Goal: Task Accomplishment & Management: Manage account settings

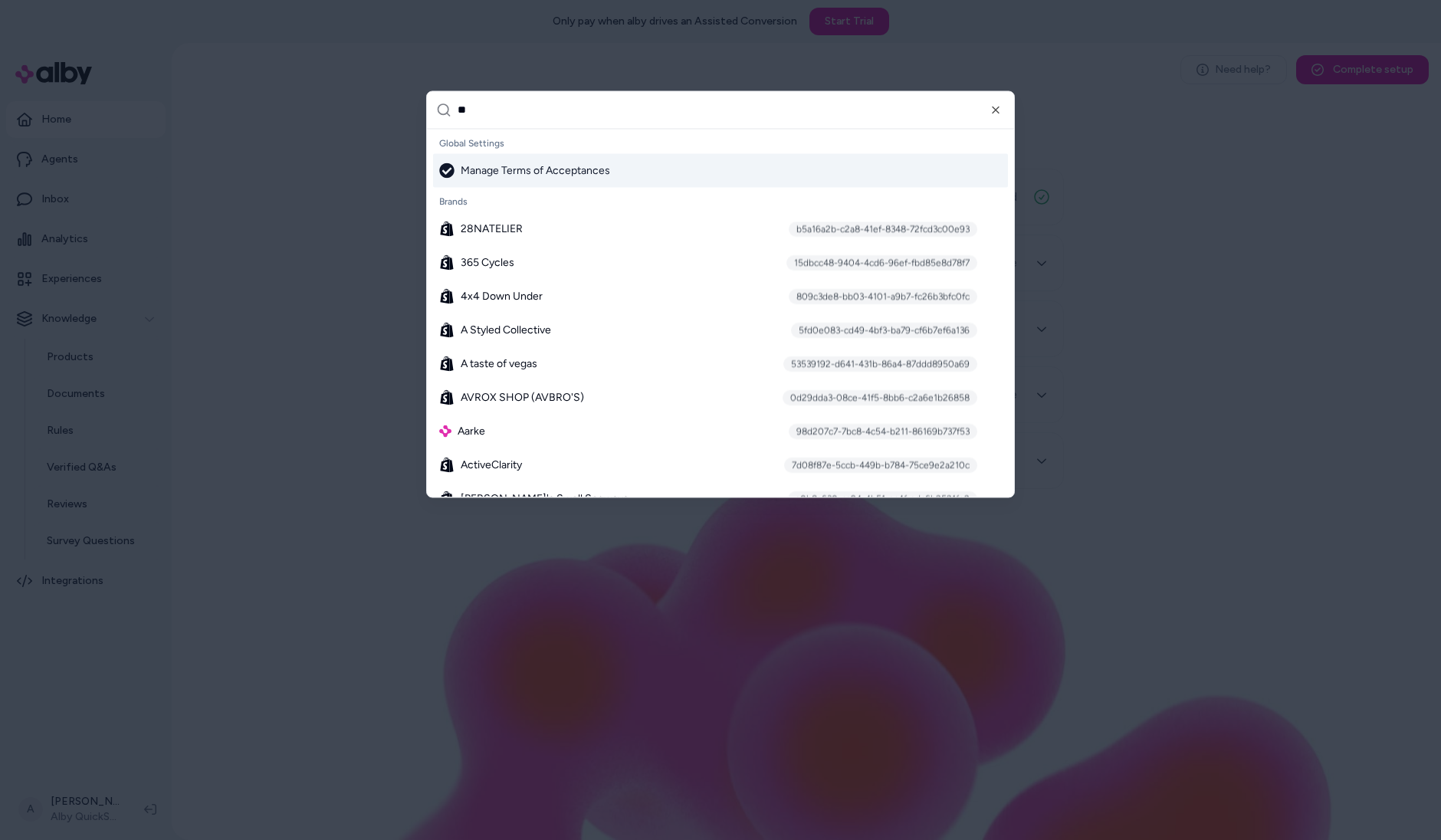
type input "***"
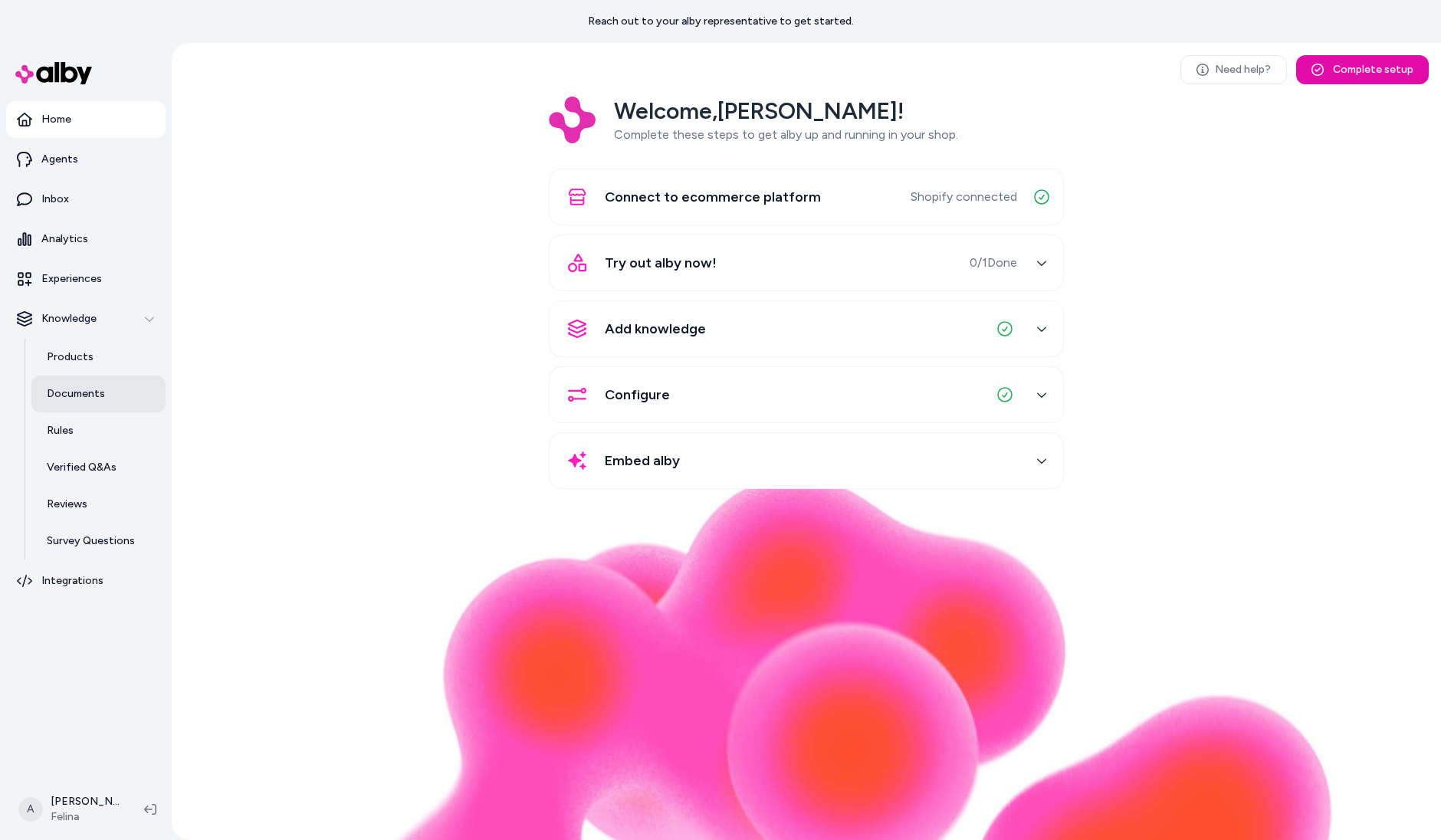
click at [106, 388] on link "Documents" at bounding box center [99, 394] width 134 height 37
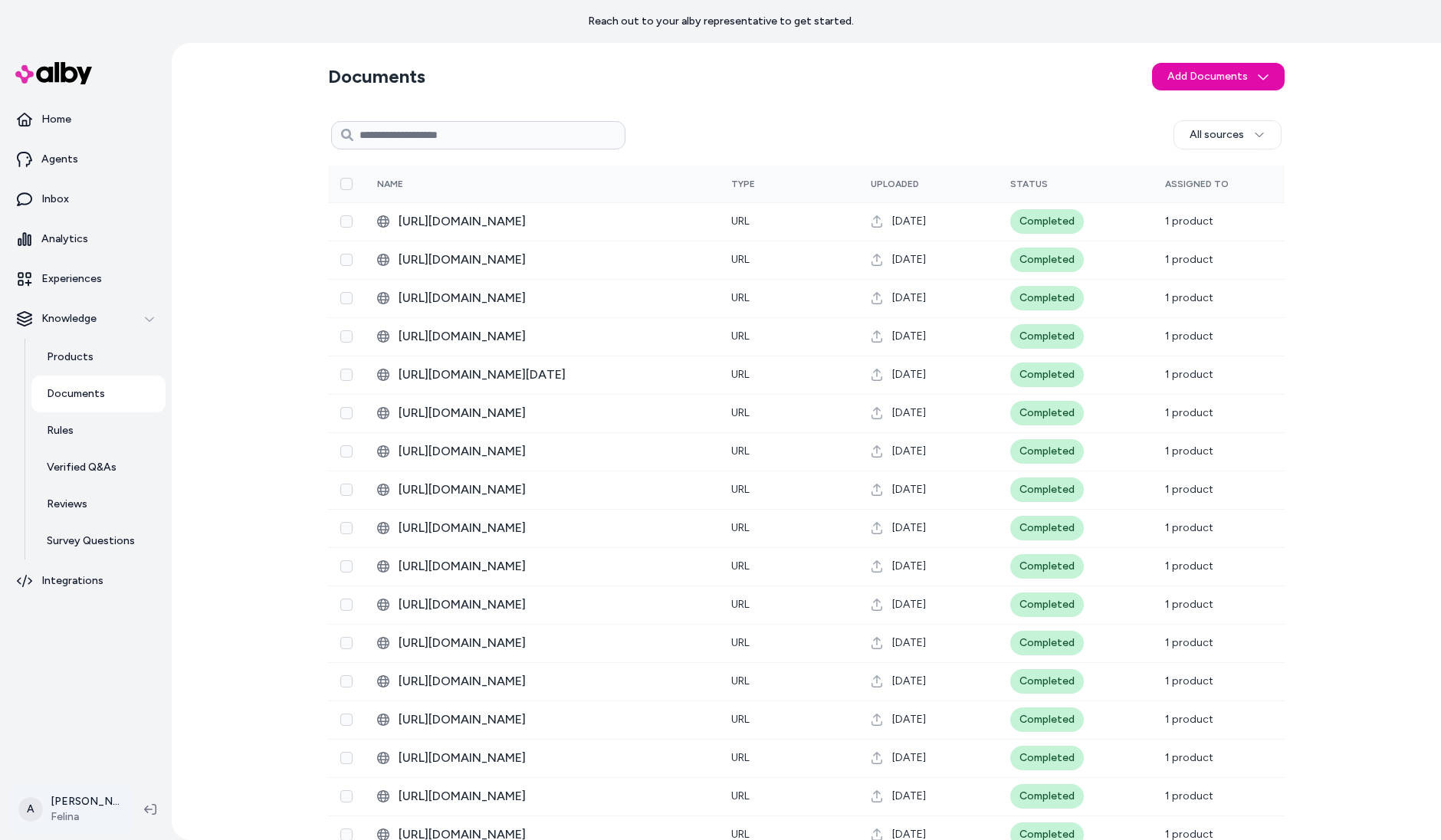
click at [75, 813] on html "Reach out to your alby representative to get started. Home Agents Inbox Analyti…" at bounding box center [720, 420] width 1441 height 840
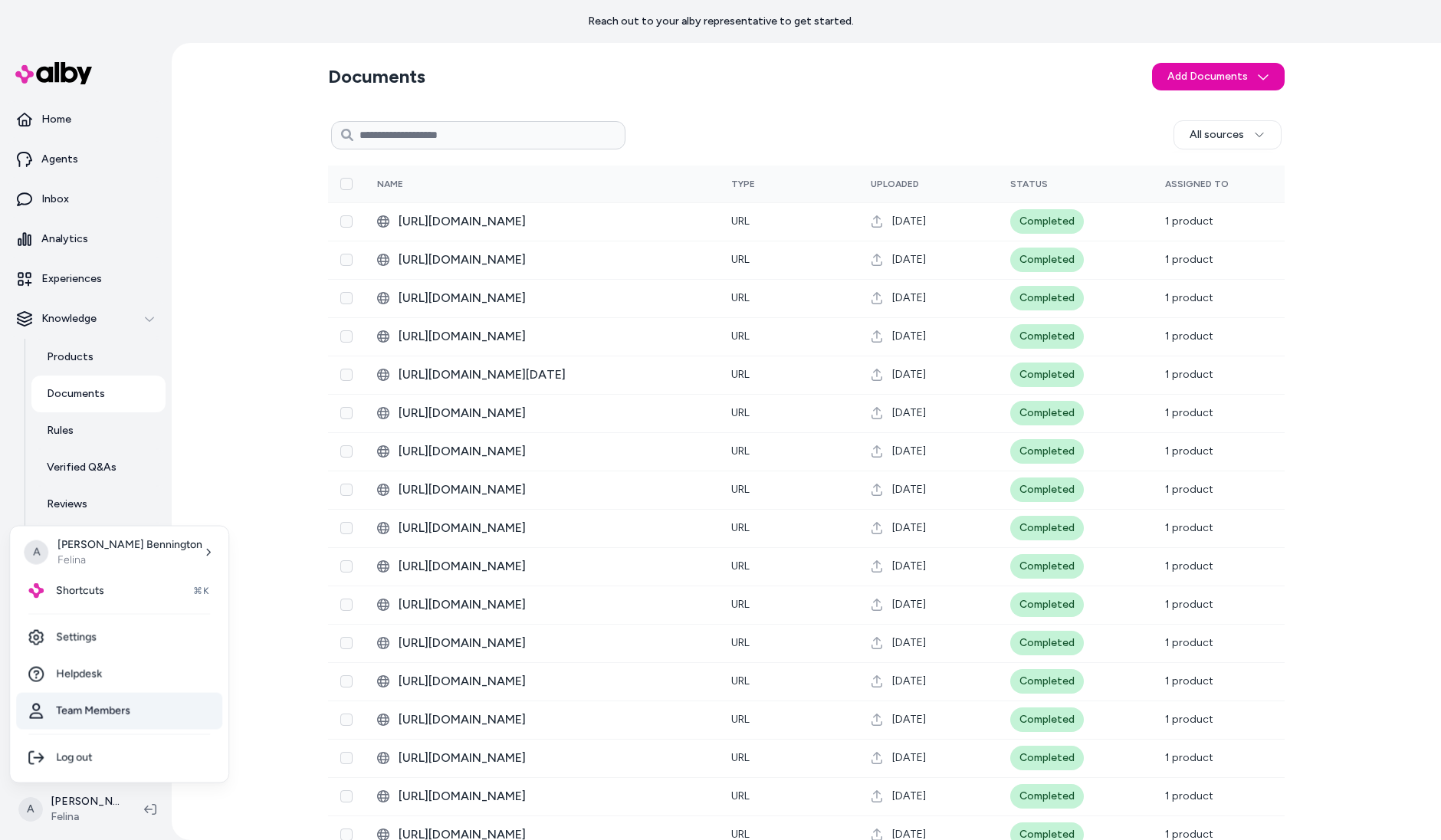
click at [110, 709] on link "Team Members" at bounding box center [119, 711] width 206 height 37
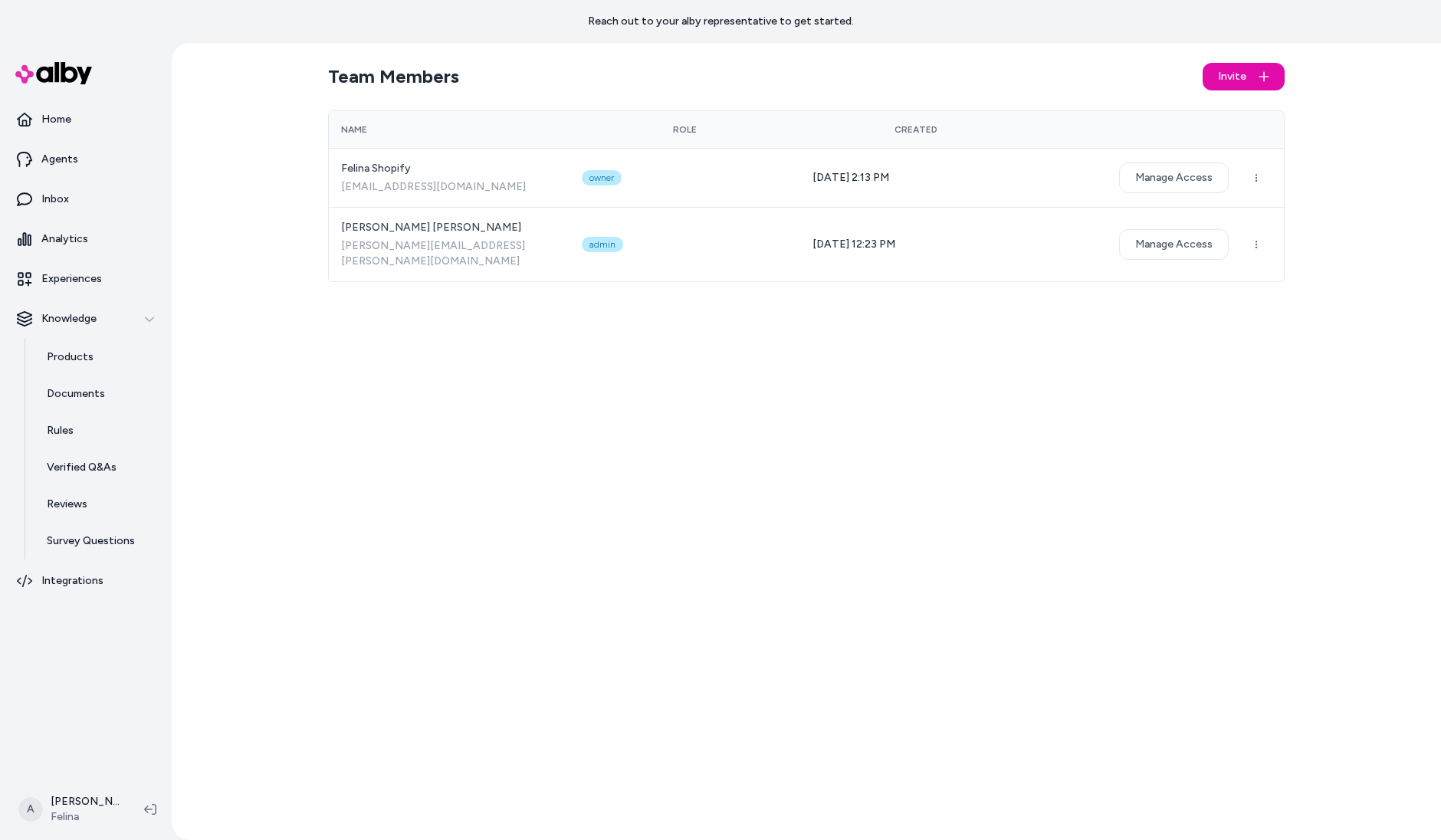
click at [85, 406] on html "Reach out to your alby representative to get started. Home Agents Inbox Analyti…" at bounding box center [720, 420] width 1441 height 840
click at [85, 394] on html "Reach out to your alby representative to get started. Home Agents Inbox Analyti…" at bounding box center [720, 420] width 1441 height 840
click at [421, 412] on html "Reach out to your alby representative to get started. Home Agents Inbox Analyti…" at bounding box center [720, 420] width 1441 height 840
click at [79, 393] on p "Documents" at bounding box center [76, 393] width 58 height 15
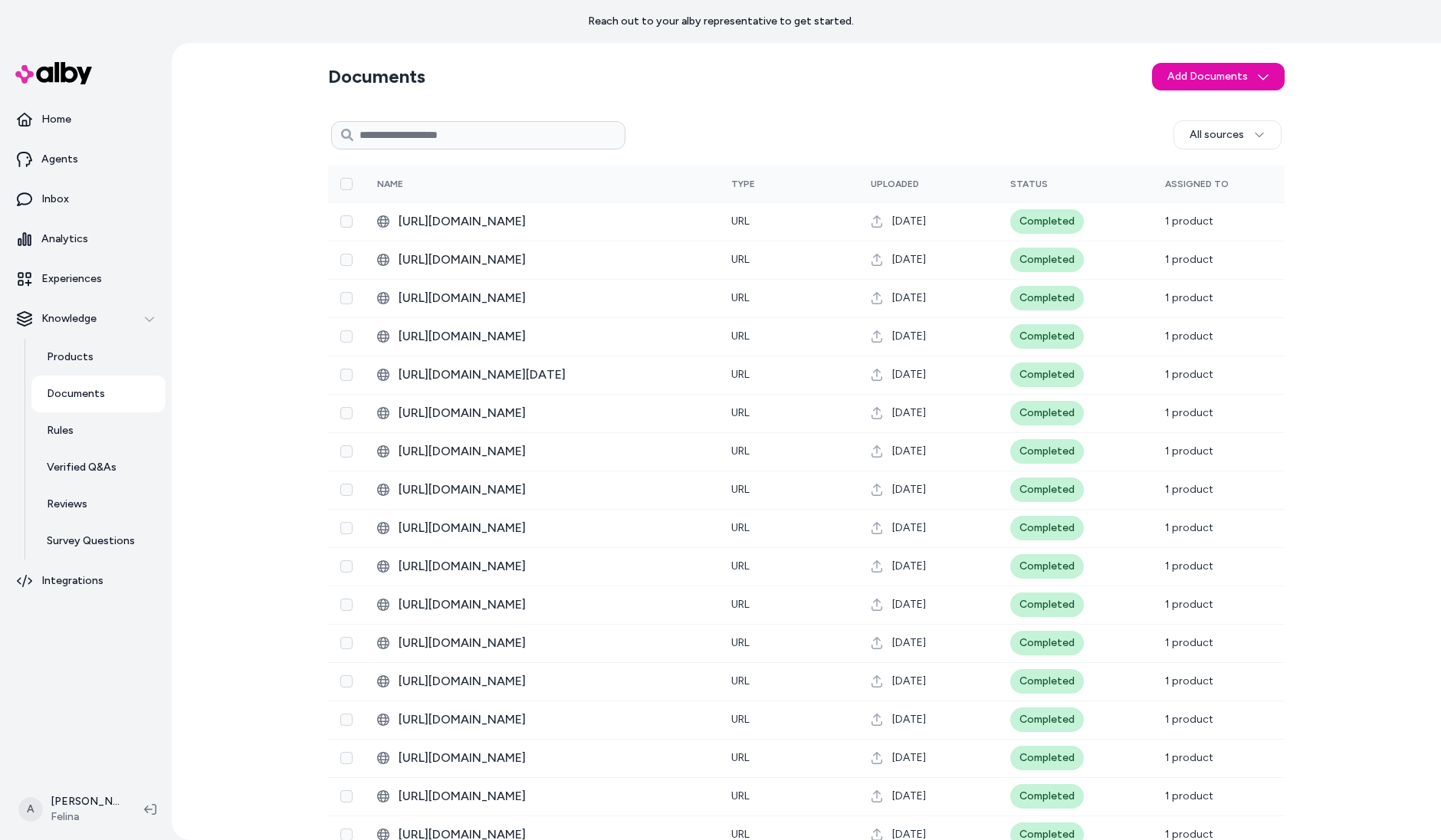
click at [79, 393] on p "Documents" at bounding box center [76, 393] width 58 height 15
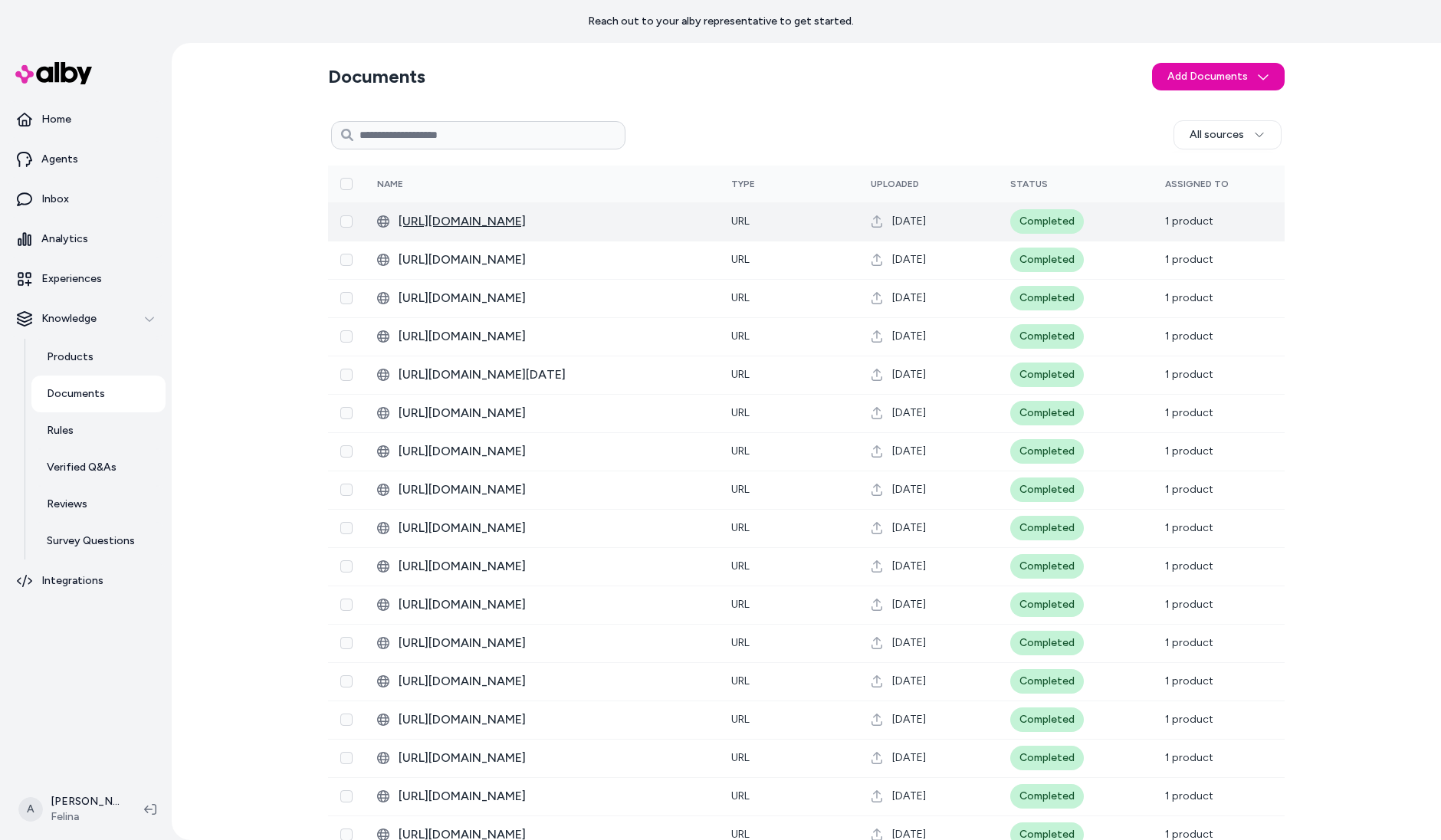
click at [481, 214] on span "https://www.felina.com/blogs/felina-intimate-thoughts/welcome-to-felina" at bounding box center [552, 222] width 308 height 18
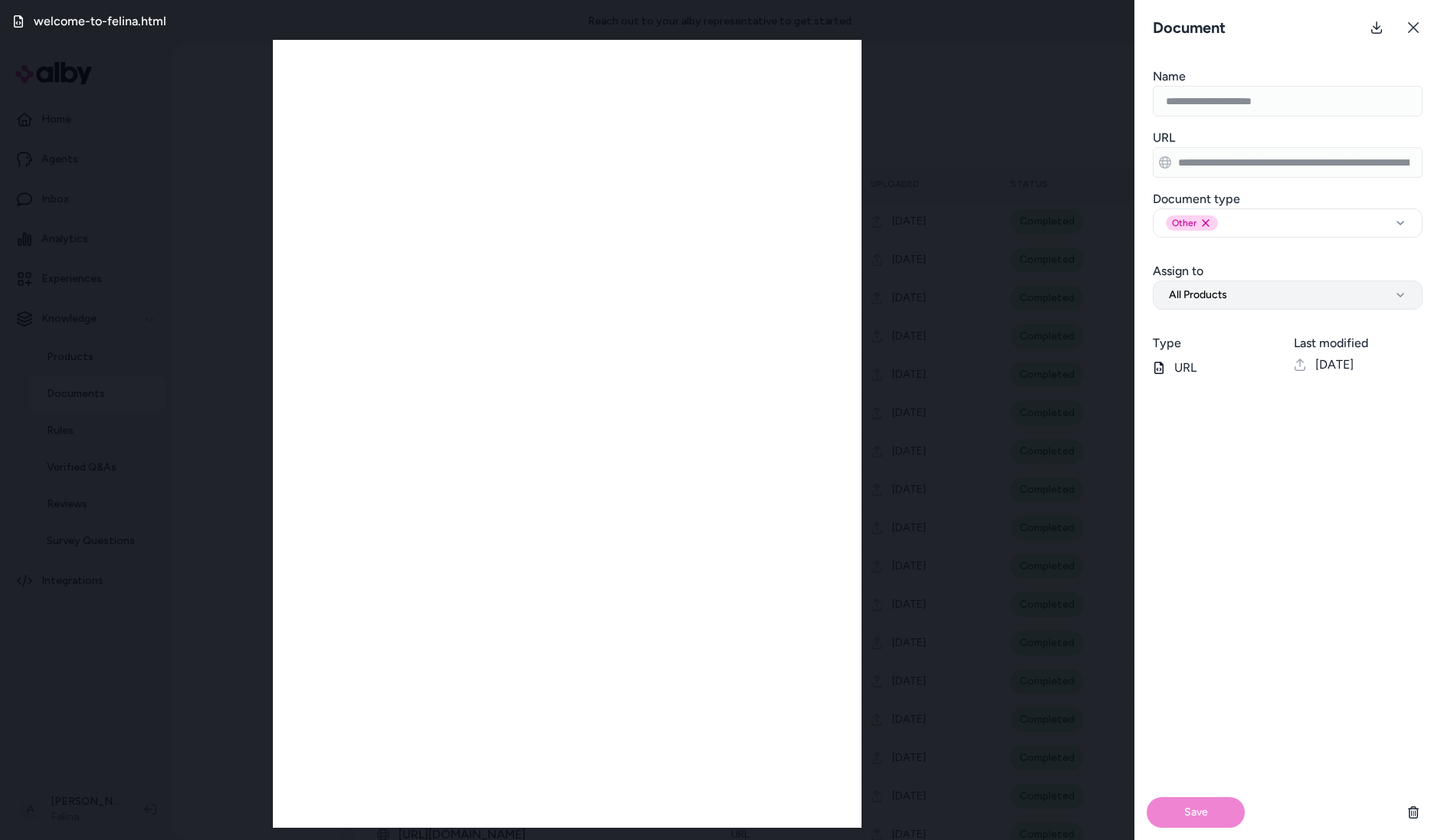
click at [1191, 294] on span "All Products" at bounding box center [1198, 295] width 58 height 15
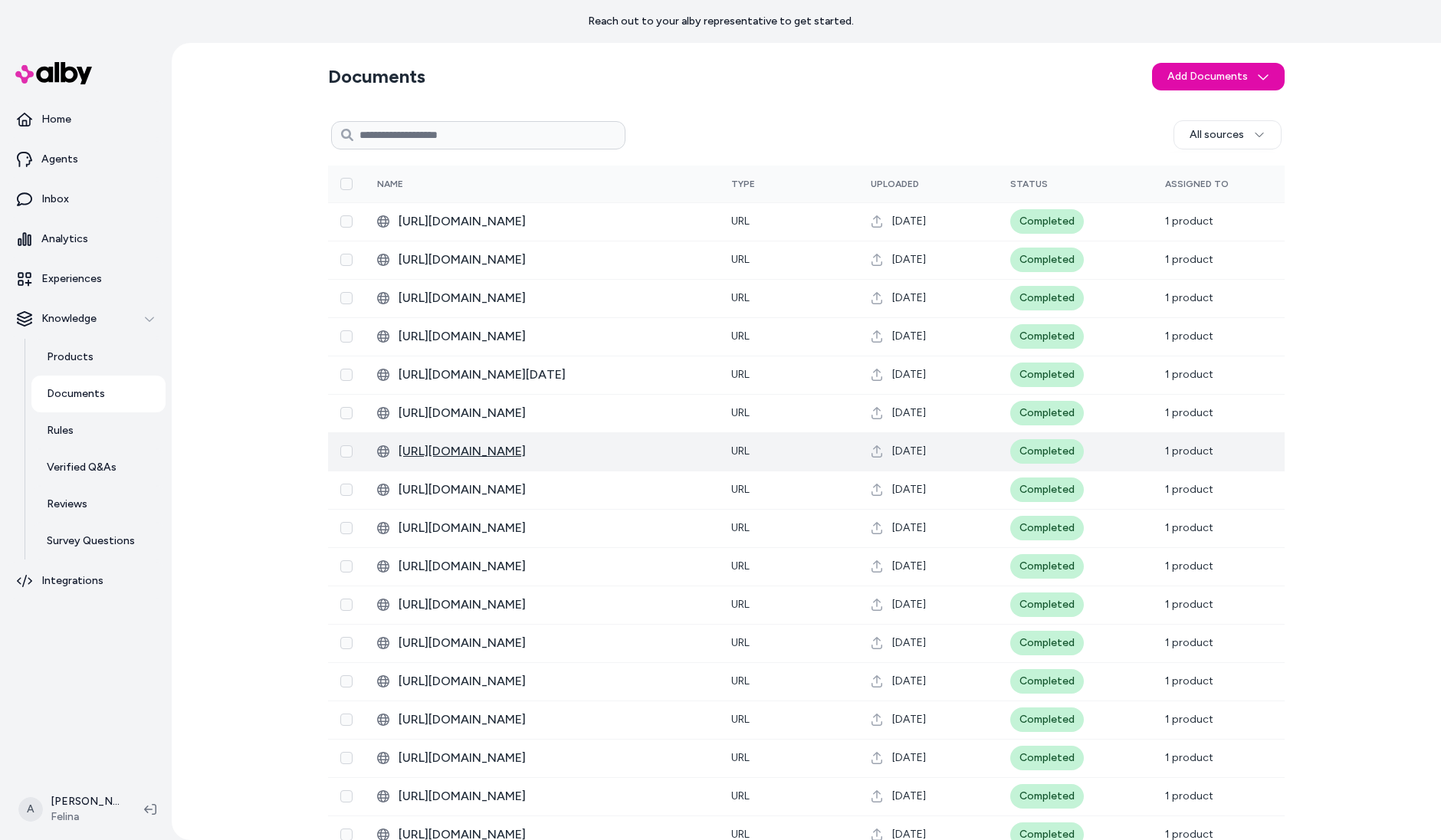
click at [606, 458] on span "https://www.felina.com/blogs/felina-intimate-thoughts/felina-fit-guide" at bounding box center [552, 452] width 308 height 18
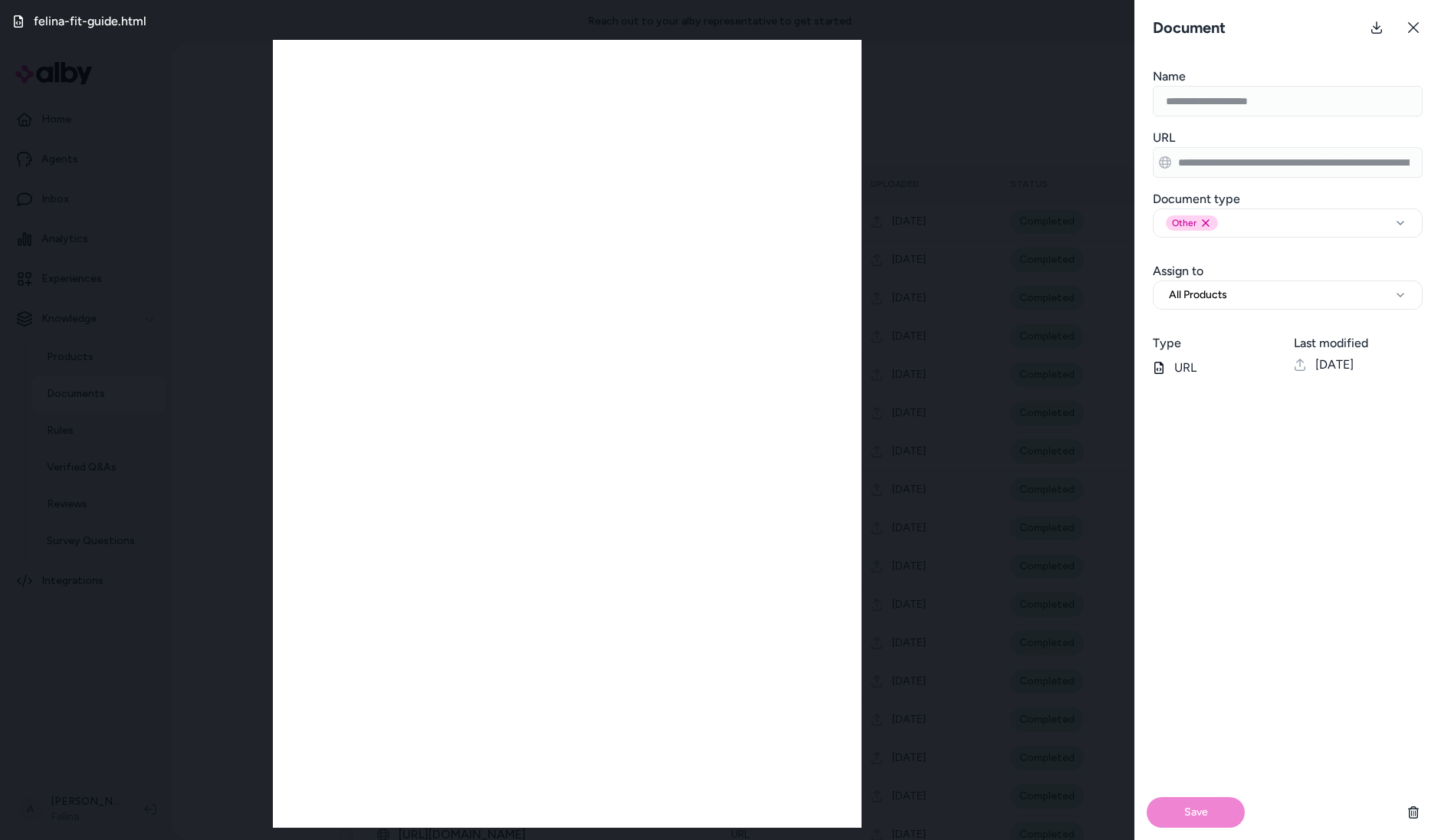
click at [1014, 317] on div "felina-fit-guide.html" at bounding box center [567, 420] width 1135 height 840
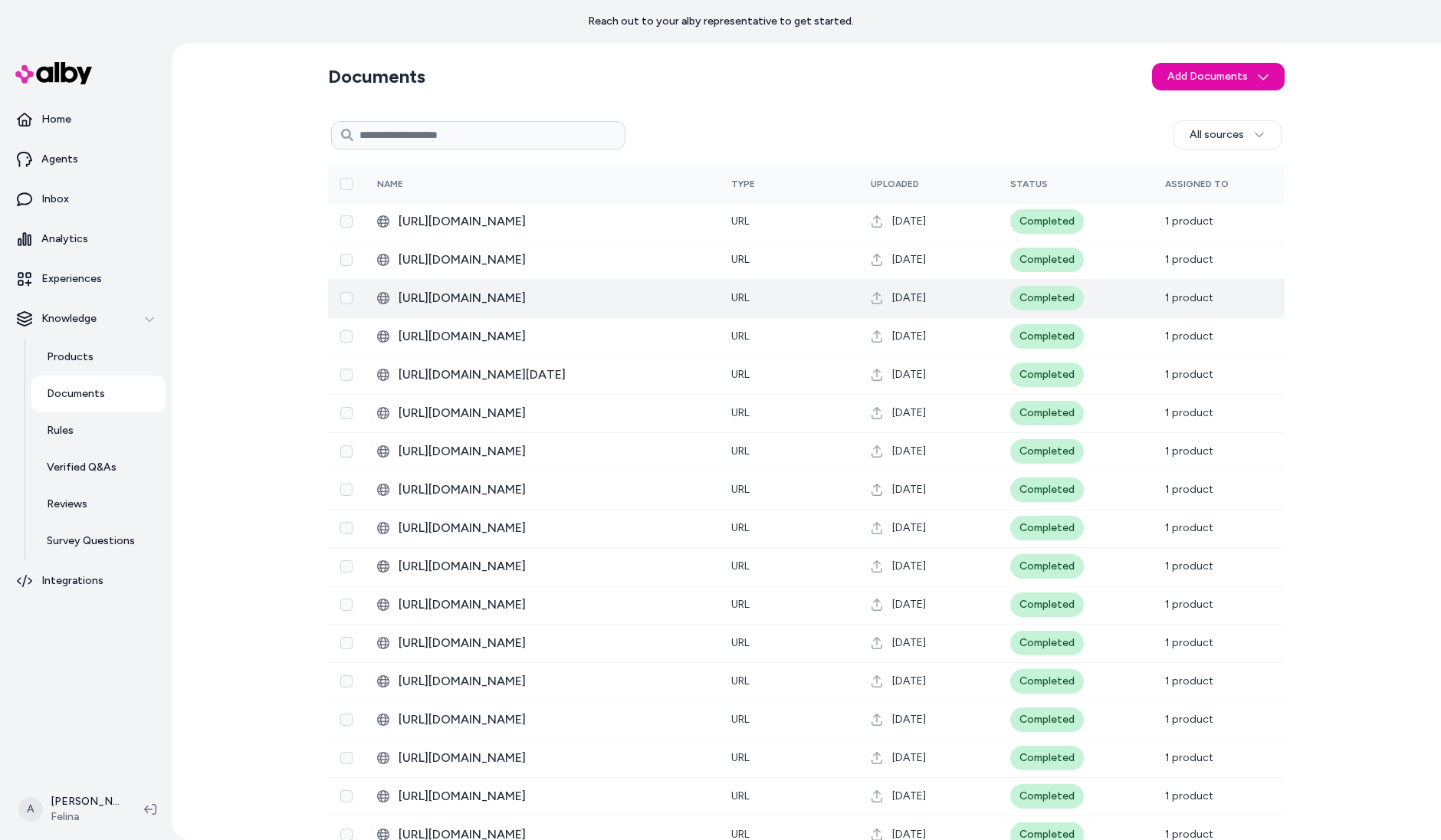
click at [496, 310] on td "https://www.felina.com/blogs/felina-intimate-thoughts/bridal-fashion" at bounding box center [542, 298] width 354 height 38
click at [506, 302] on span "https://www.felina.com/blogs/felina-intimate-thoughts/bridal-fashion" at bounding box center [552, 298] width 308 height 18
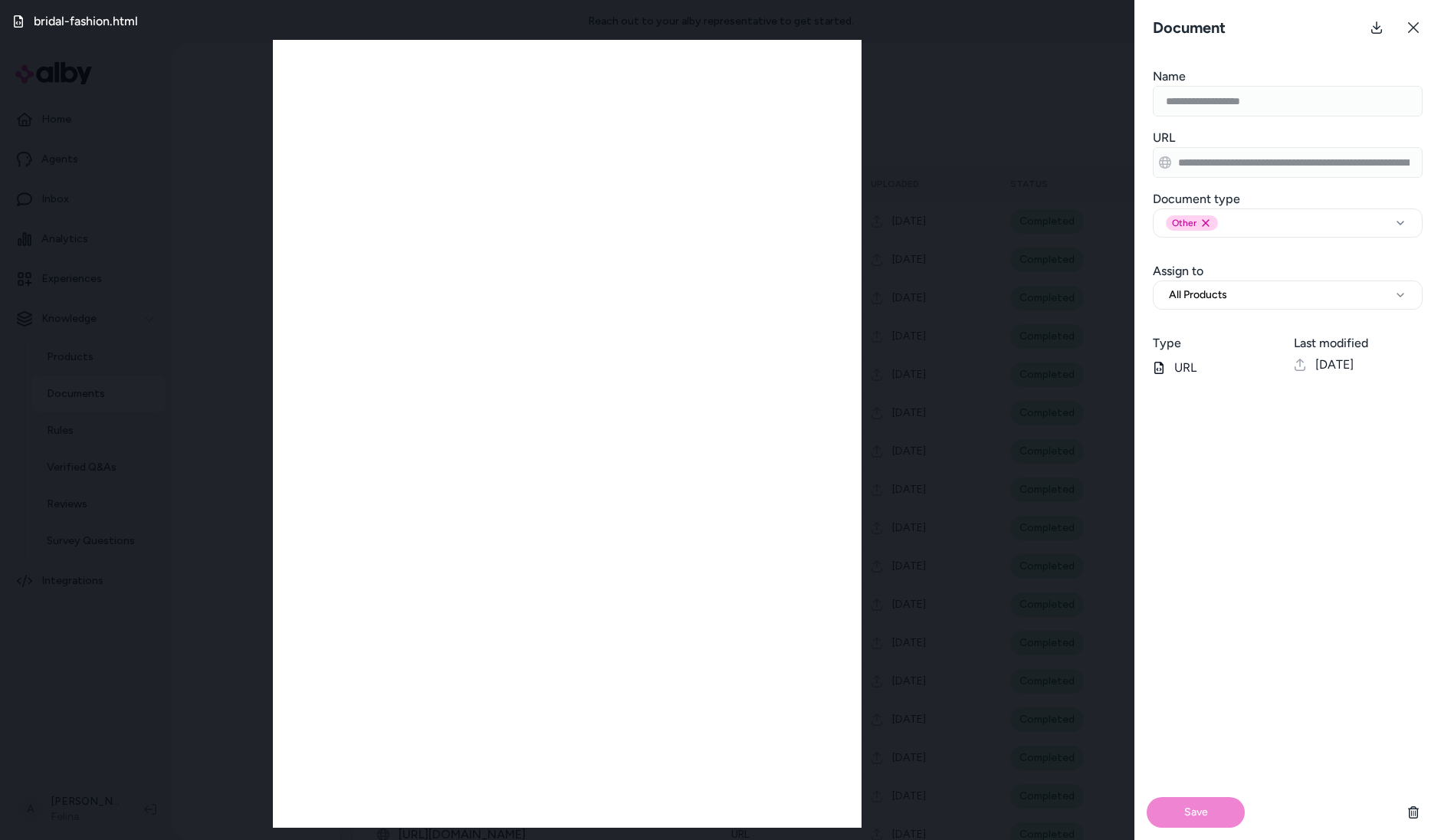
click at [919, 227] on div "bridal-fashion.html" at bounding box center [567, 420] width 1135 height 840
click at [1408, 27] on icon at bounding box center [1414, 27] width 12 height 12
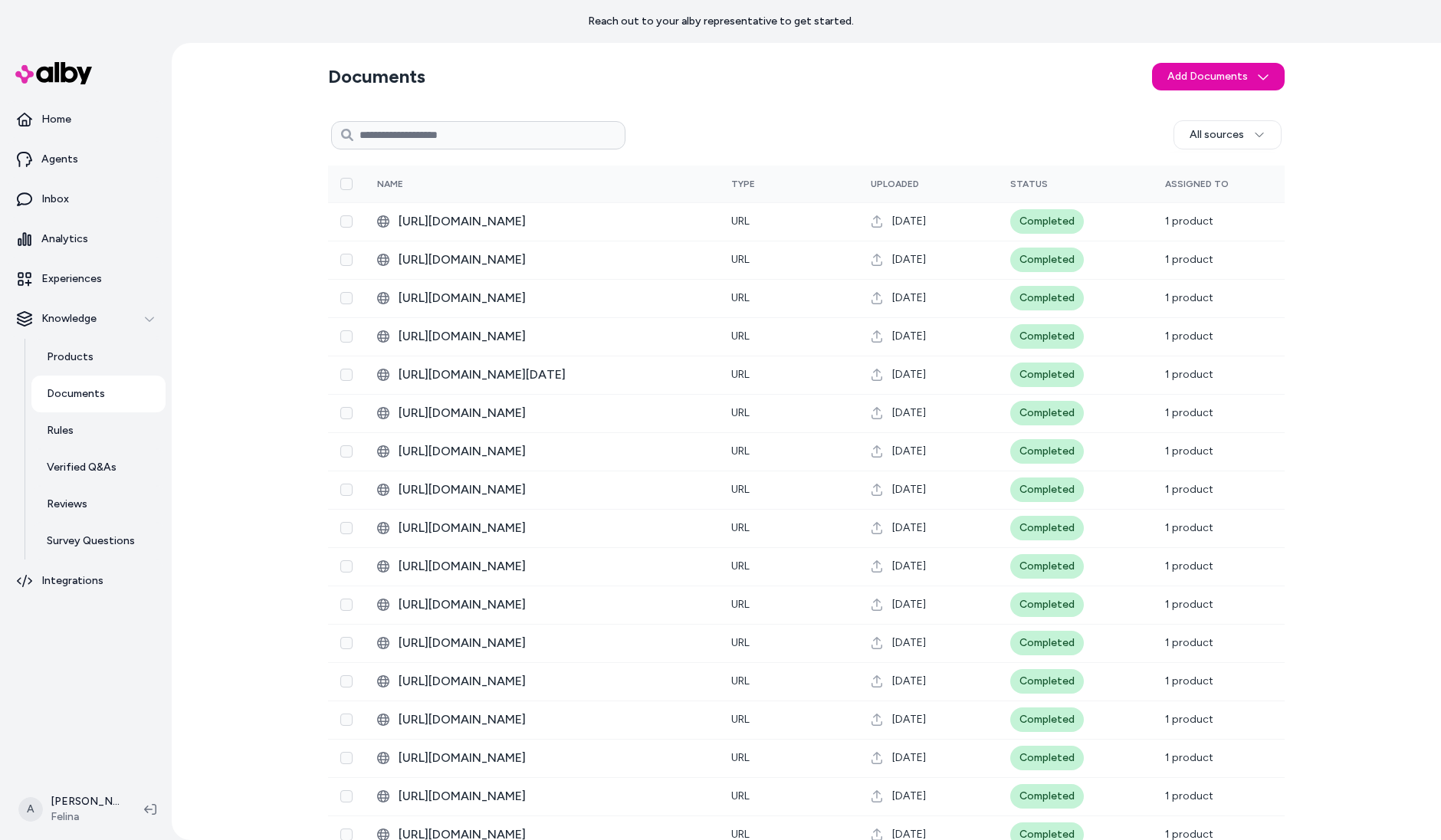
click at [703, 139] on div "All sources" at bounding box center [954, 134] width 657 height 29
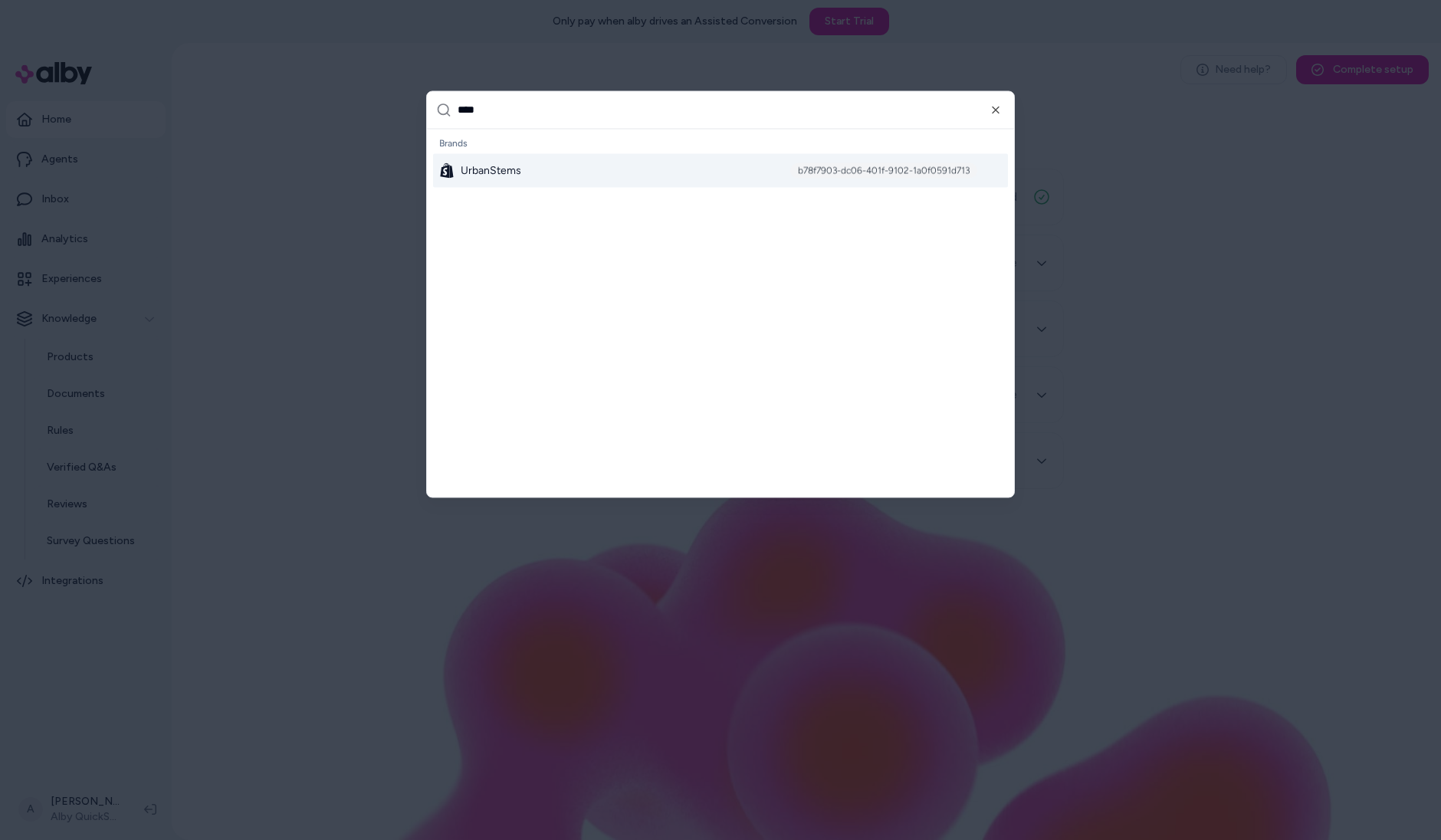
type input "*****"
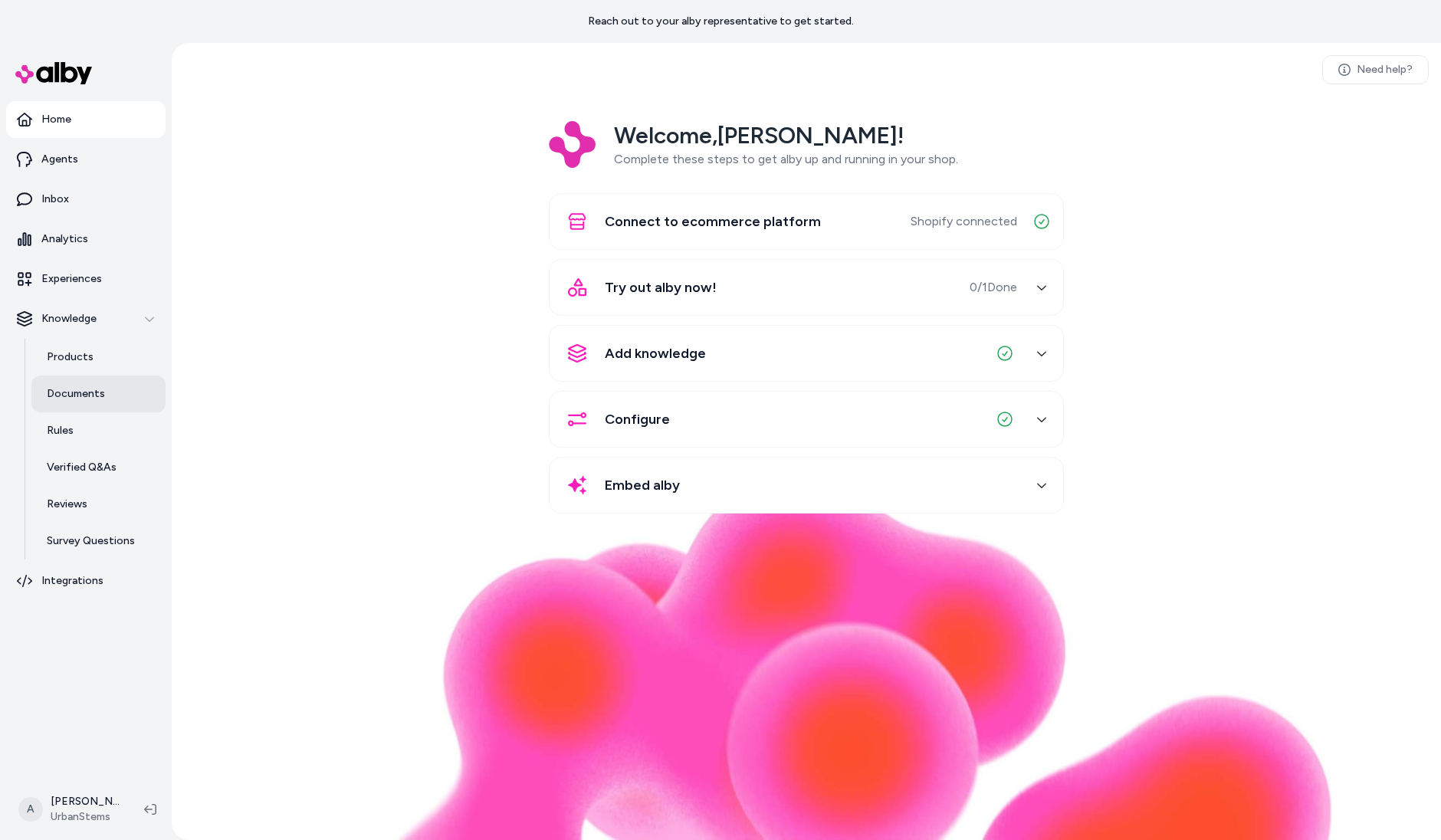
click at [78, 398] on p "Documents" at bounding box center [76, 393] width 58 height 15
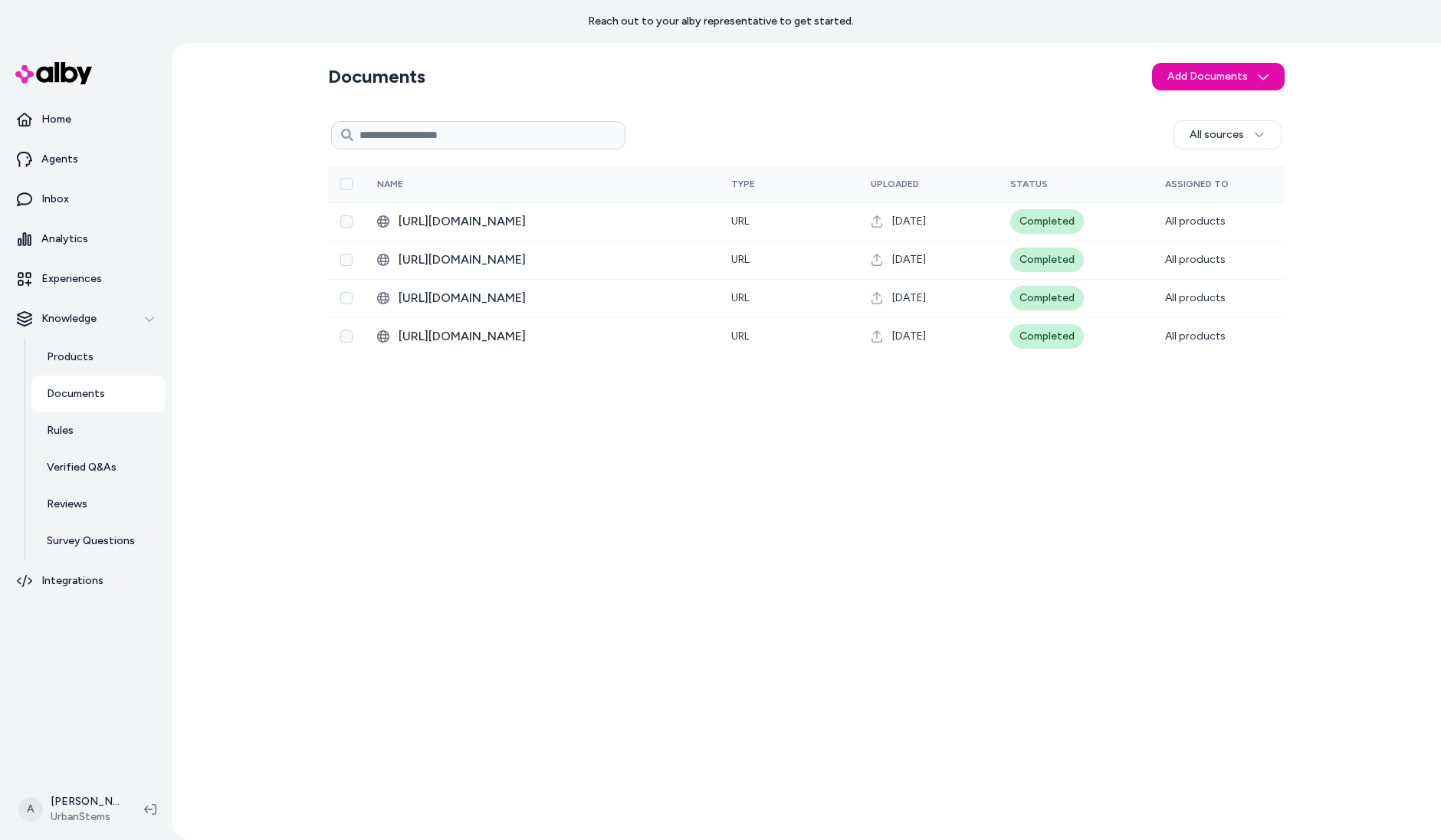
click at [598, 584] on div "All sources 0 Selected Edit Multiple Name Type Uploaded Status Assigned To http…" at bounding box center [806, 471] width 957 height 715
click at [57, 355] on p "Products" at bounding box center [70, 357] width 46 height 15
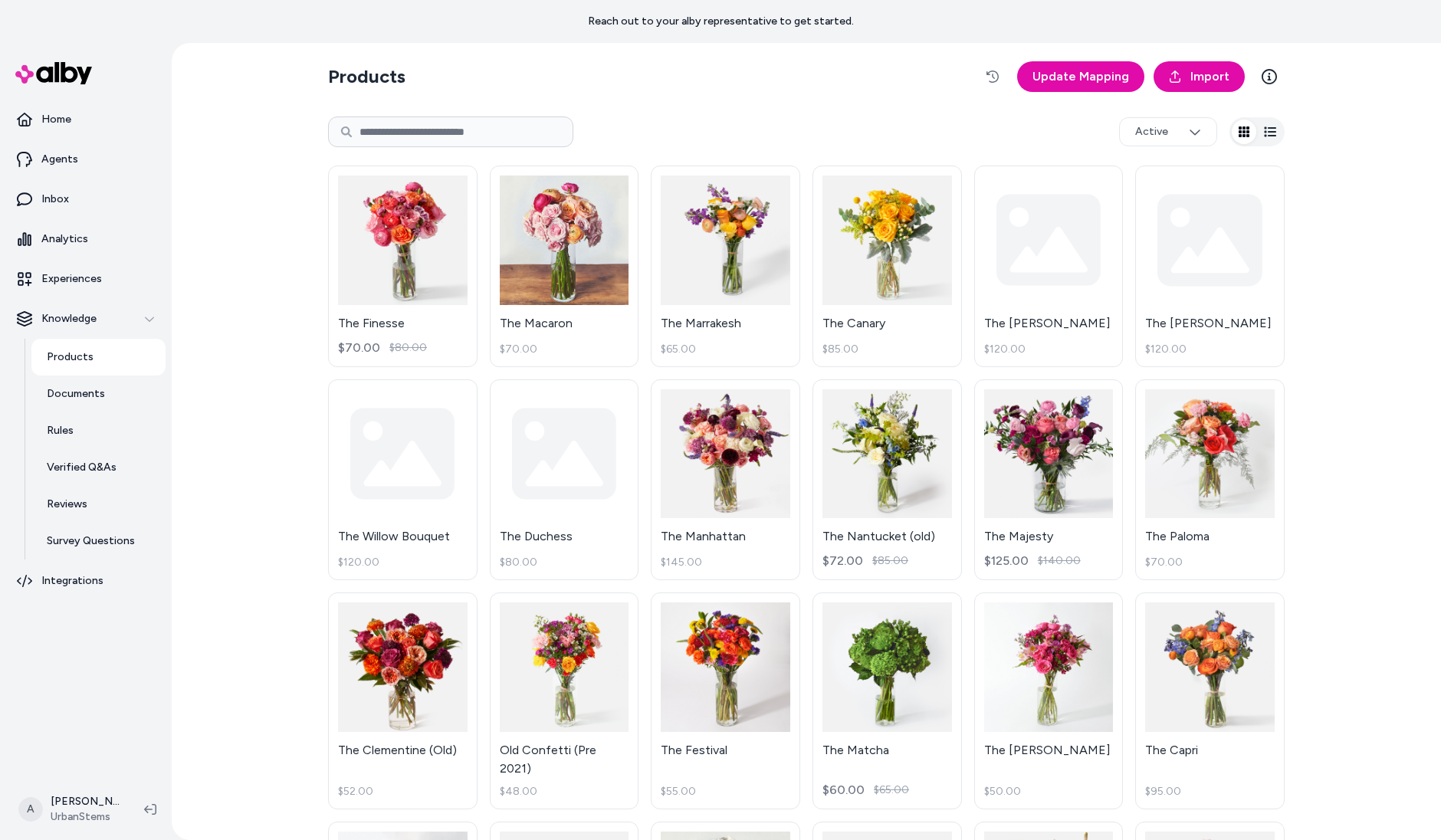
click at [426, 146] on input at bounding box center [451, 131] width 246 height 31
type input "**********"
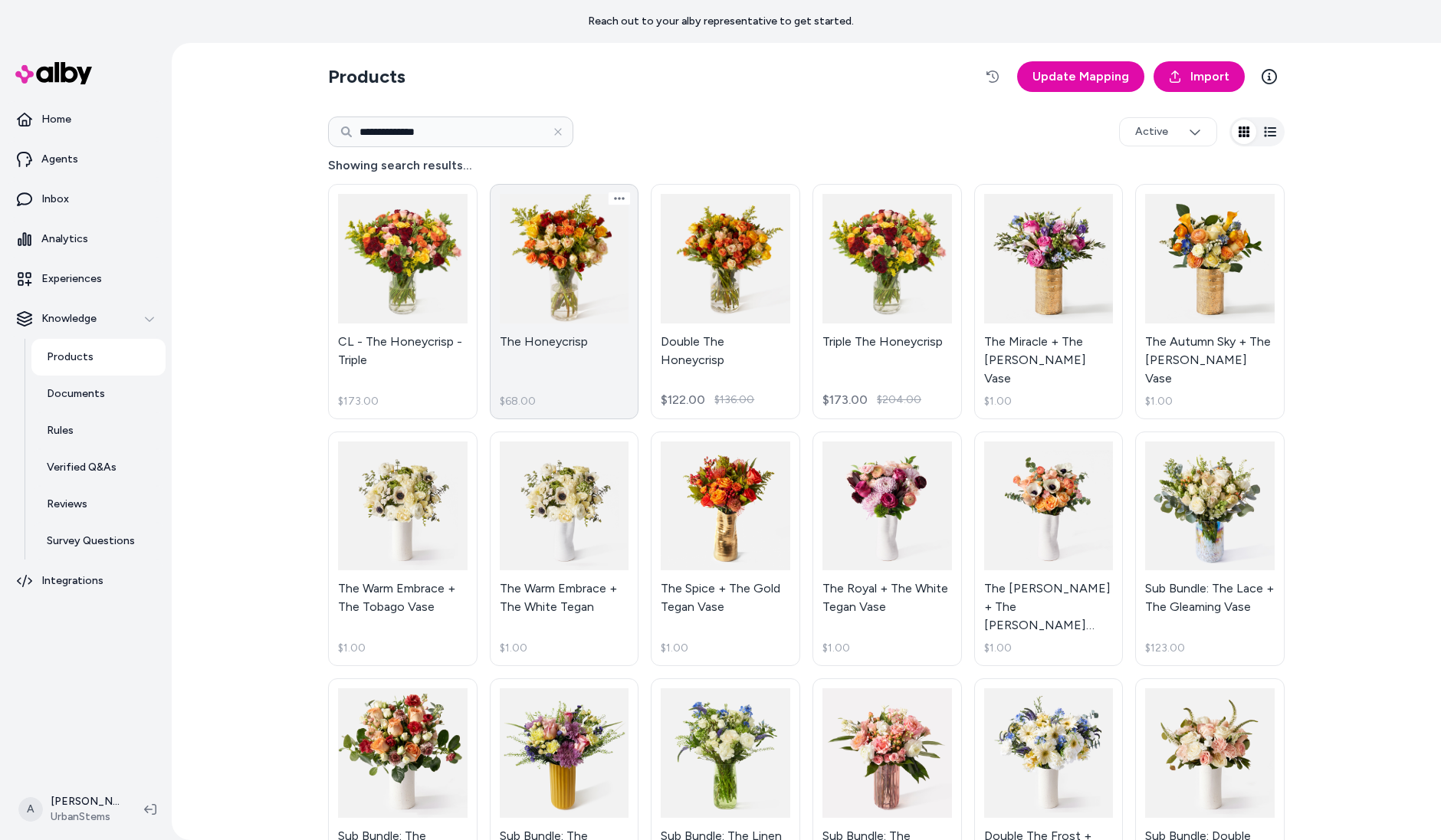
click at [569, 208] on link "The Honeycrisp $68.00" at bounding box center [564, 302] width 149 height 236
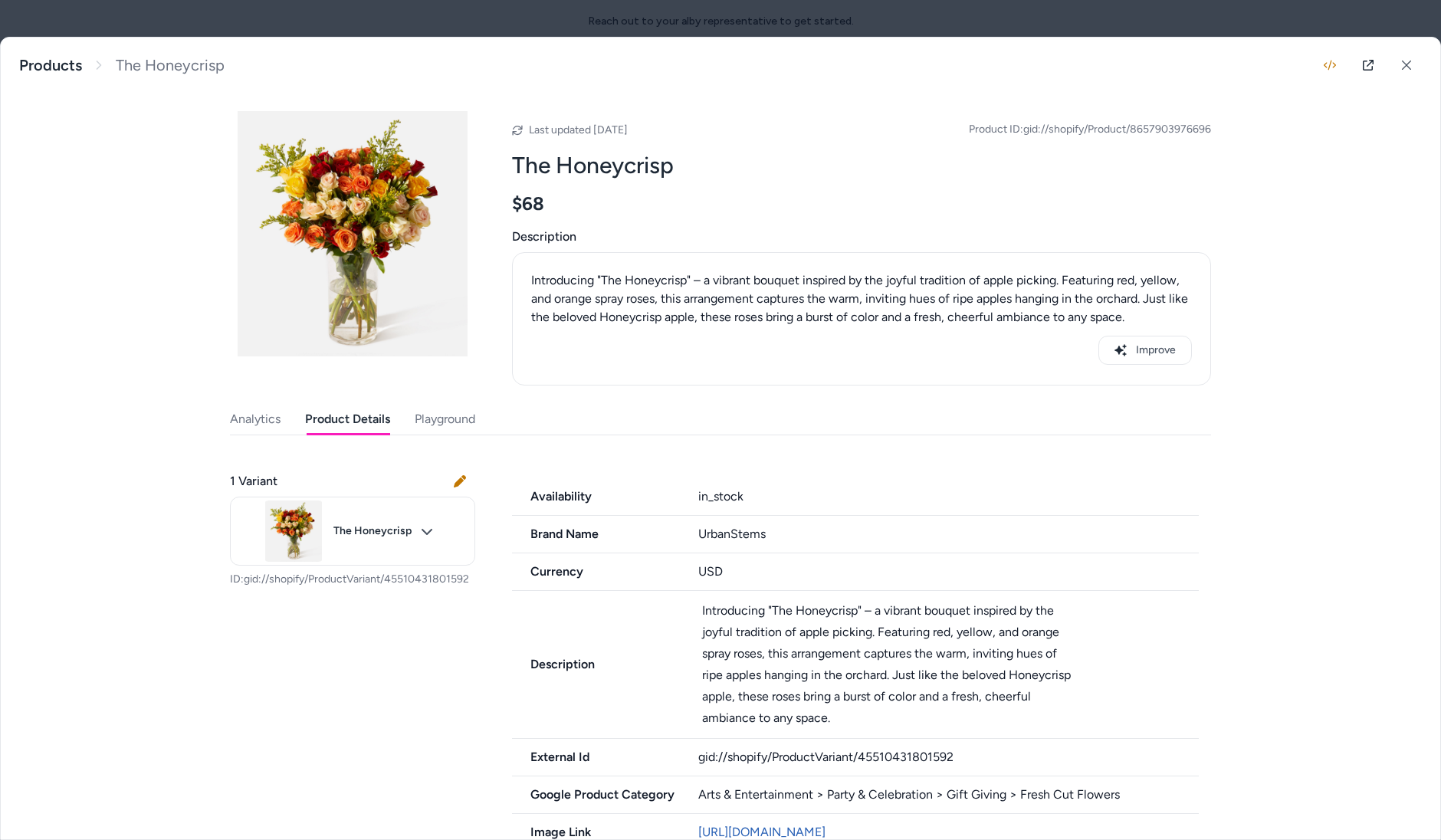
click at [336, 411] on button "Product Details" at bounding box center [348, 419] width 85 height 31
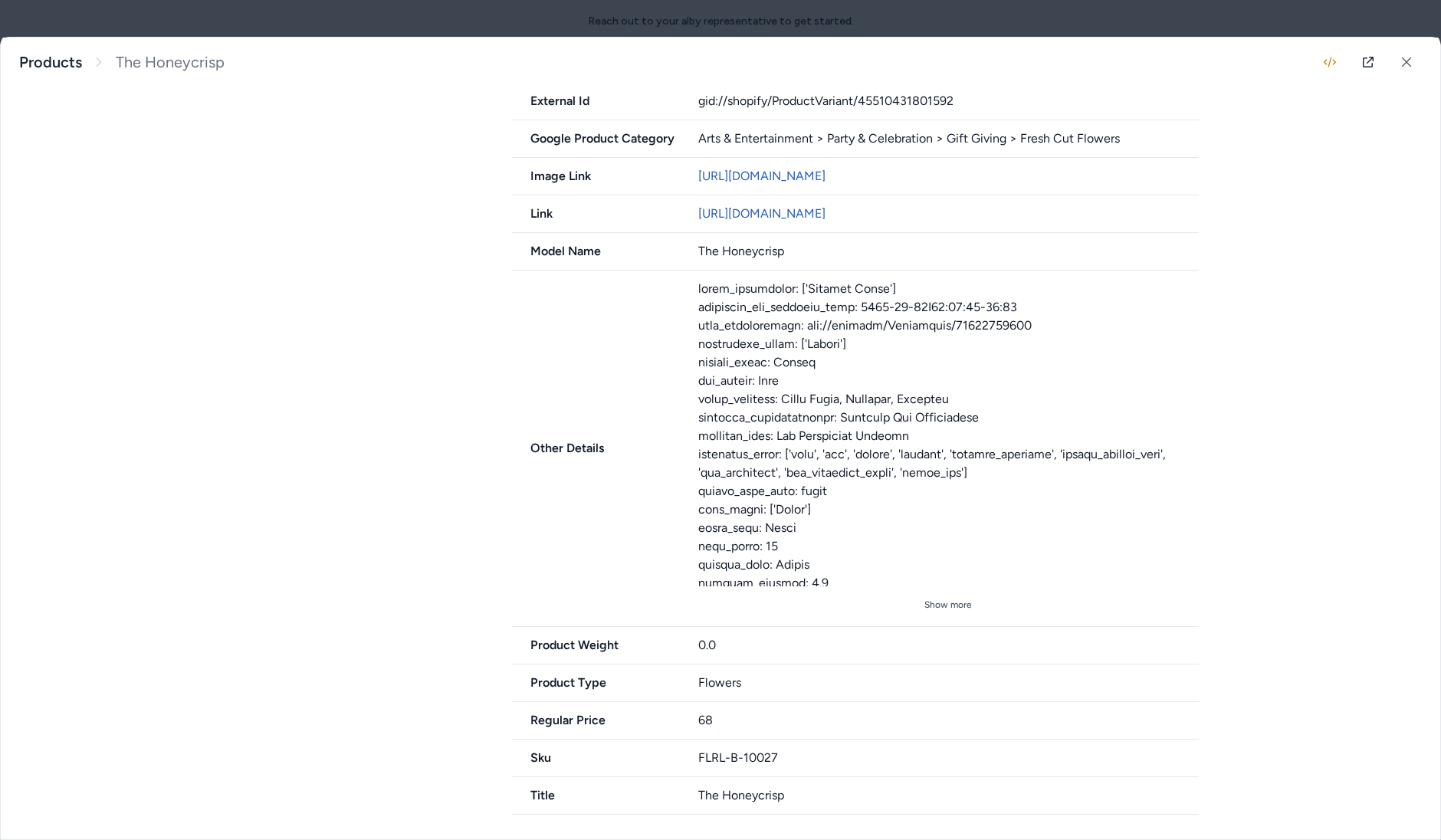
scroll to position [663, 0]
click at [960, 594] on div "Show more" at bounding box center [949, 448] width 501 height 337
click at [947, 608] on button "Show more" at bounding box center [949, 605] width 501 height 25
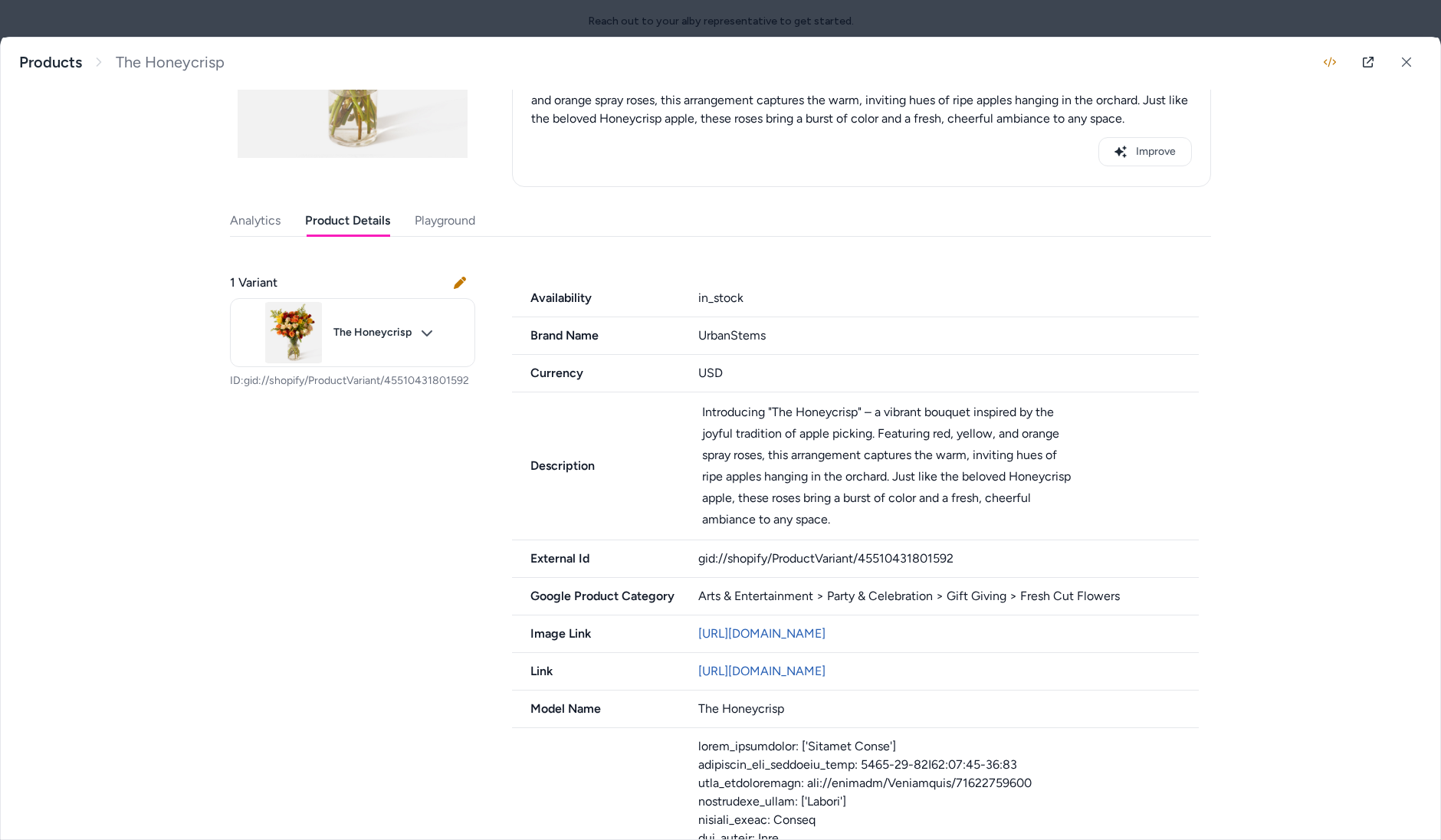
scroll to position [183, 0]
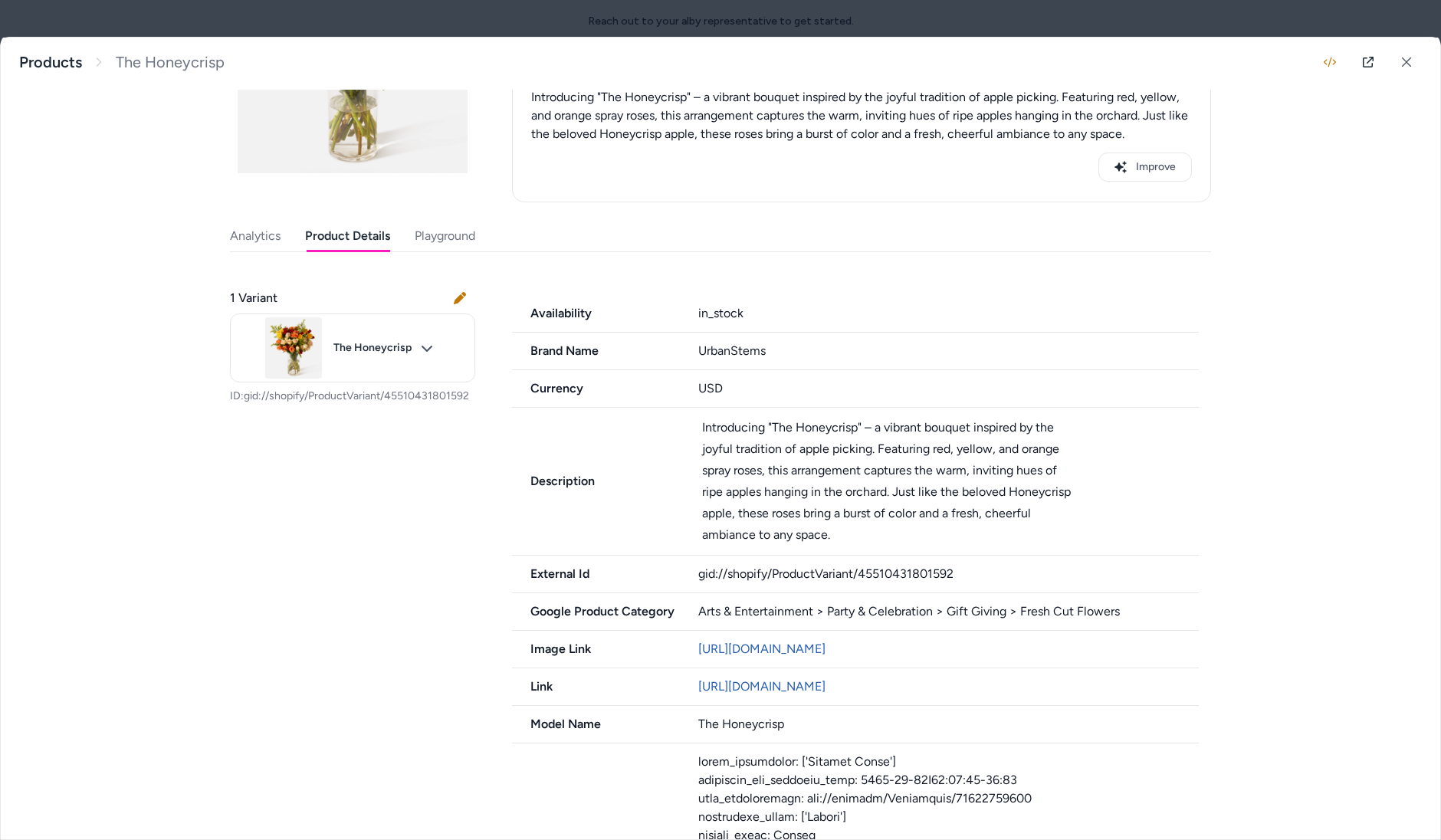
click at [603, 159] on div "Improve" at bounding box center [862, 167] width 661 height 29
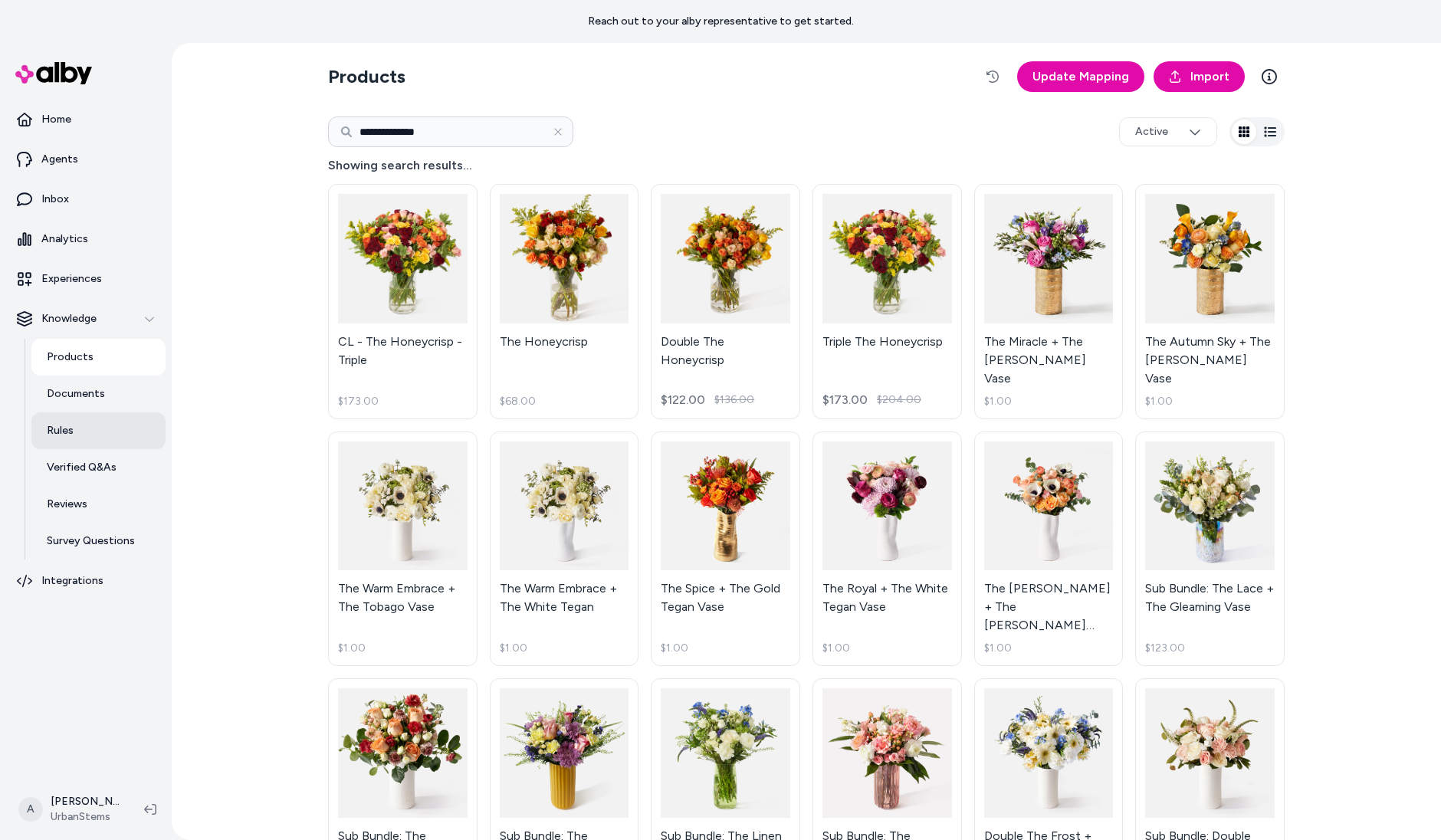
click at [117, 431] on link "Rules" at bounding box center [99, 431] width 134 height 37
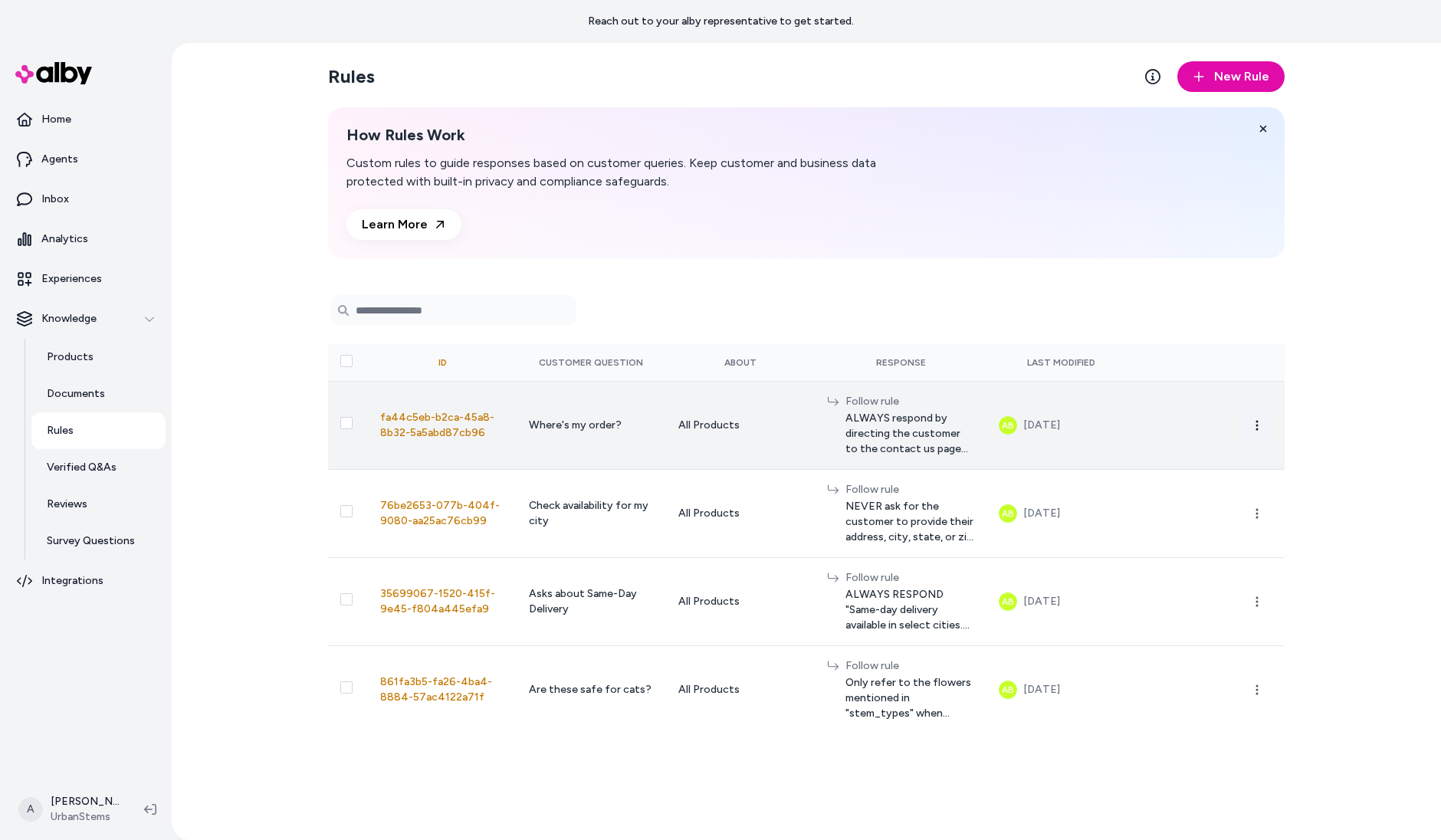
click at [1258, 413] on button "button" at bounding box center [1257, 425] width 31 height 31
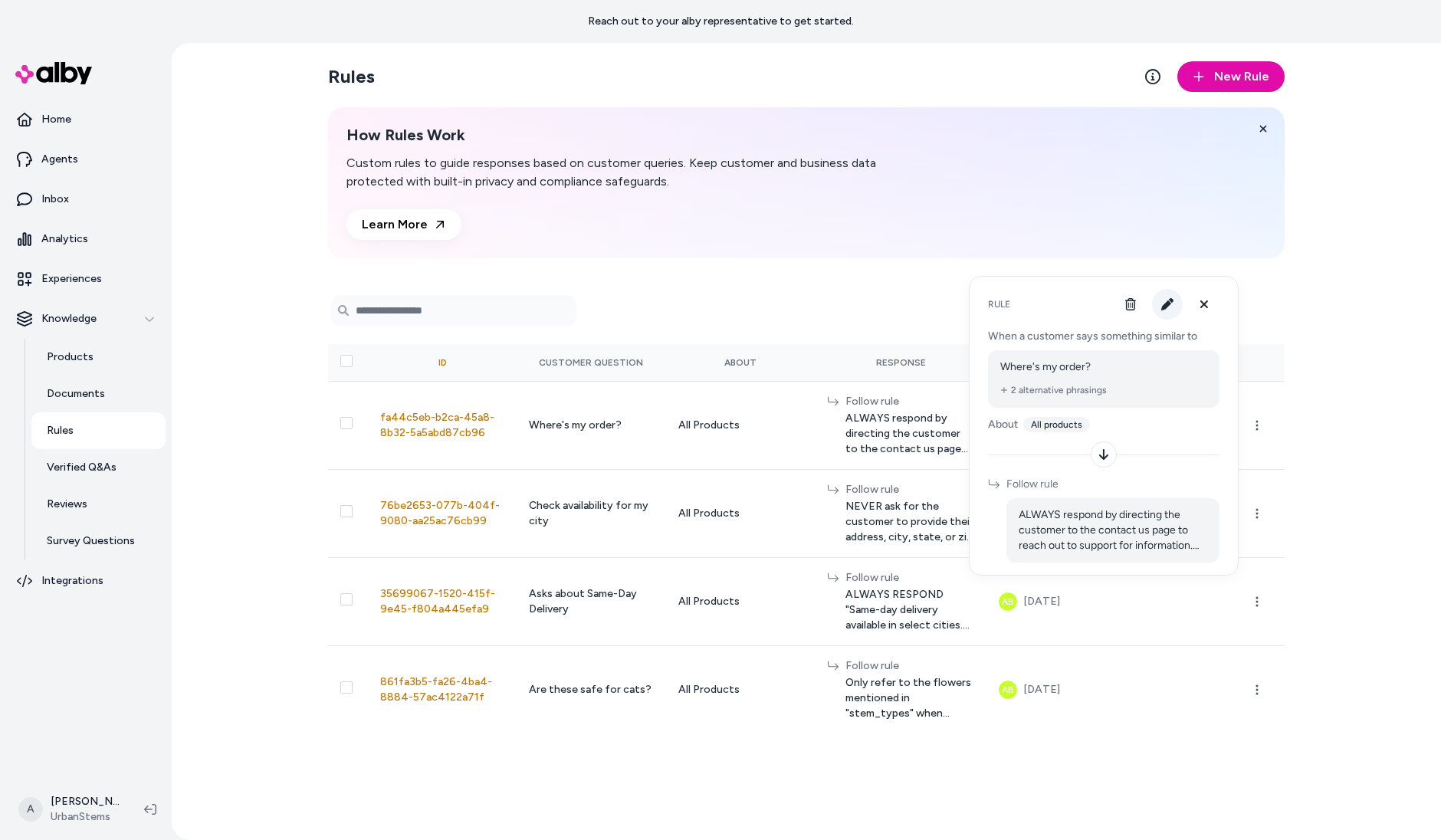
click at [1165, 305] on icon "button" at bounding box center [1167, 304] width 12 height 12
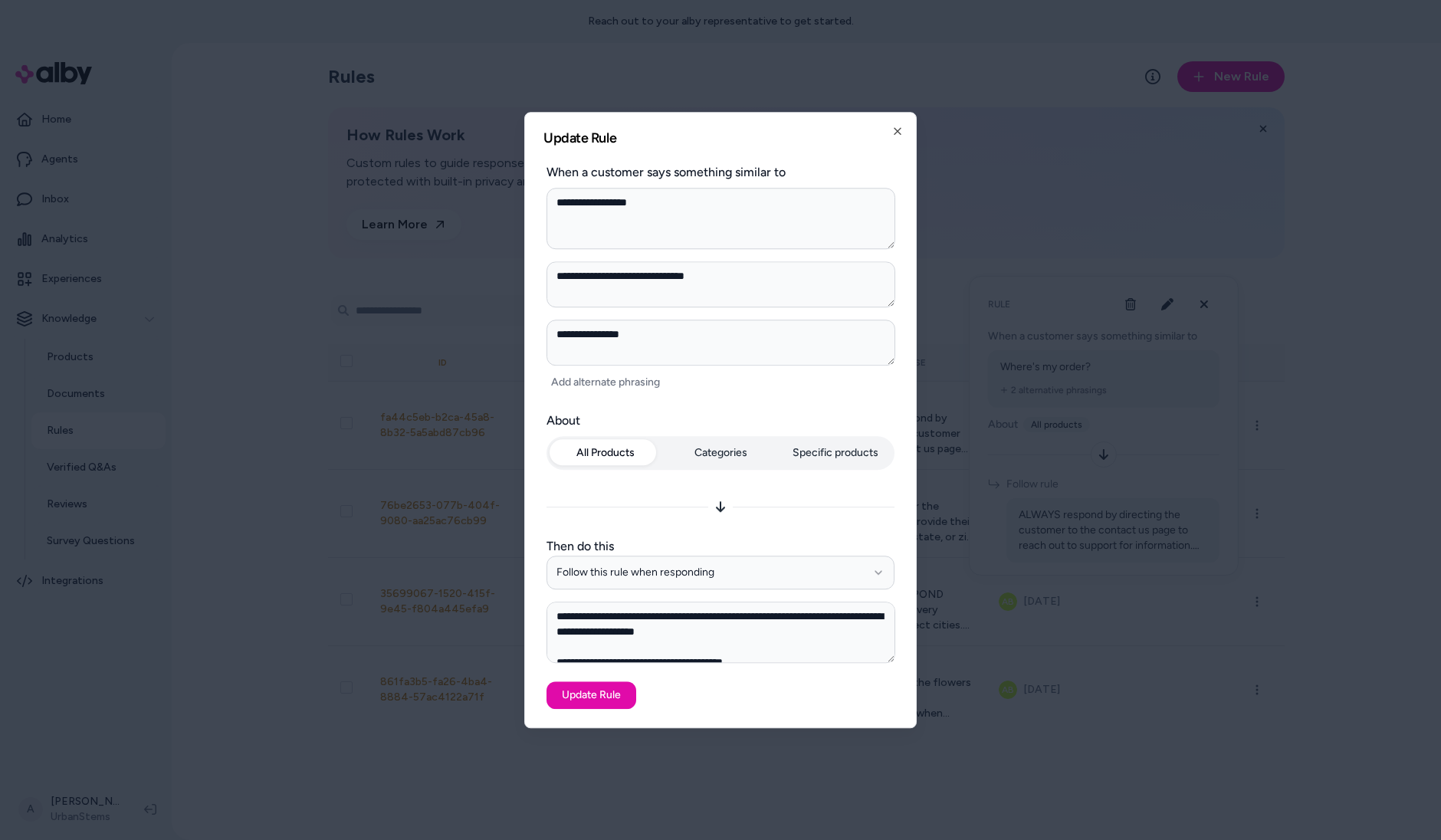
scroll to position [28, 0]
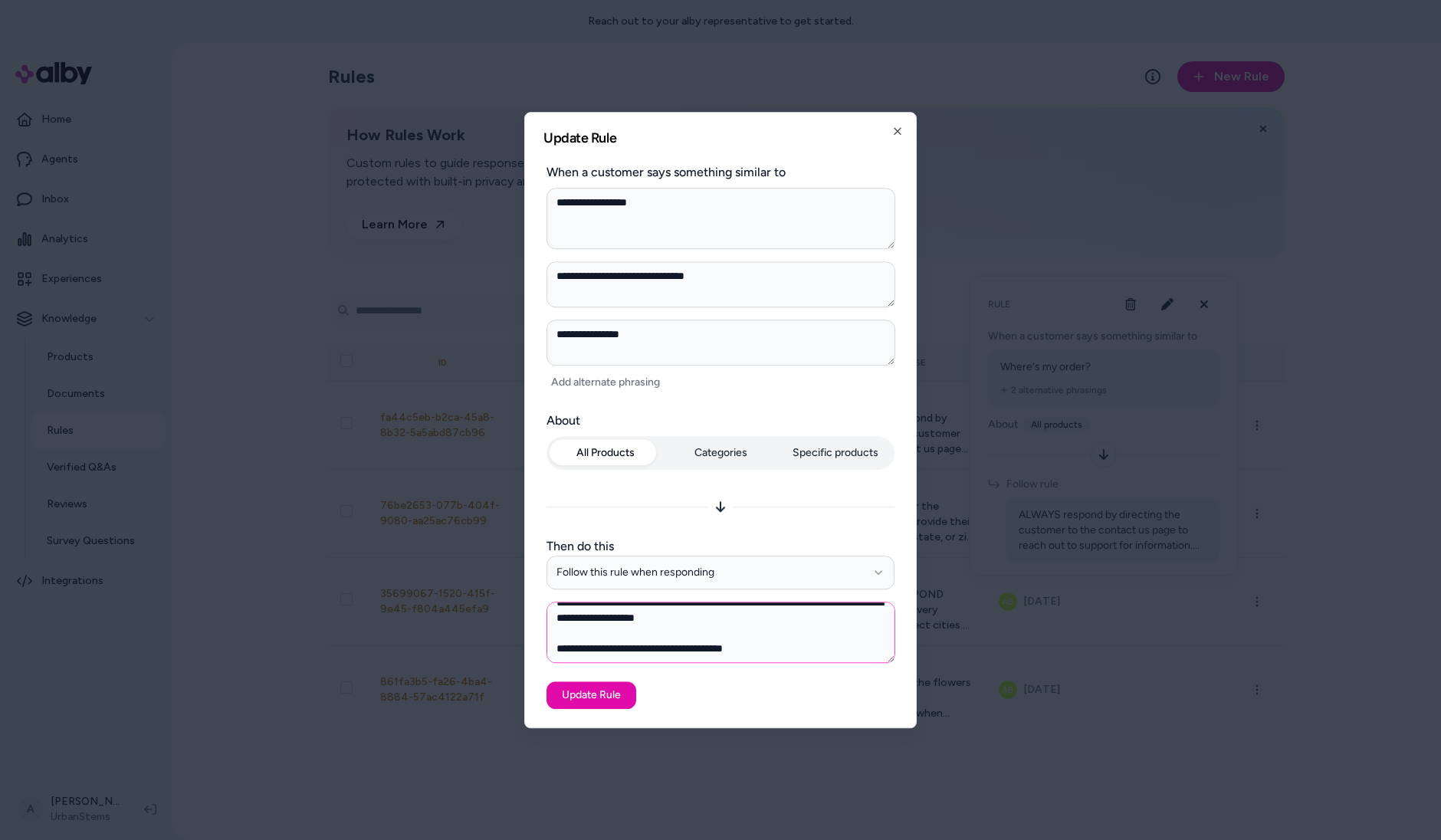
click at [817, 645] on textarea "**********" at bounding box center [720, 632] width 349 height 61
click at [820, 629] on textarea "**********" at bounding box center [720, 632] width 349 height 61
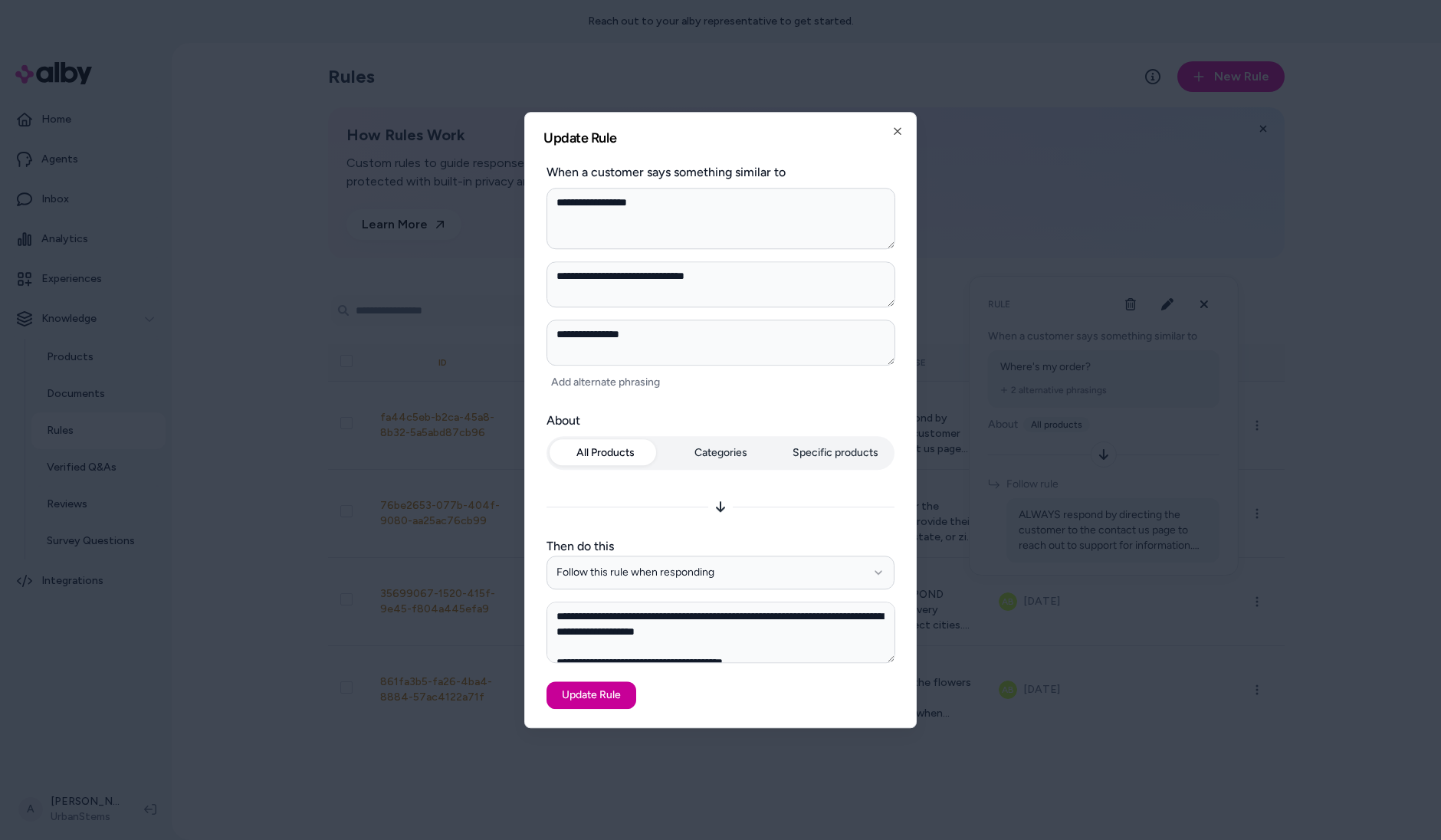
click at [609, 699] on button "Update Rule" at bounding box center [591, 695] width 90 height 27
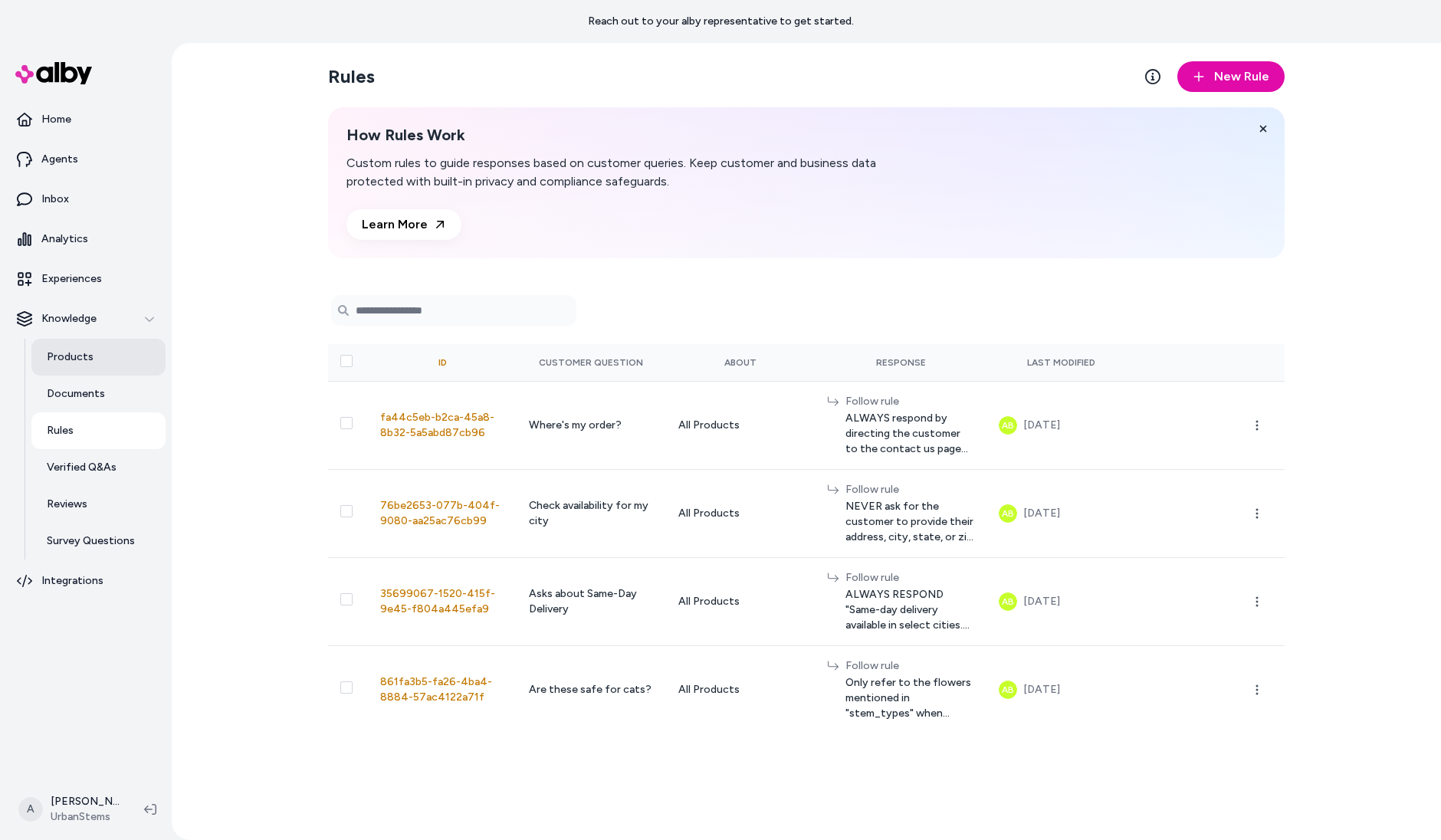
click at [79, 374] on link "Products" at bounding box center [99, 357] width 134 height 37
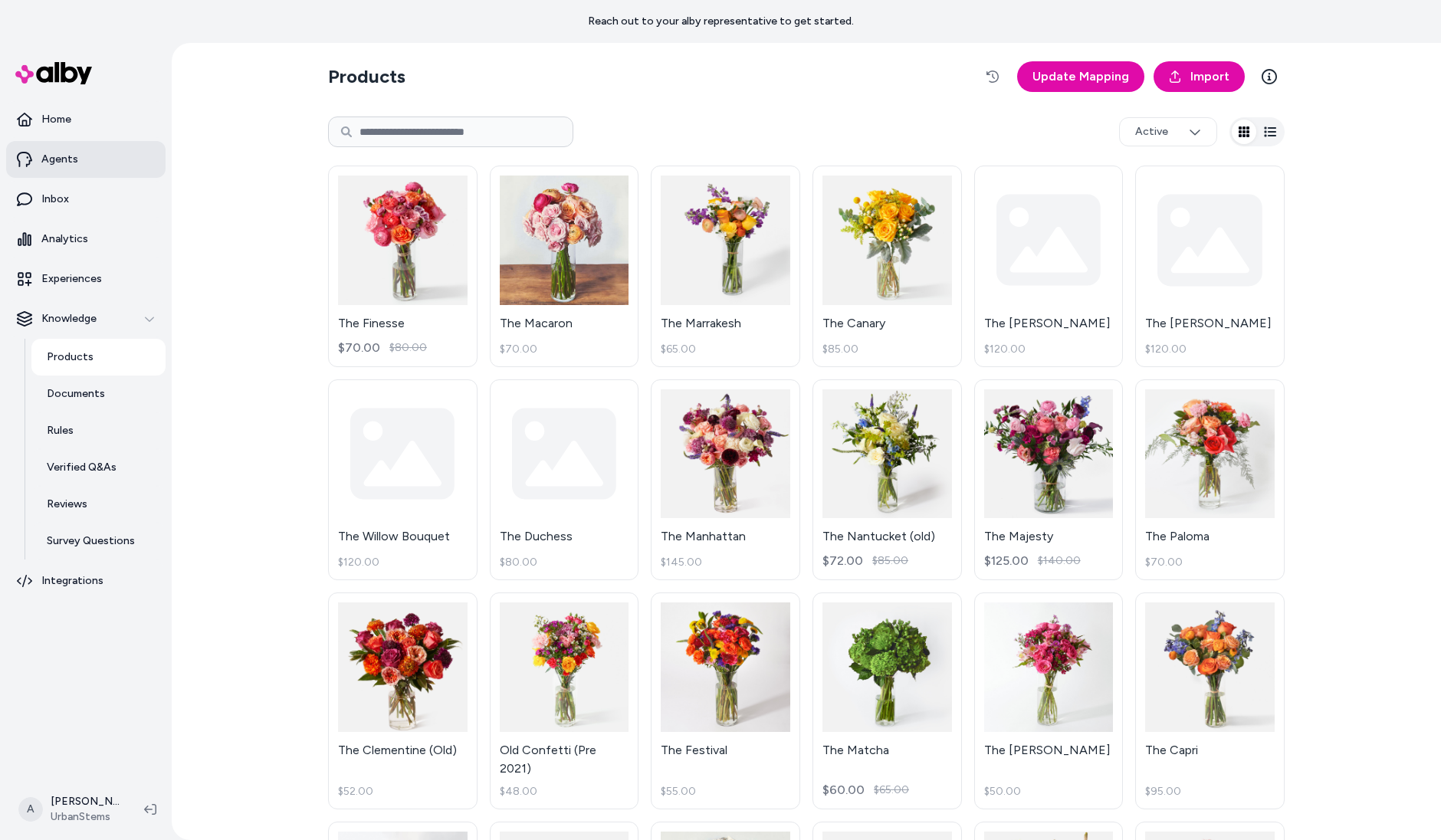
click at [92, 156] on link "Agents" at bounding box center [85, 159] width 159 height 37
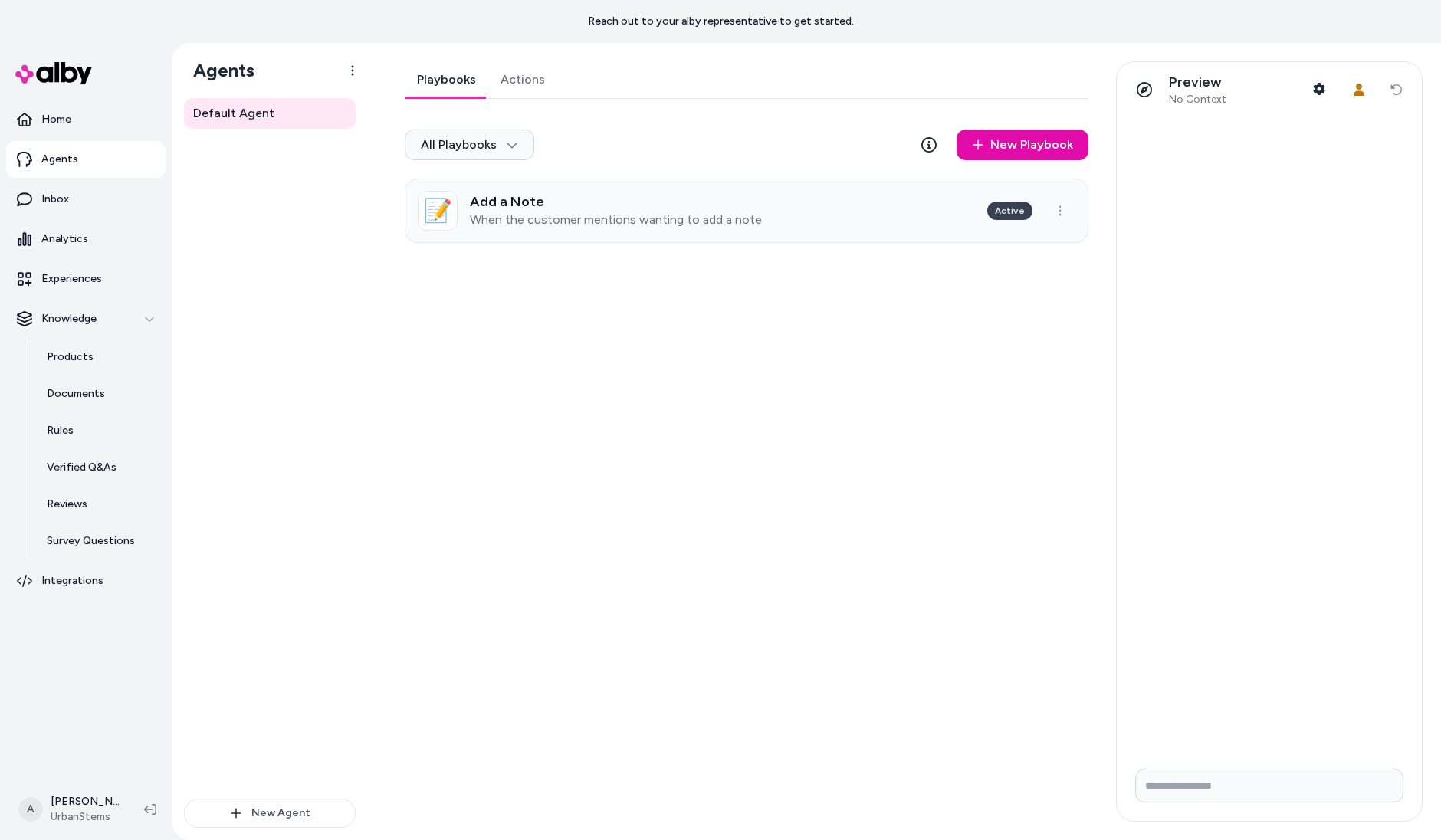
click at [654, 194] on h3 "Add a Note" at bounding box center [616, 202] width 292 height 15
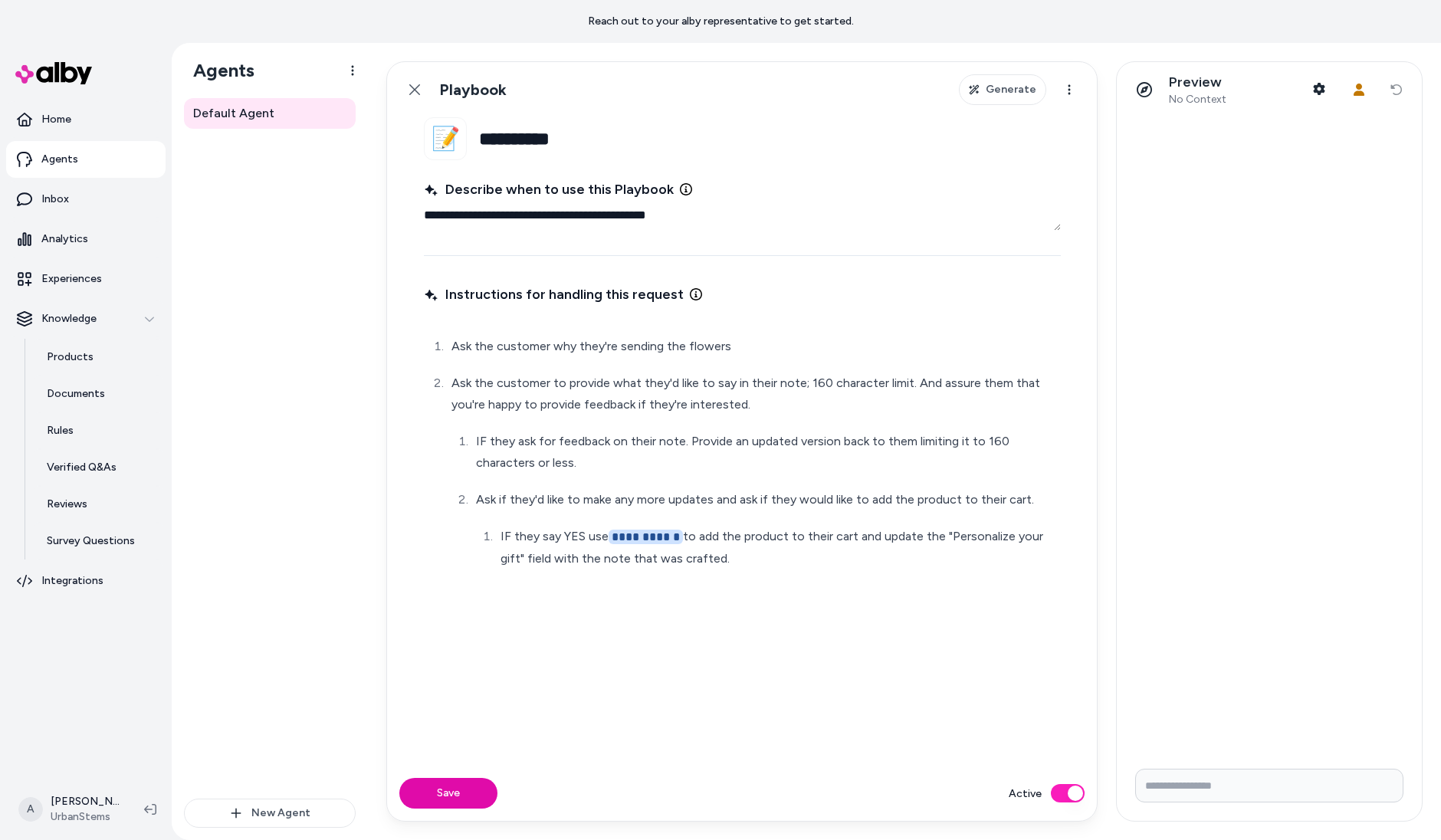
click at [1074, 794] on button "Active" at bounding box center [1067, 794] width 34 height 18
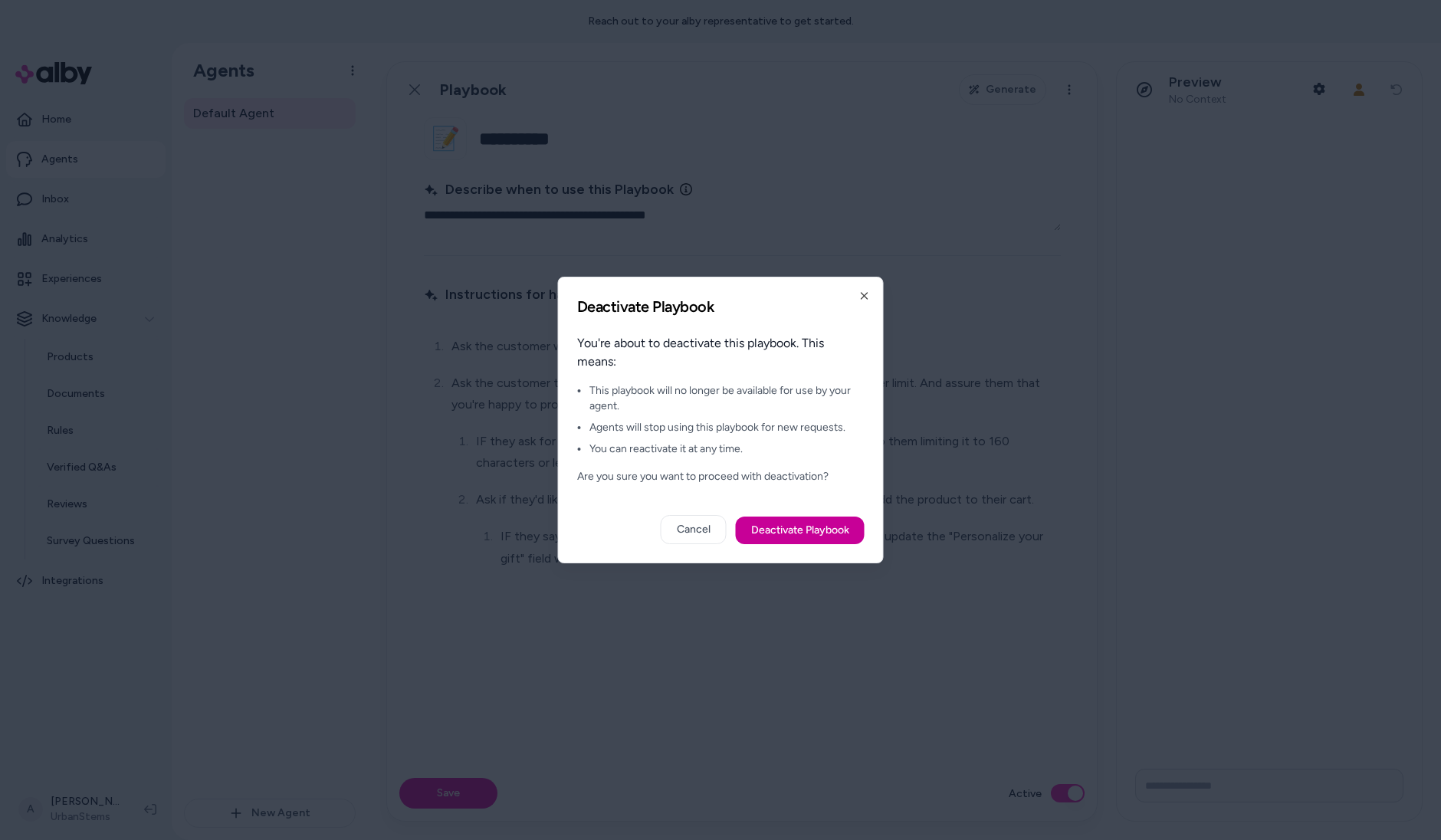
click at [836, 531] on button "Deactivate Playbook" at bounding box center [800, 530] width 129 height 27
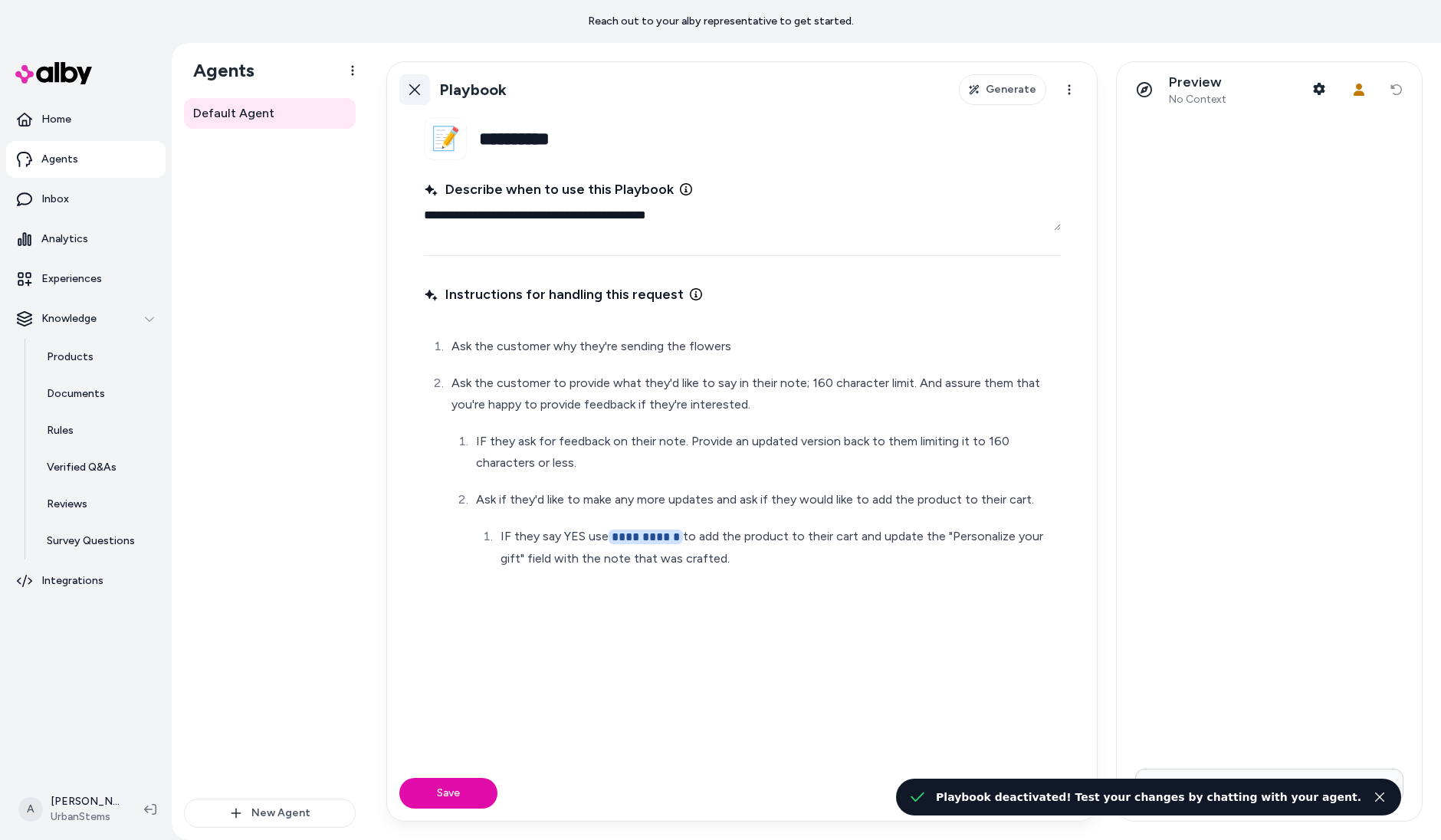
click at [416, 90] on icon at bounding box center [414, 90] width 12 height 12
type textarea "*"
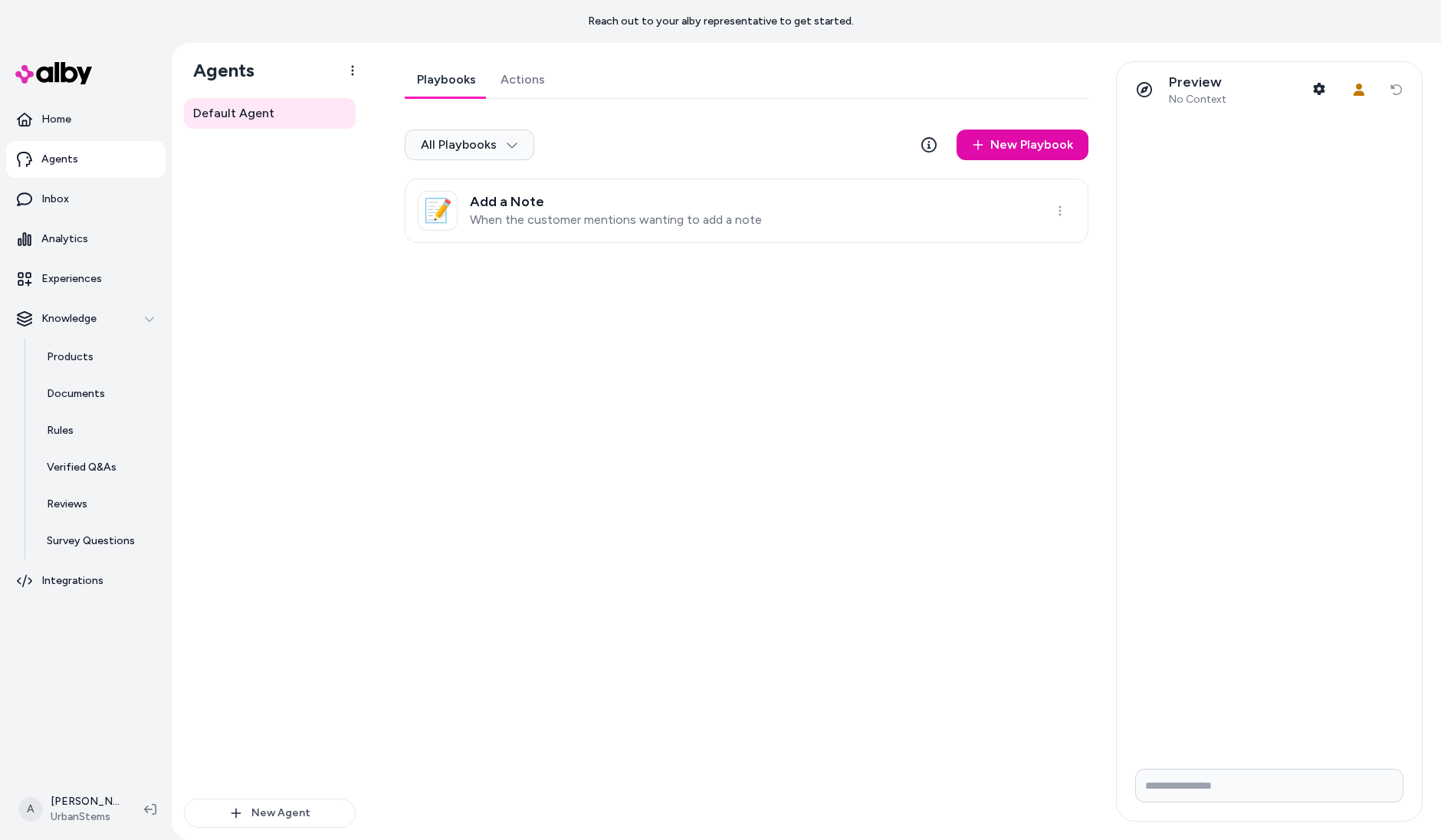
click at [552, 381] on div "Playbooks Actions All Playbooks New Playbook 📝 Add a Note When the customer men…" at bounding box center [741, 442] width 711 height 760
click at [1004, 290] on div "Playbooks Actions All Playbooks New Playbook 📝 Add a Note When the customer men…" at bounding box center [741, 442] width 711 height 760
click at [83, 363] on p "Products" at bounding box center [70, 357] width 46 height 15
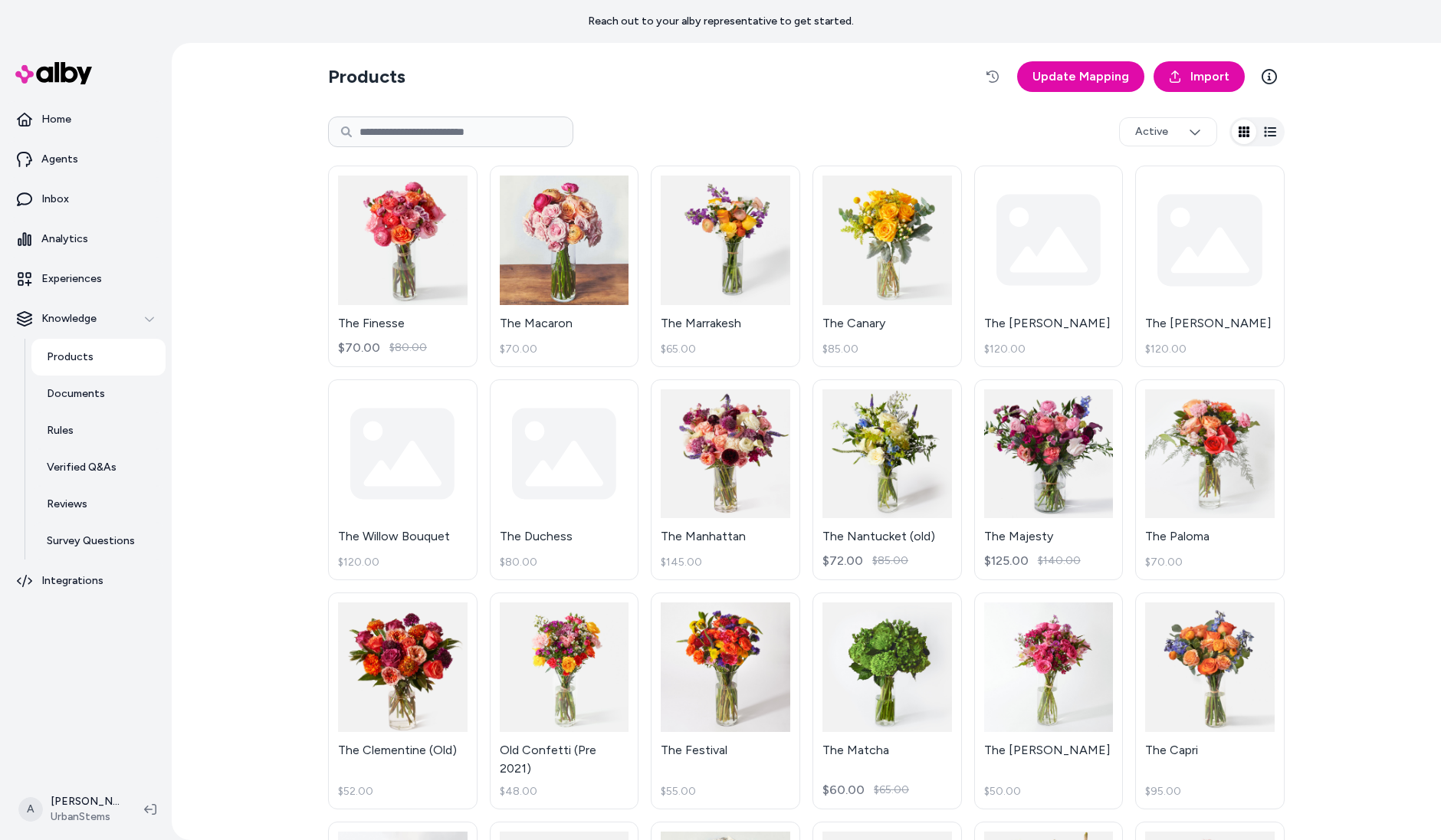
click at [476, 125] on input at bounding box center [451, 131] width 246 height 31
click at [402, 256] on link "The Finesse $70.00 $80.00" at bounding box center [403, 266] width 149 height 202
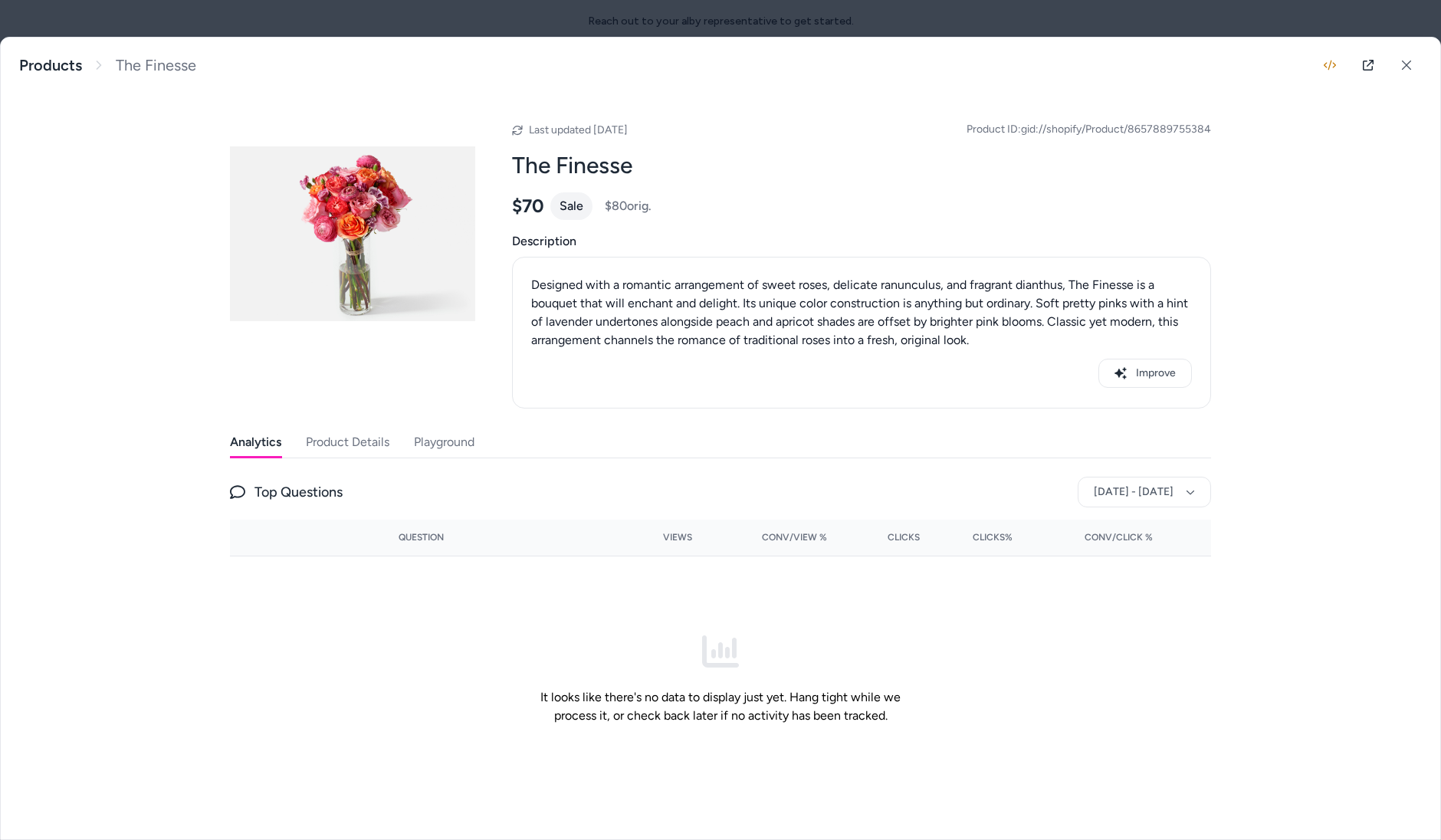
click at [335, 445] on button "Product Details" at bounding box center [347, 442] width 84 height 31
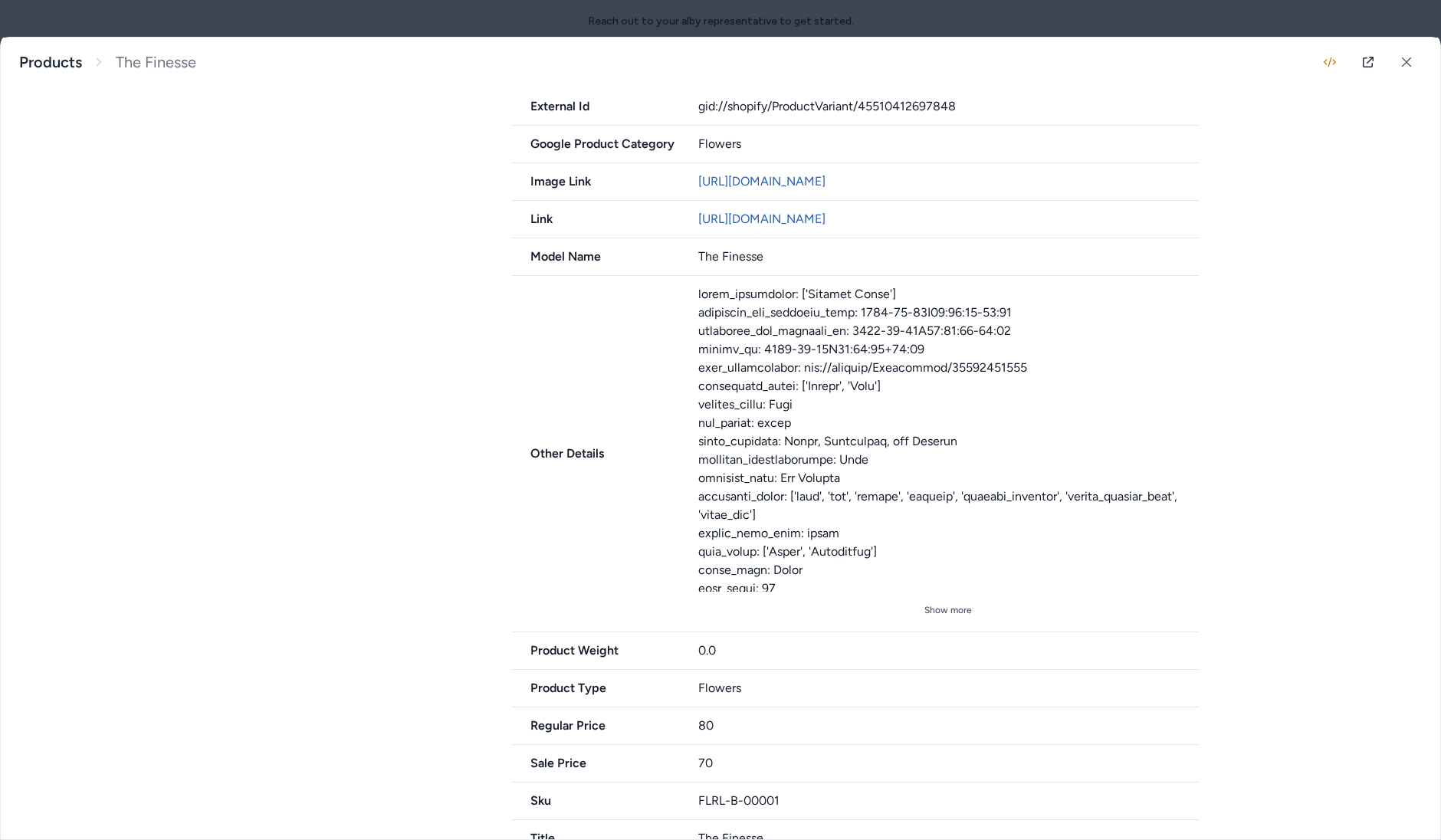
scroll to position [748, 0]
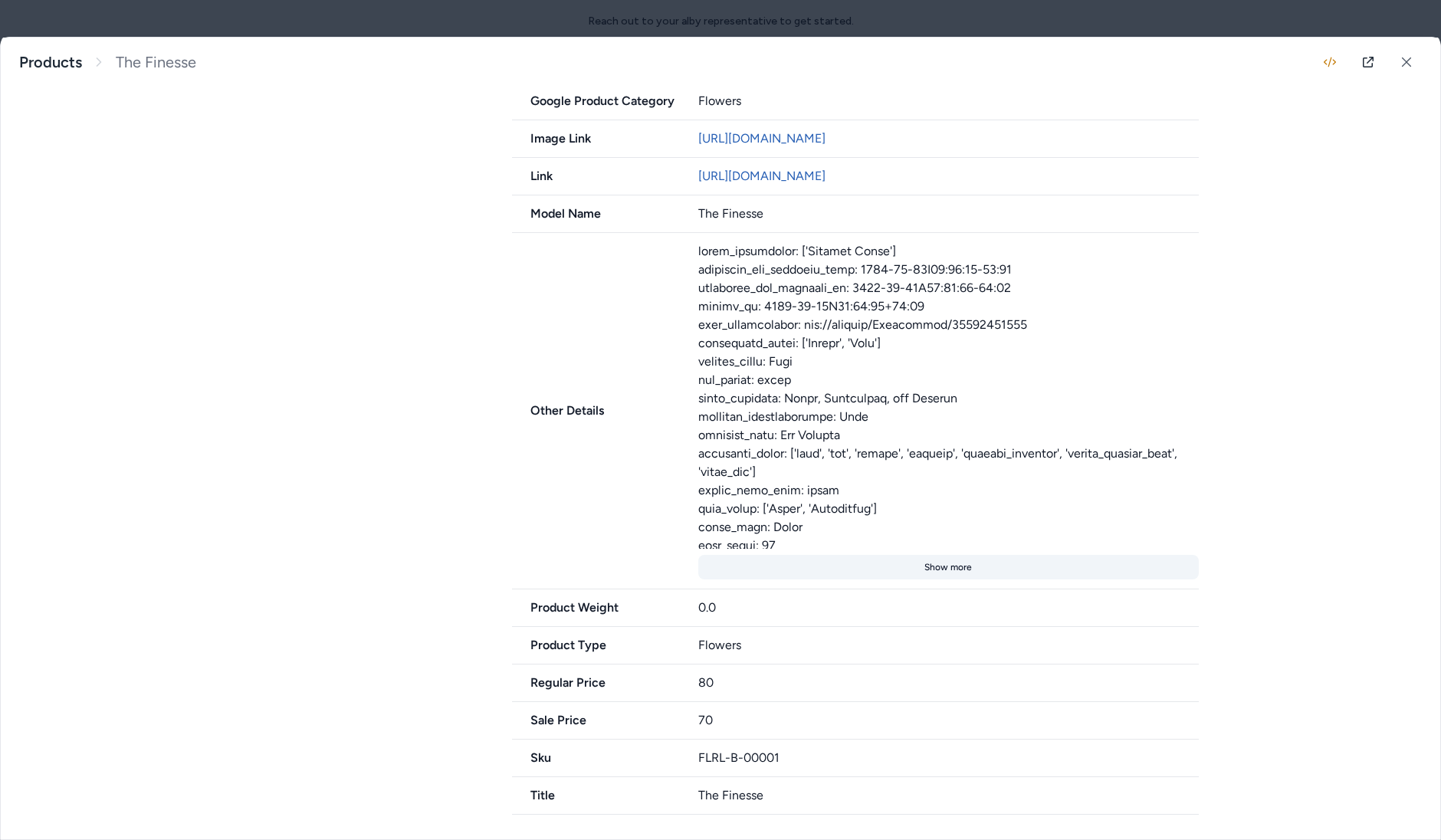
click at [936, 577] on button "Show more" at bounding box center [949, 568] width 501 height 25
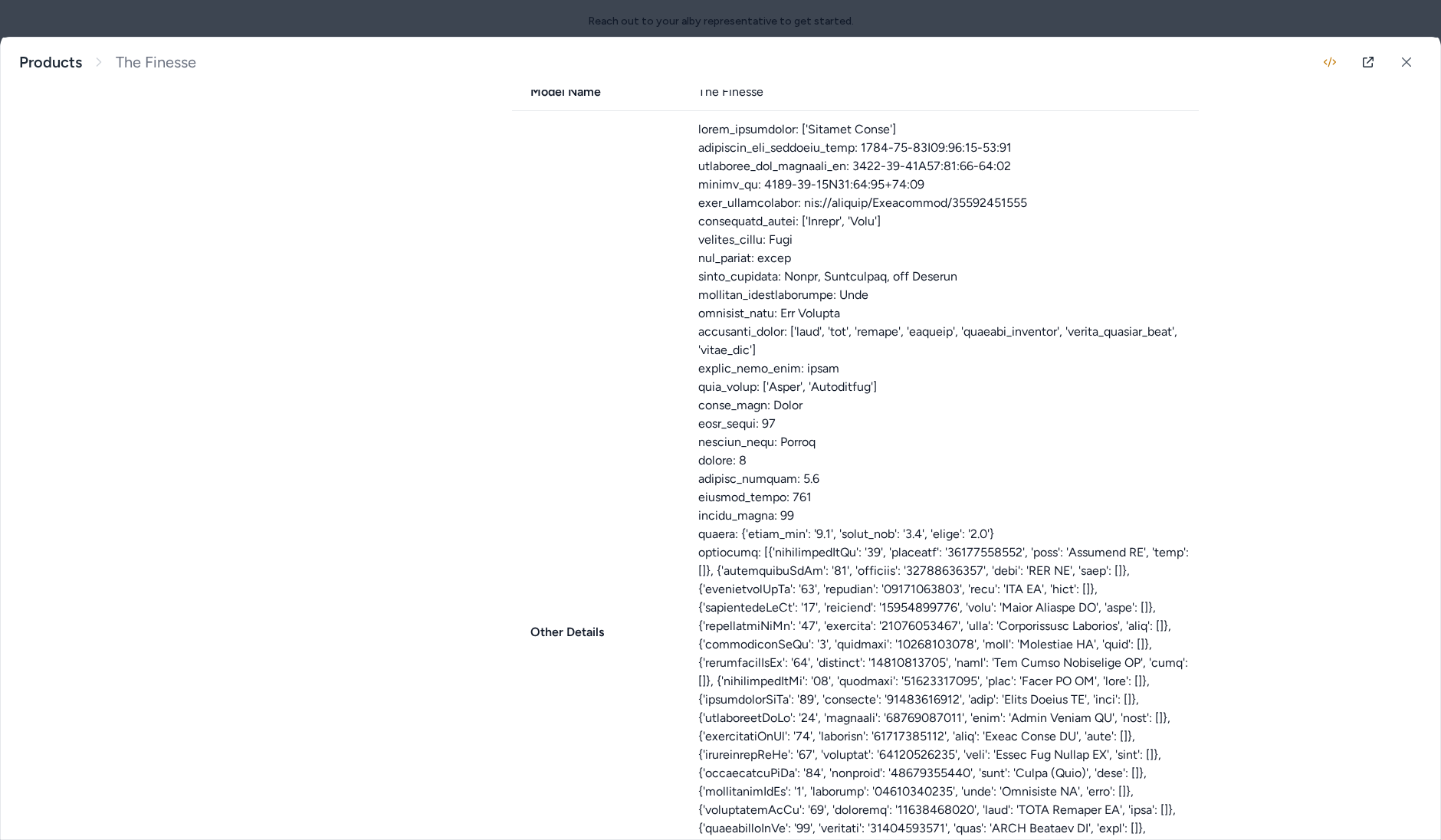
scroll to position [861, 0]
click at [983, 420] on div at bounding box center [949, 616] width 501 height 994
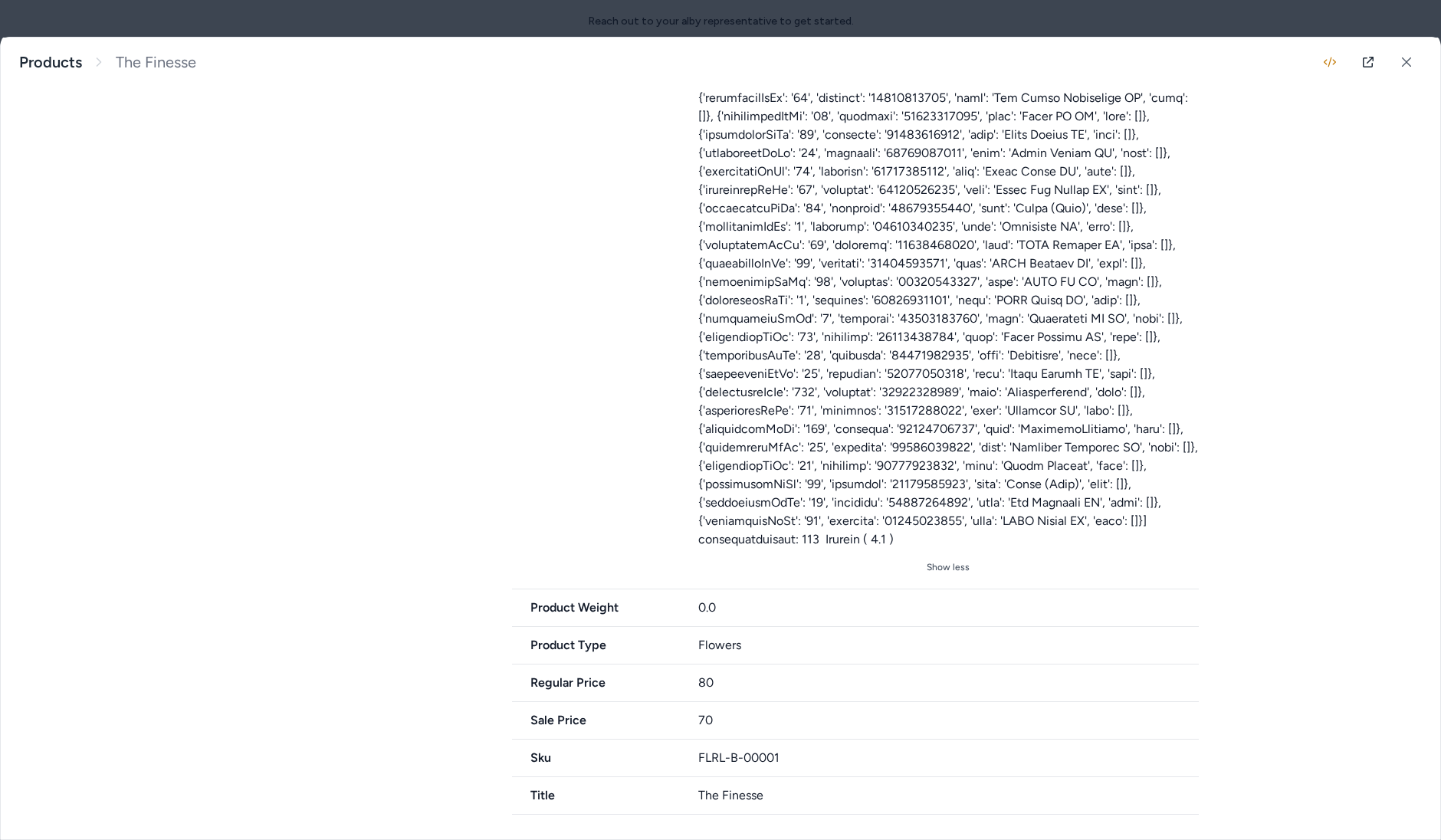
scroll to position [1434, 0]
click at [795, 228] on div at bounding box center [949, 51] width 501 height 994
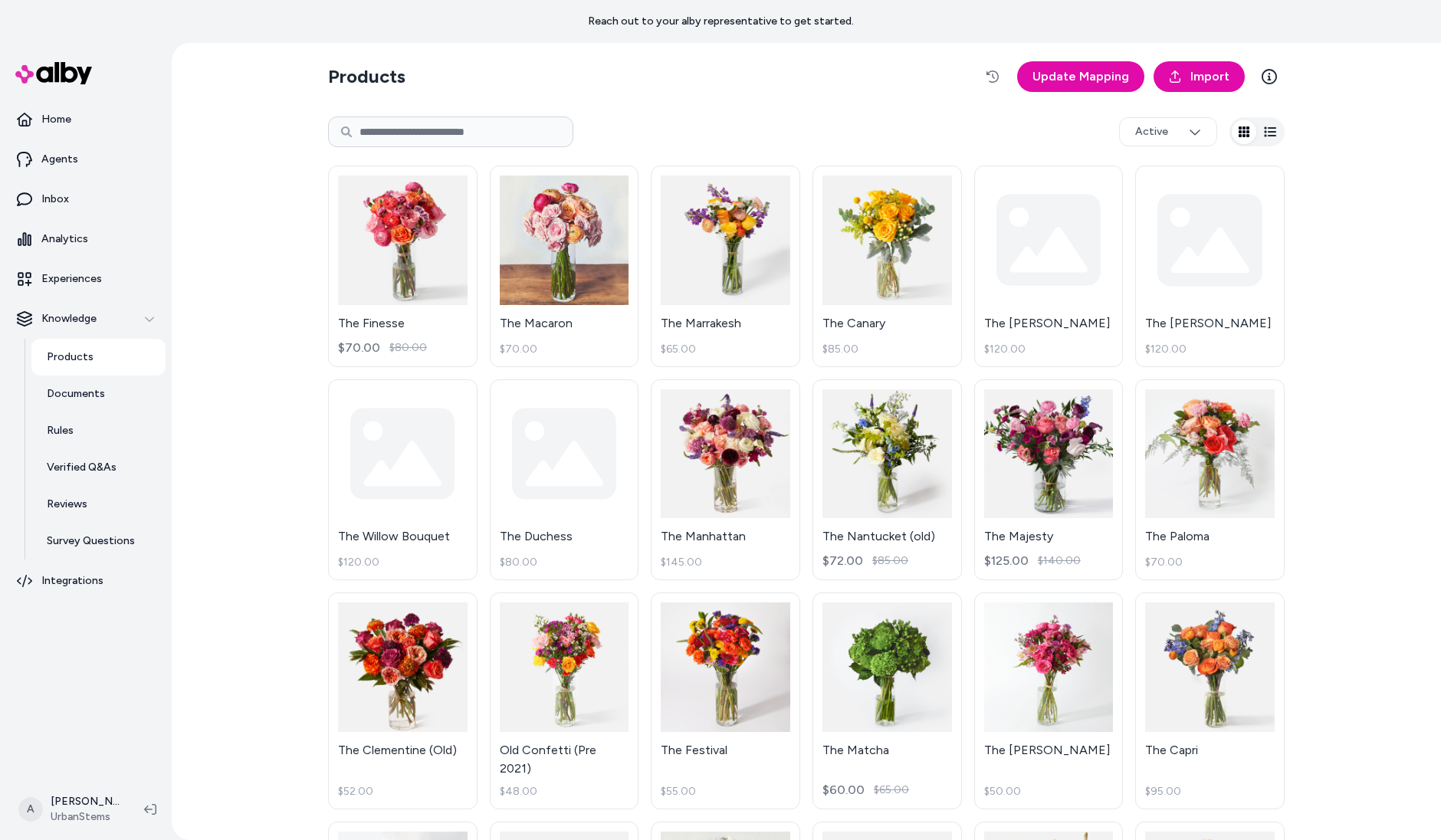
click at [91, 409] on html "Reach out to your alby representative to get started. Home Agents Inbox Analyti…" at bounding box center [720, 420] width 1441 height 840
click at [97, 292] on link "Experiences" at bounding box center [85, 279] width 159 height 37
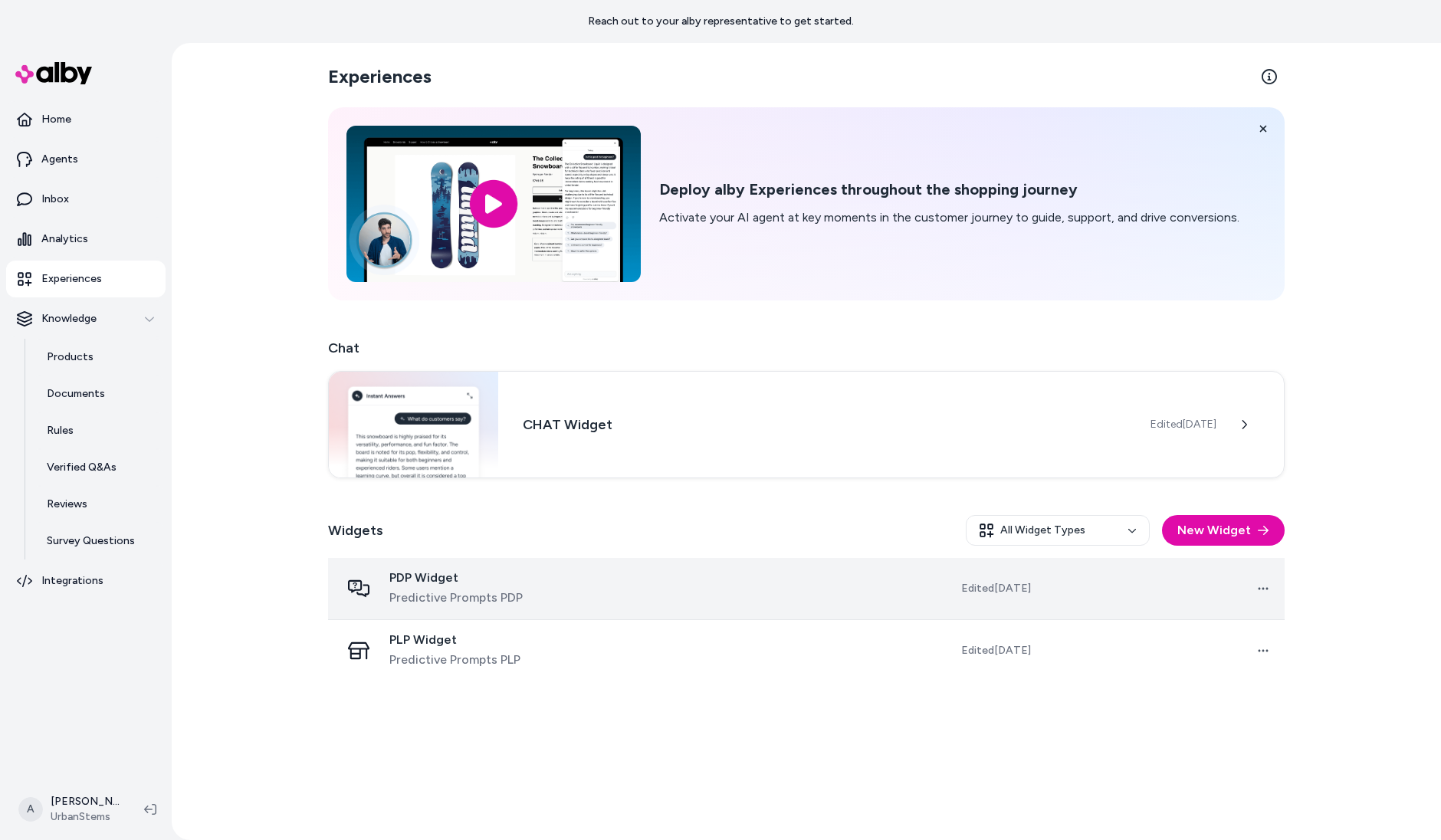
click at [424, 574] on span "PDP Widget" at bounding box center [456, 578] width 134 height 15
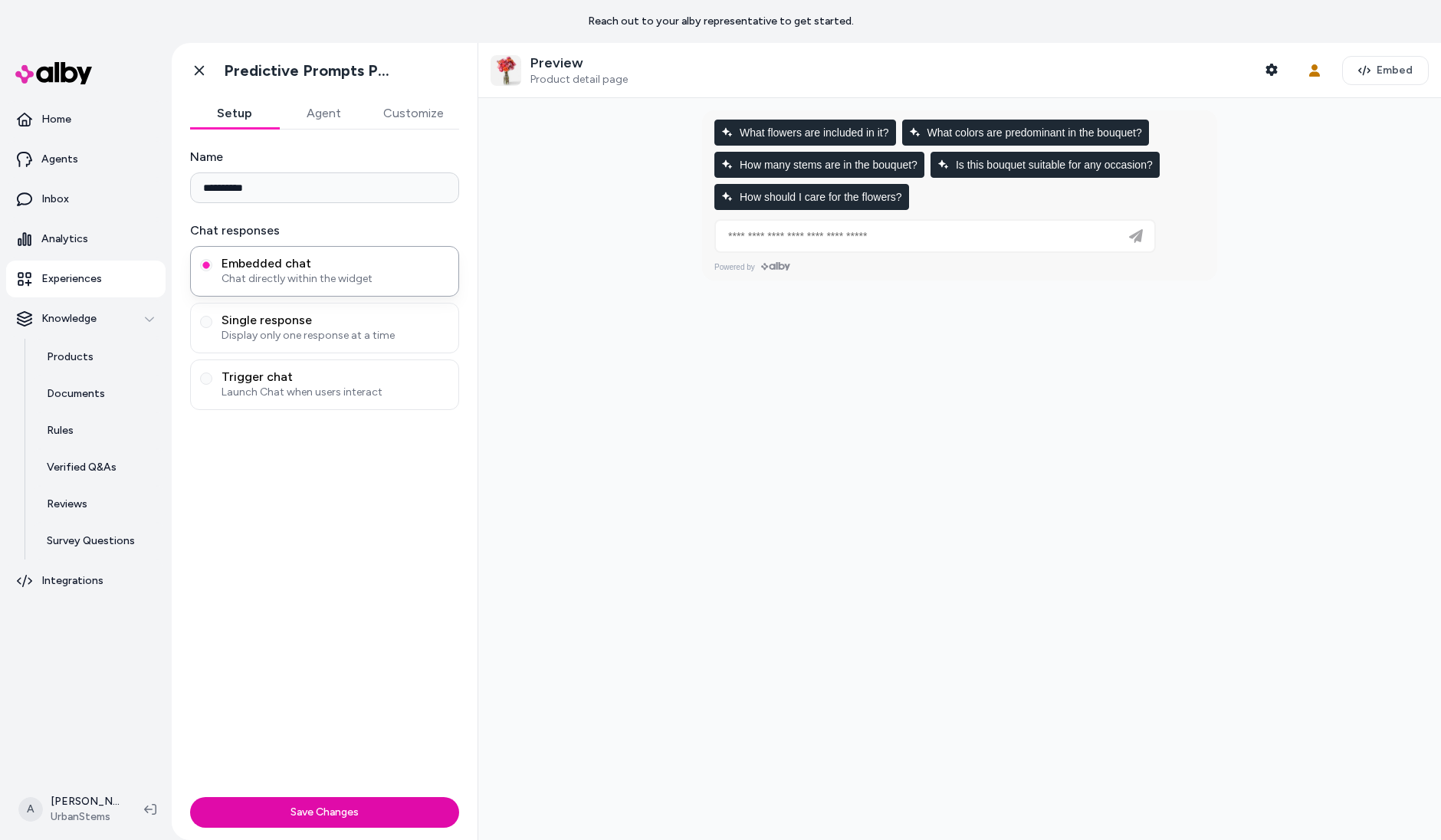
click at [379, 112] on button "Customize" at bounding box center [413, 113] width 91 height 31
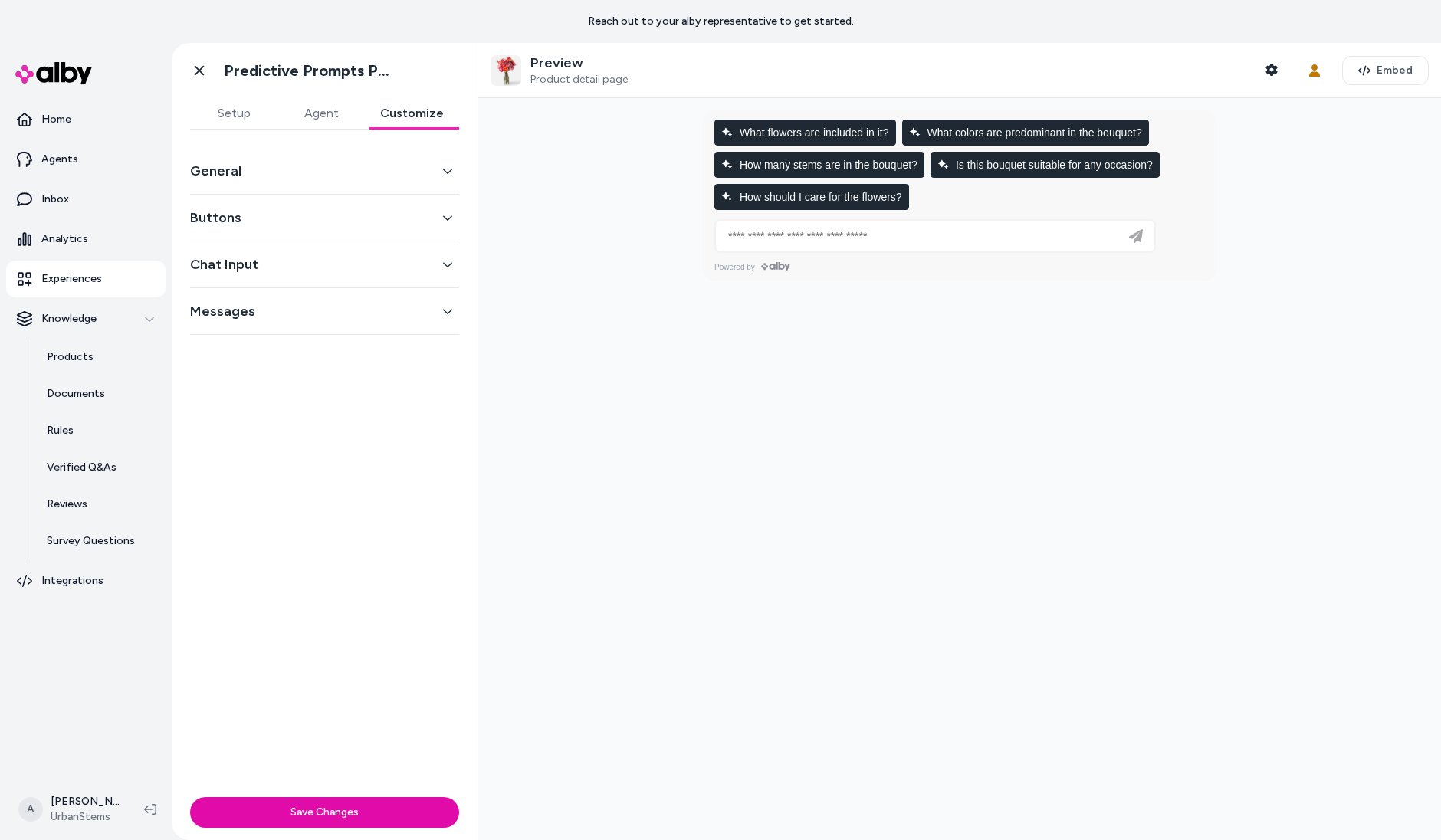
click at [383, 170] on button "General" at bounding box center [325, 171] width 269 height 22
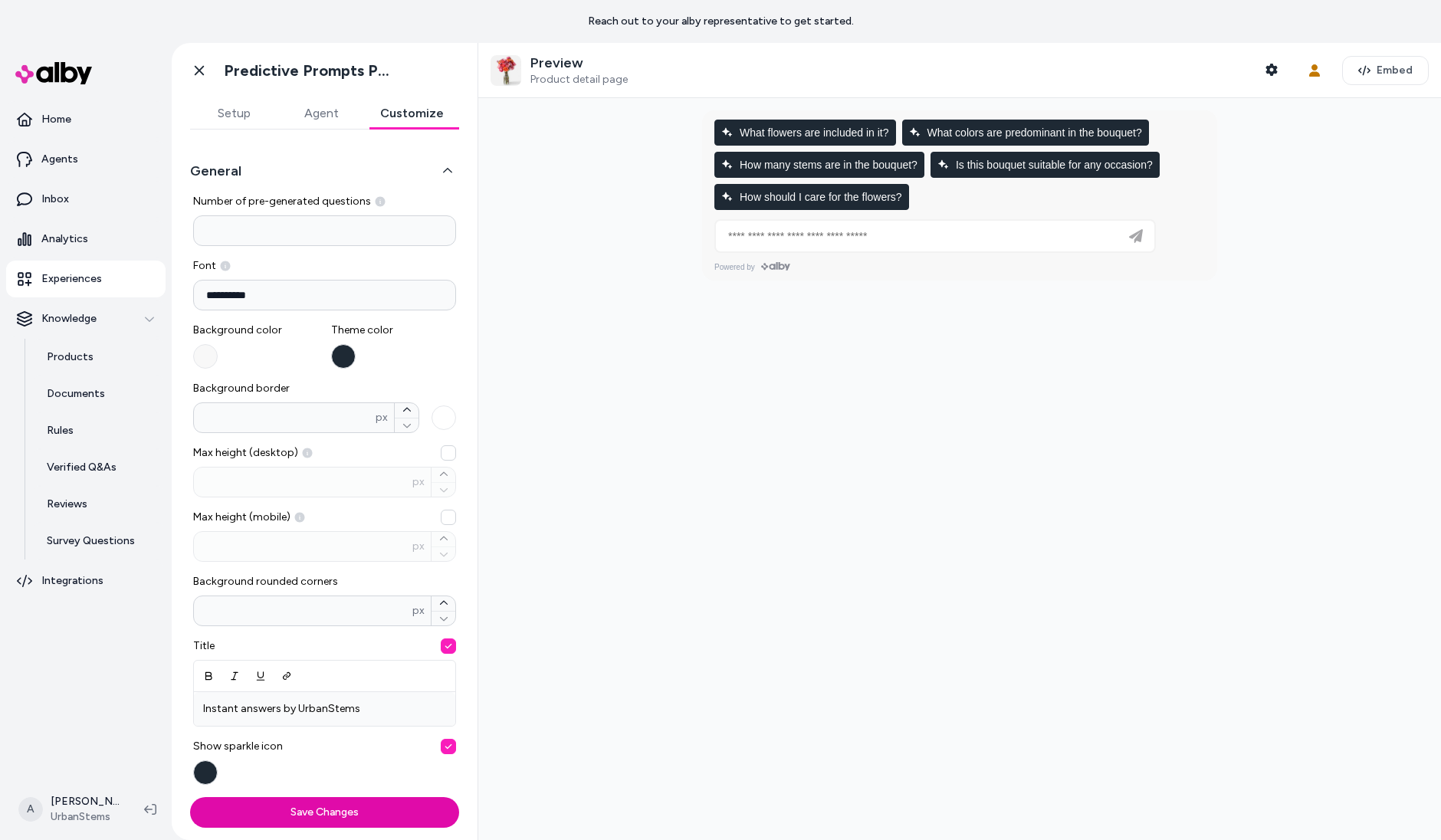
click at [339, 356] on button "button" at bounding box center [344, 357] width 25 height 25
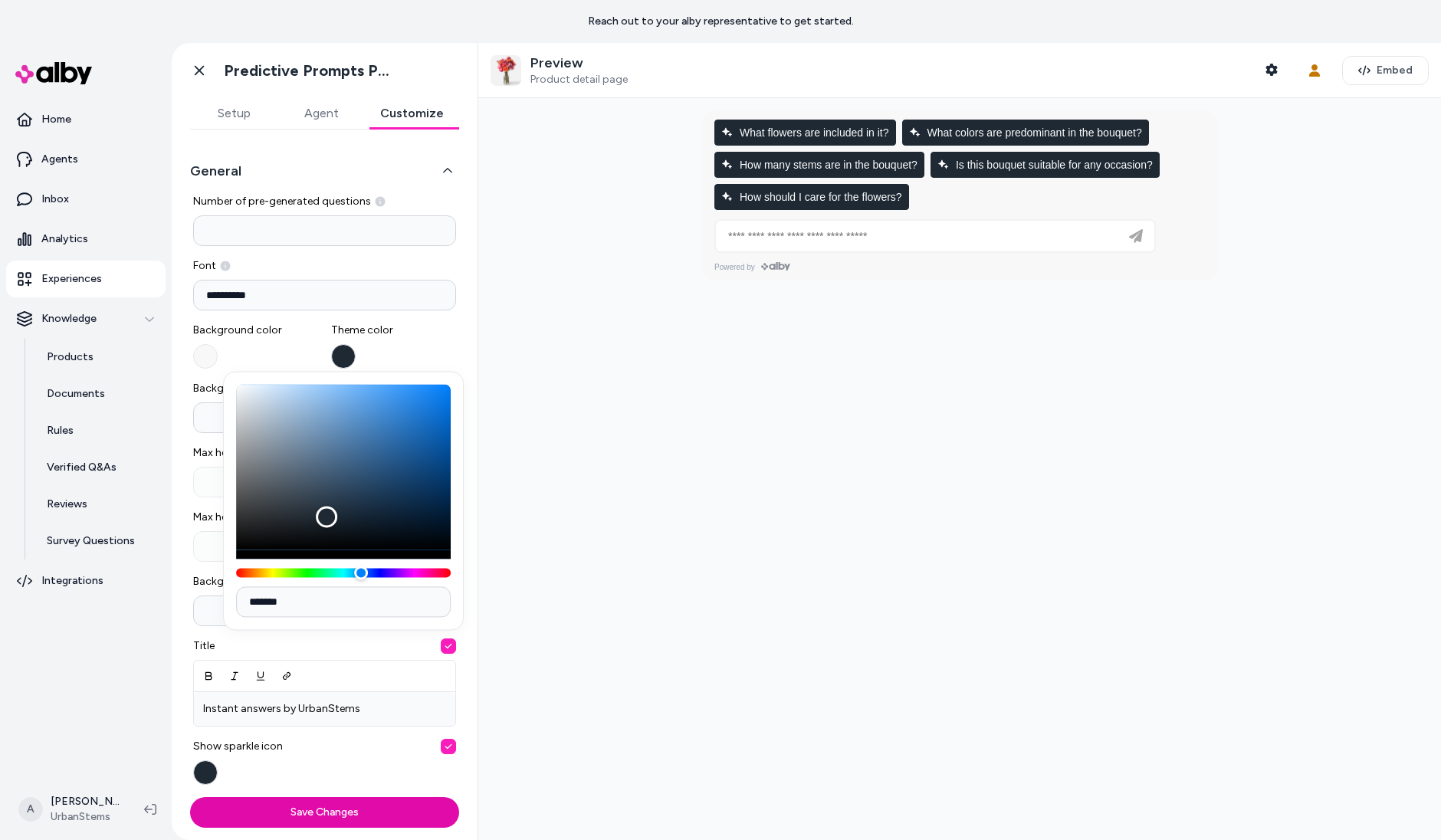
click at [345, 352] on button "button" at bounding box center [344, 357] width 25 height 25
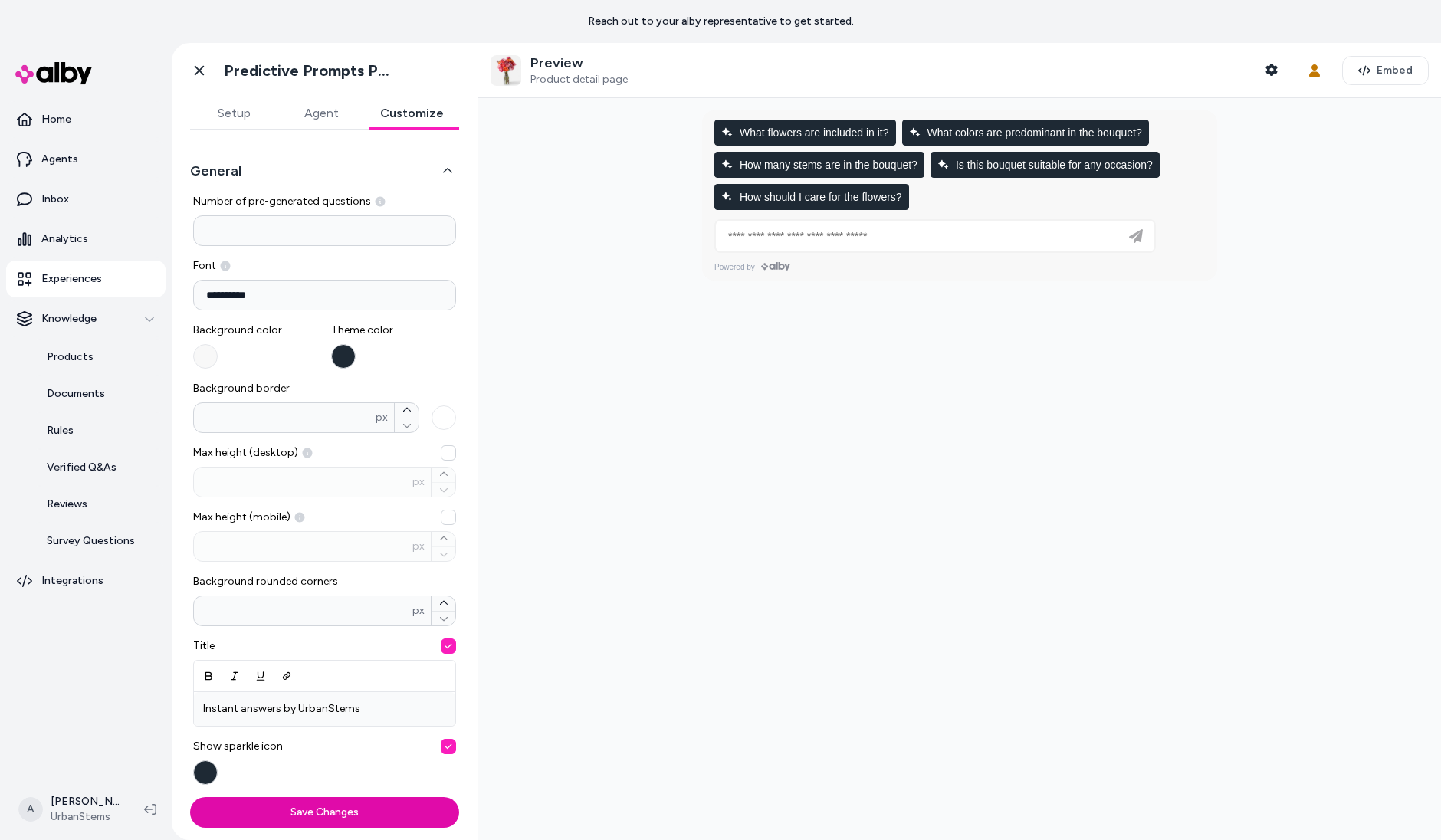
click at [346, 346] on button "button" at bounding box center [344, 357] width 25 height 25
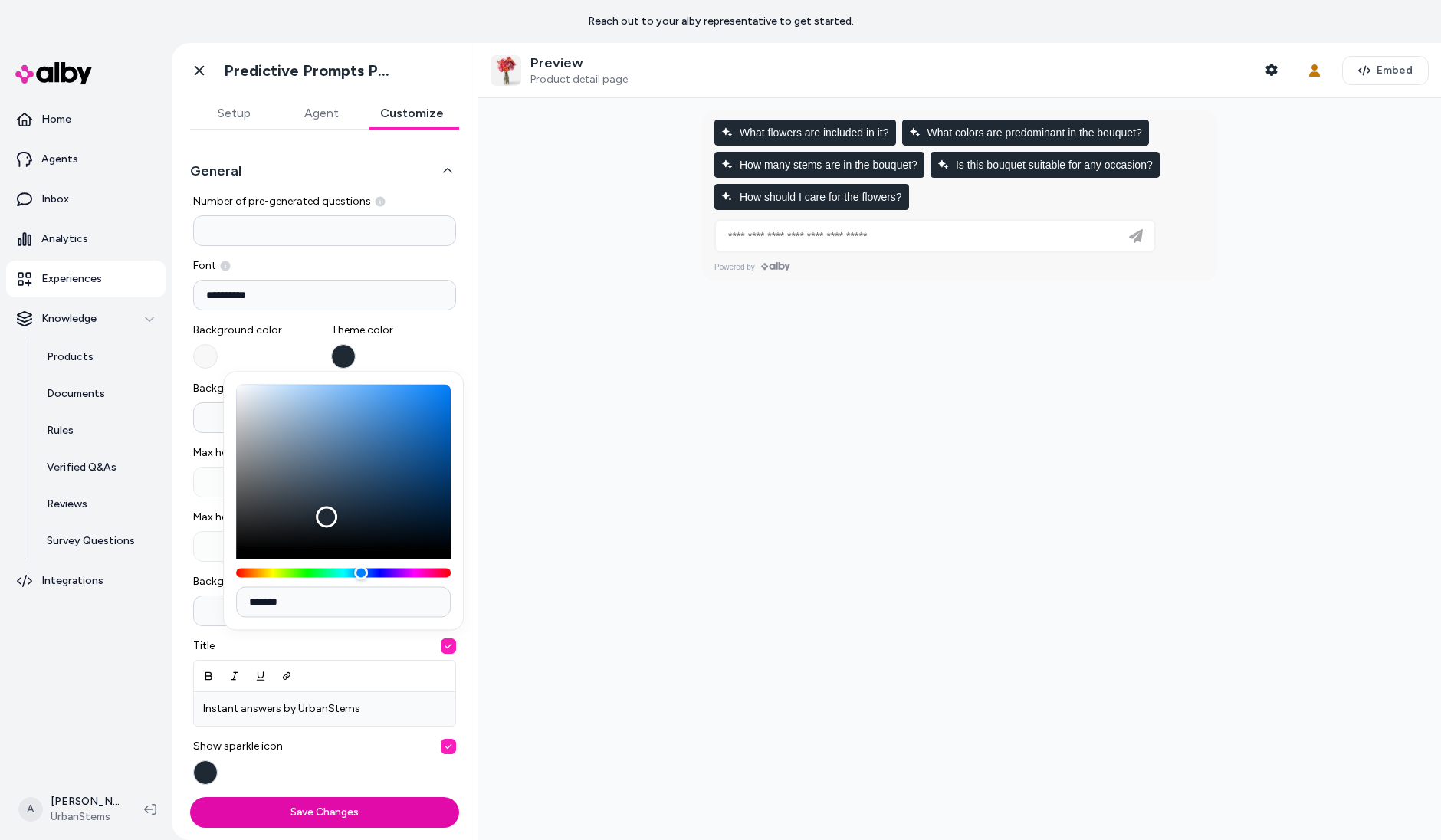
click at [383, 610] on input "*******" at bounding box center [343, 601] width 215 height 31
paste input
type input "*******"
click at [636, 525] on div at bounding box center [960, 469] width 963 height 742
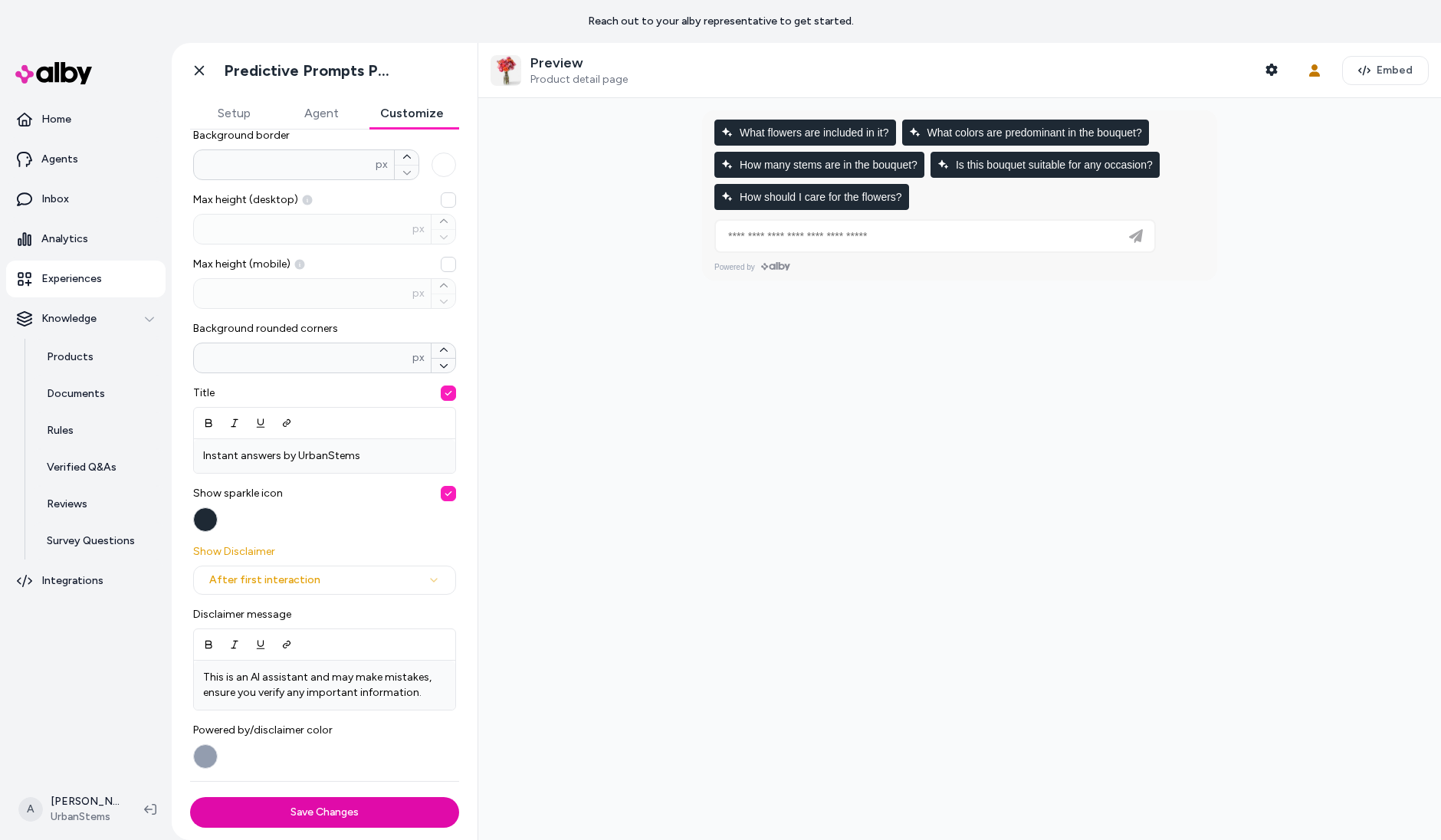
scroll to position [378, 0]
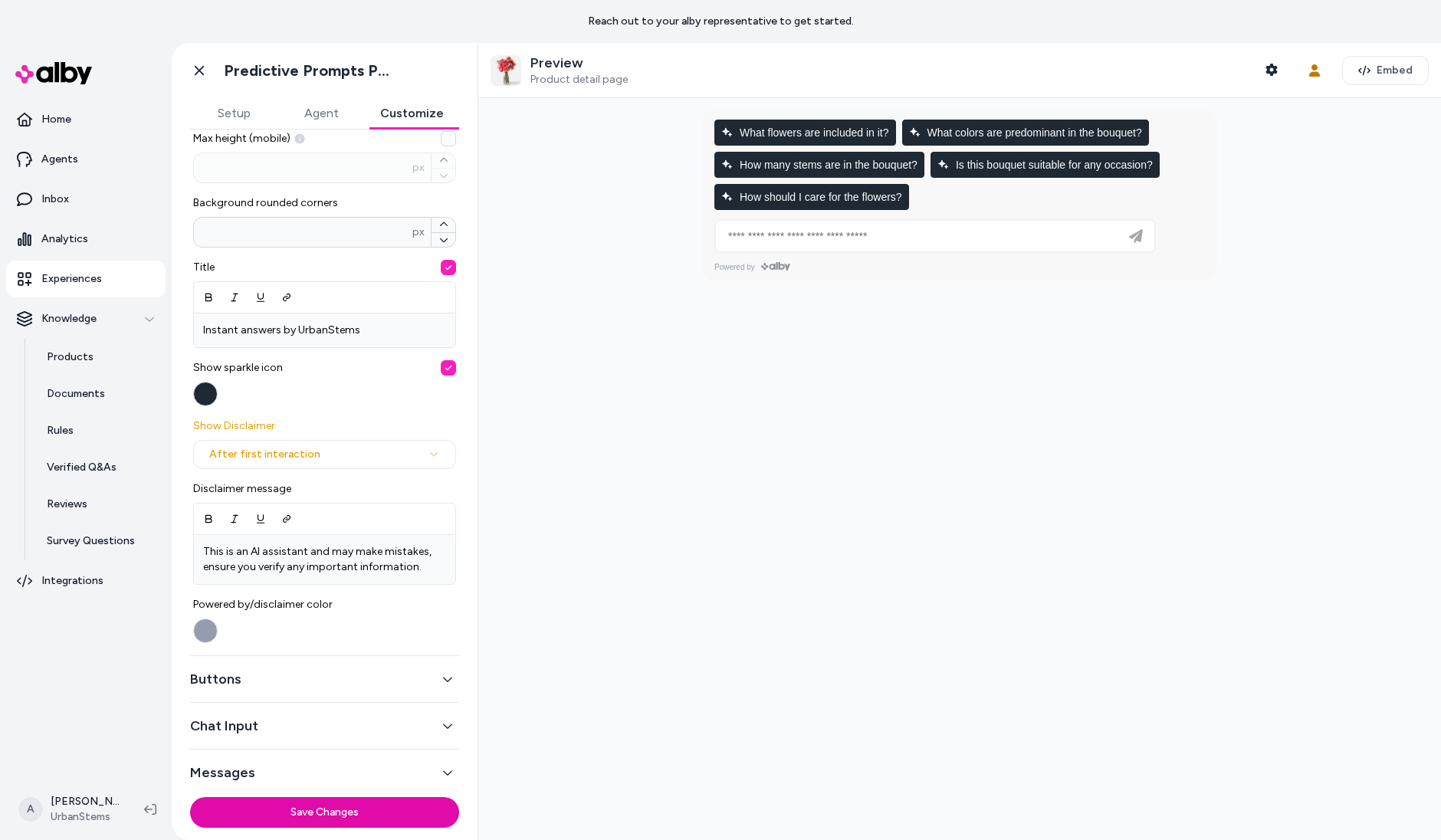
click at [210, 388] on button "button" at bounding box center [206, 394] width 25 height 25
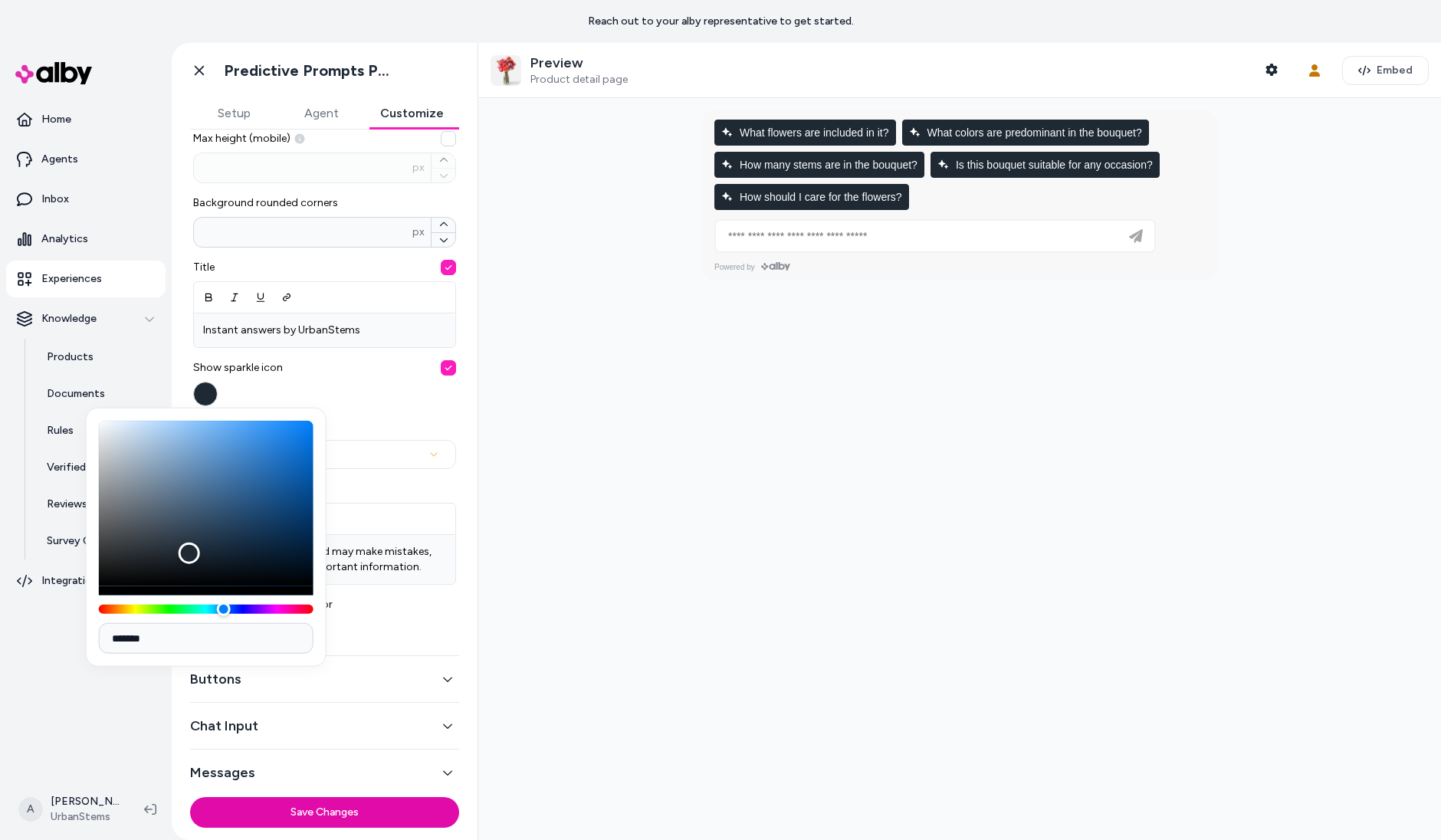
click at [572, 554] on div at bounding box center [960, 469] width 963 height 742
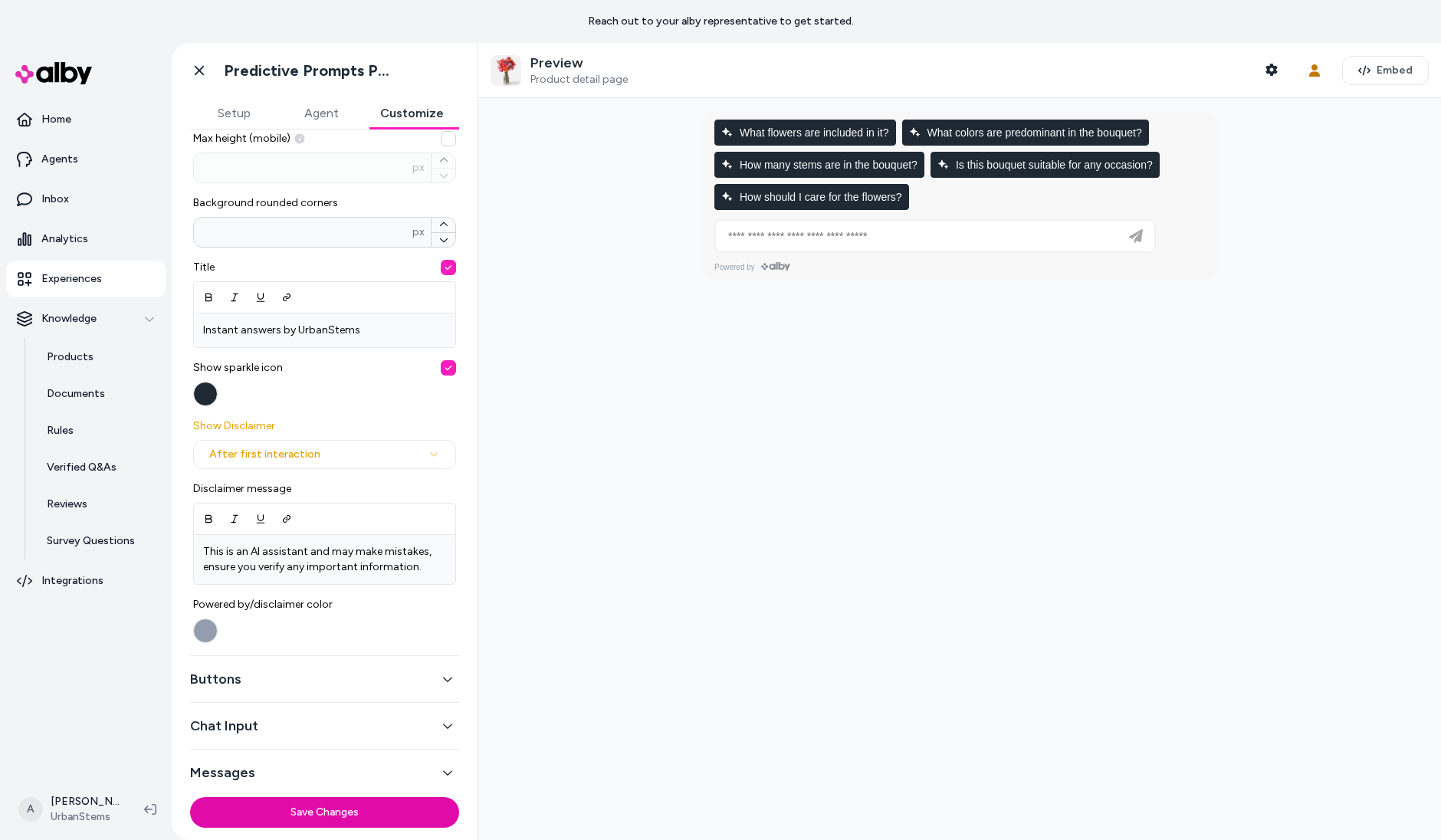
click at [366, 685] on button "Buttons" at bounding box center [325, 679] width 269 height 22
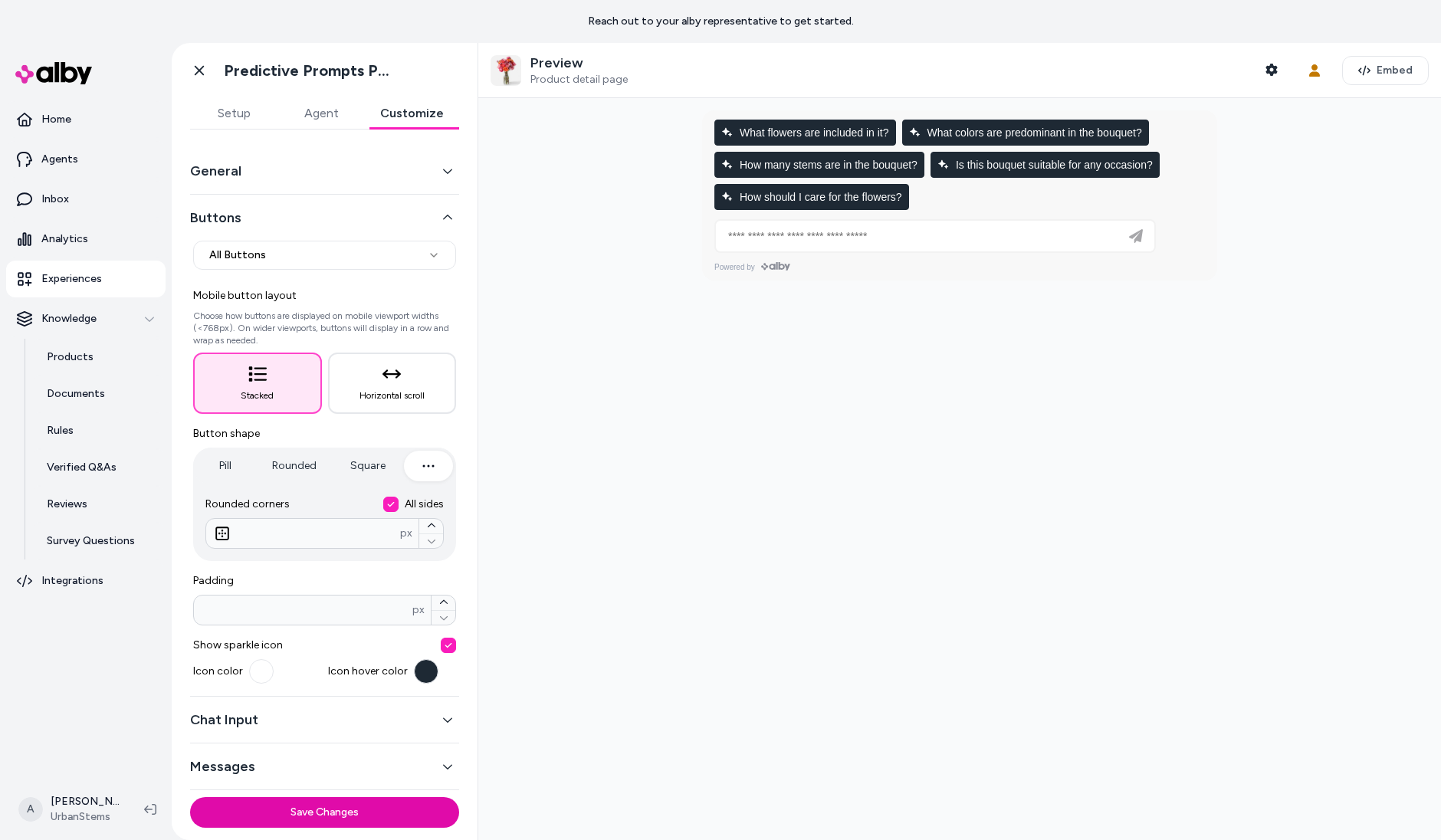
click at [398, 676] on span "Icon hover color" at bounding box center [368, 672] width 80 height 15
click at [410, 669] on div "Icon hover color" at bounding box center [392, 672] width 129 height 25
click at [416, 667] on button "button" at bounding box center [427, 672] width 25 height 25
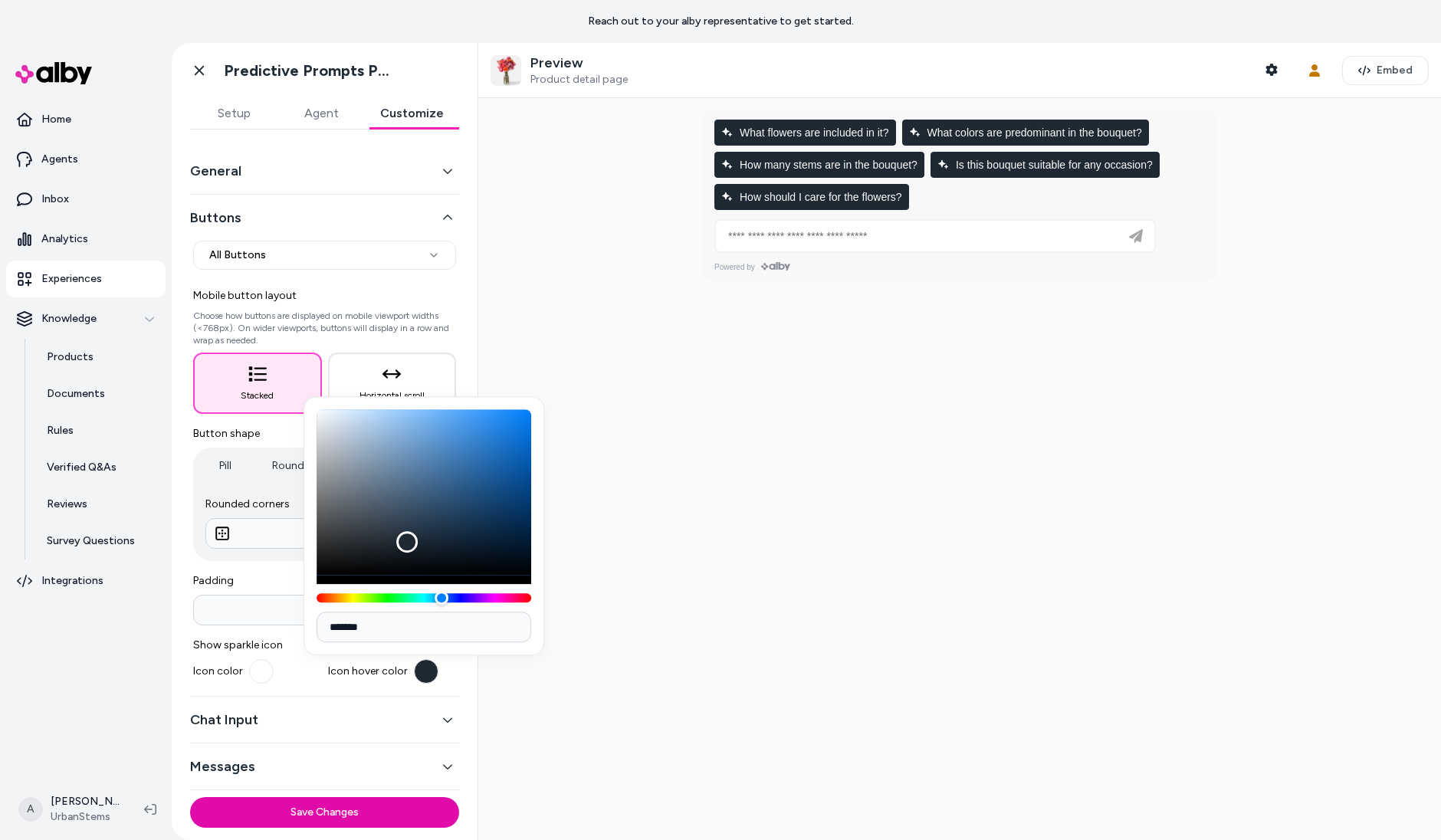
click at [716, 544] on div at bounding box center [960, 469] width 963 height 742
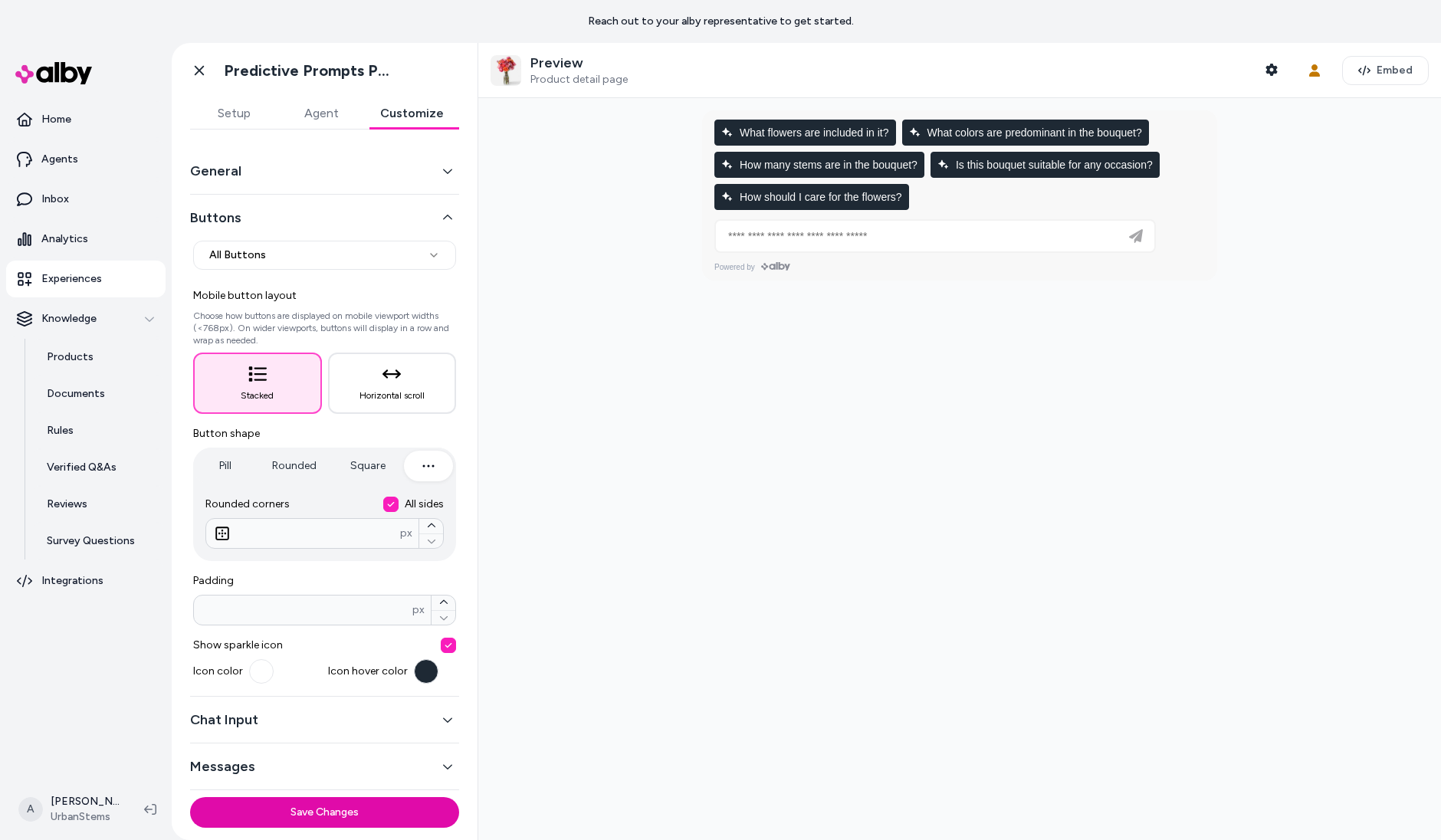
click at [321, 123] on button "Agent" at bounding box center [320, 113] width 87 height 31
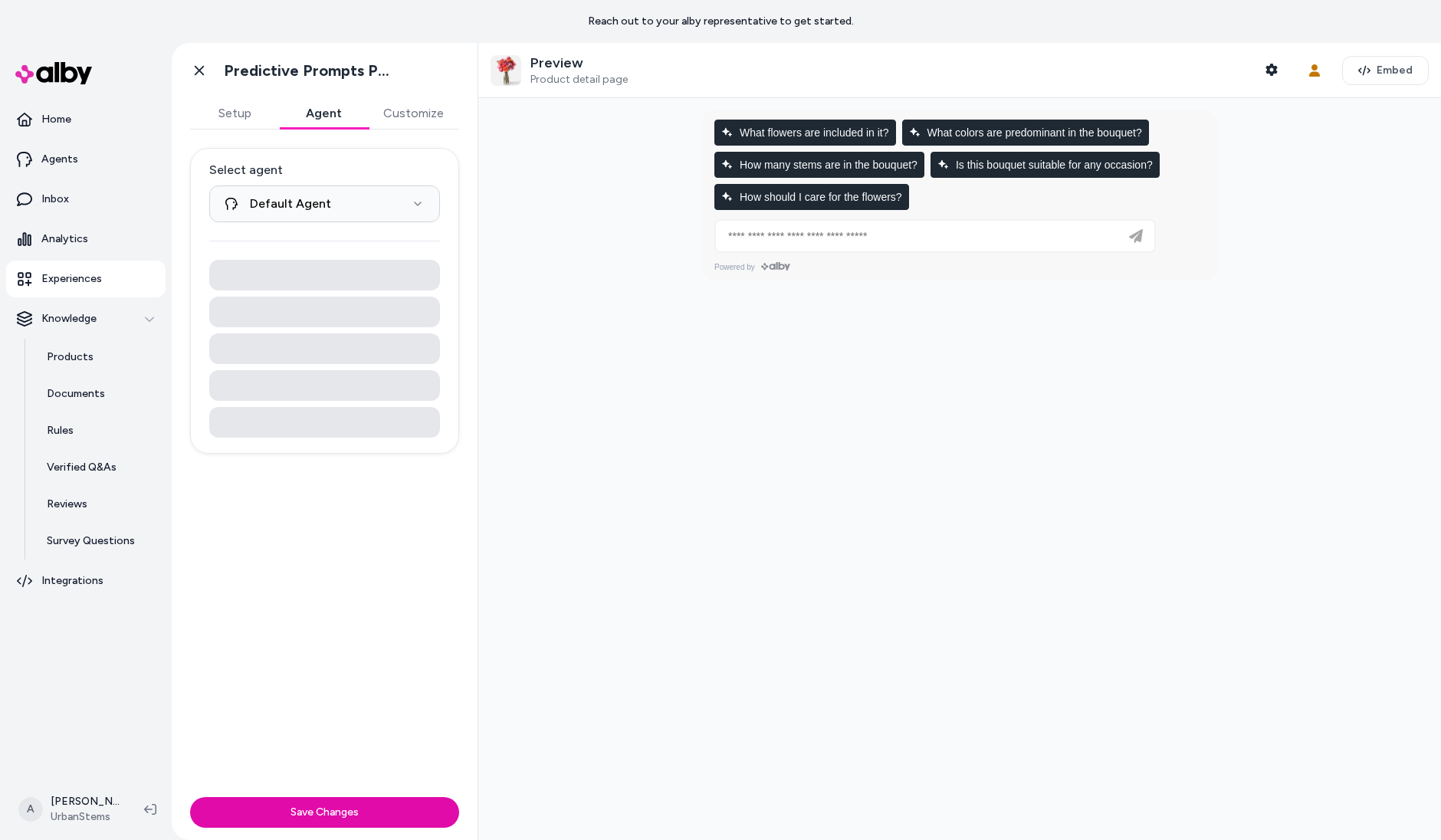
click at [434, 95] on div "Go back Predictive Prompts PDP" at bounding box center [325, 71] width 305 height 55
click at [434, 115] on button "Customize" at bounding box center [413, 113] width 91 height 31
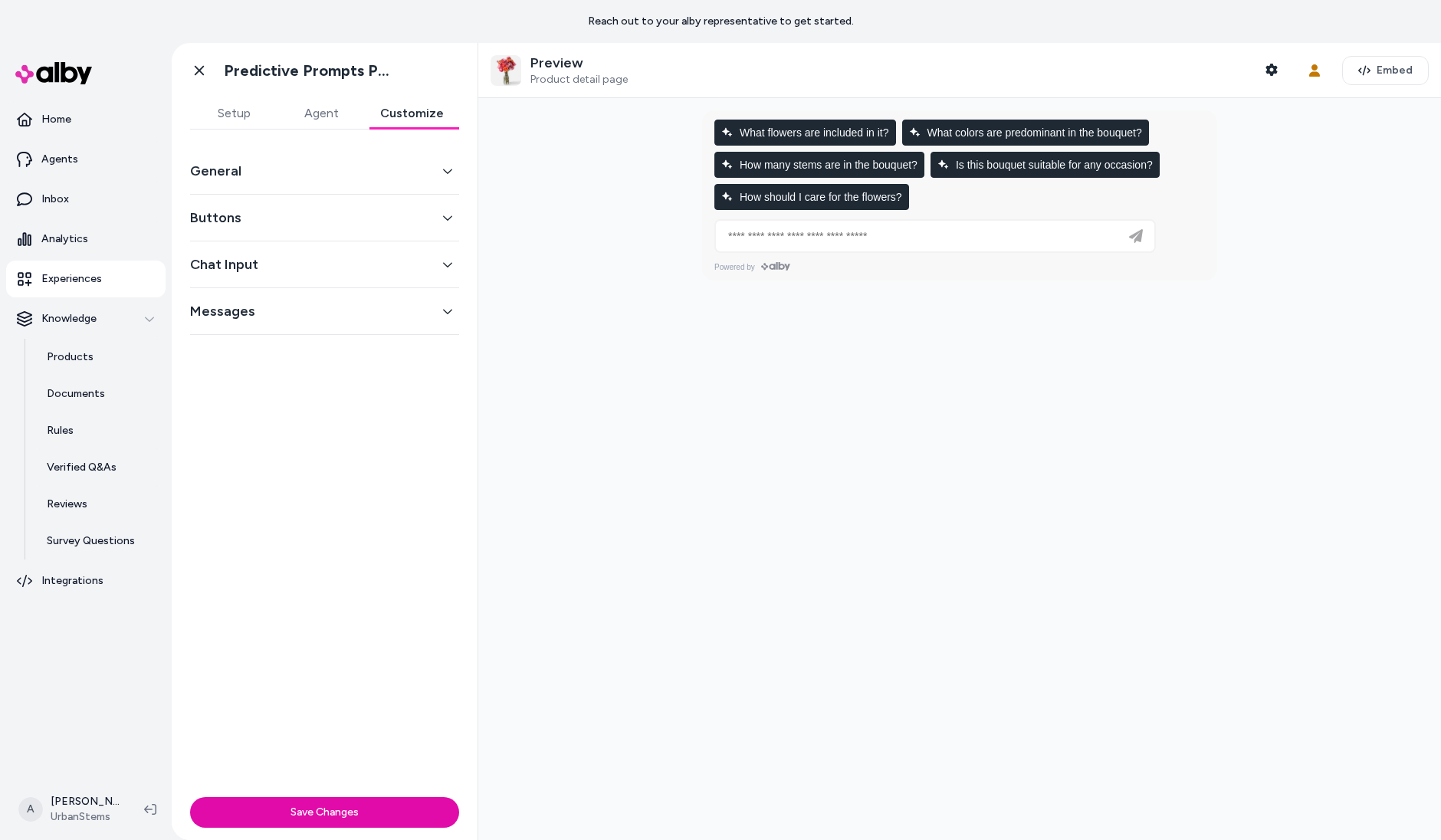
click at [413, 291] on div "Messages" at bounding box center [325, 311] width 269 height 46
click at [417, 314] on button "Messages" at bounding box center [325, 311] width 269 height 22
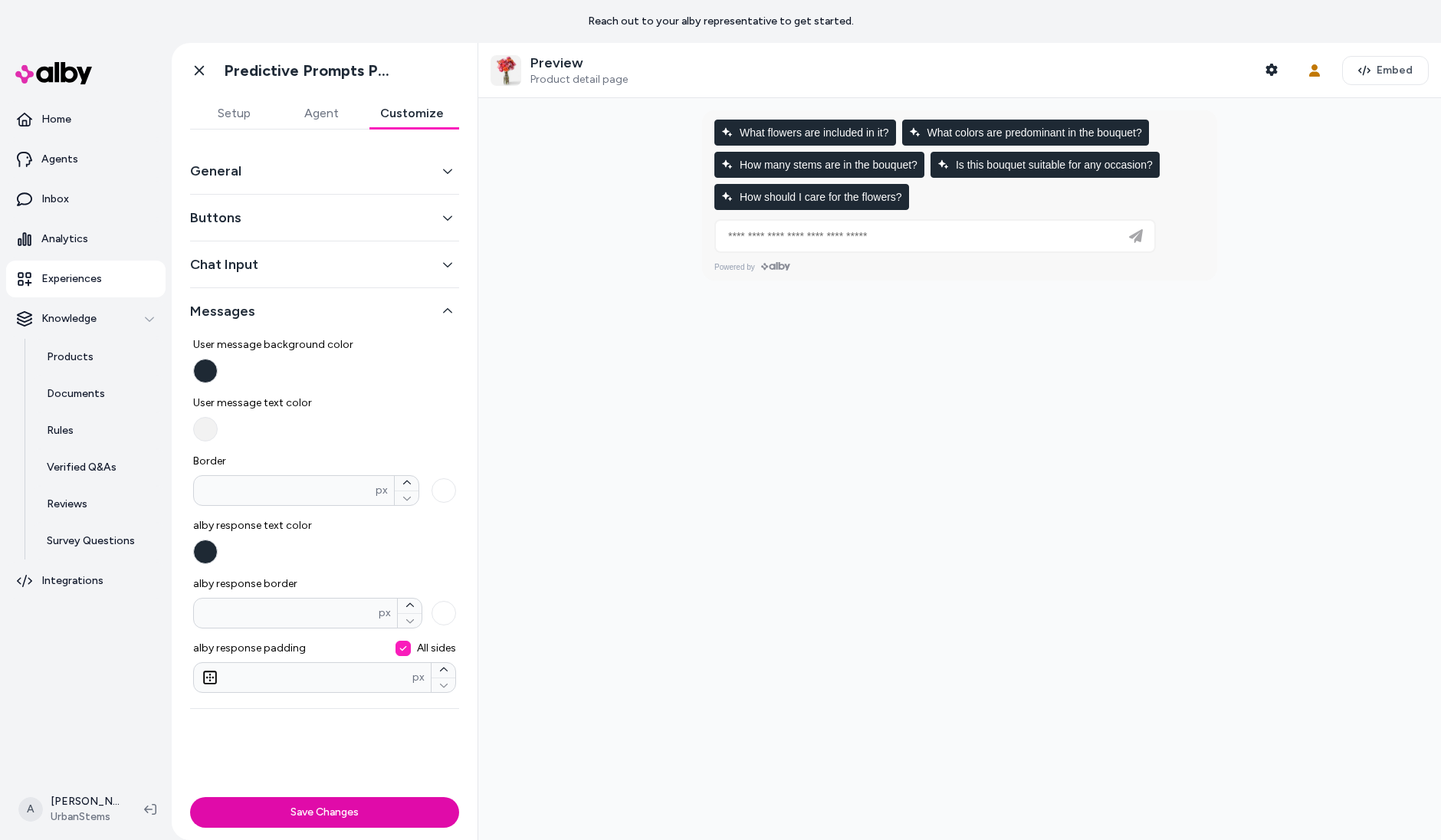
click at [210, 427] on button "User message text color" at bounding box center [206, 429] width 25 height 25
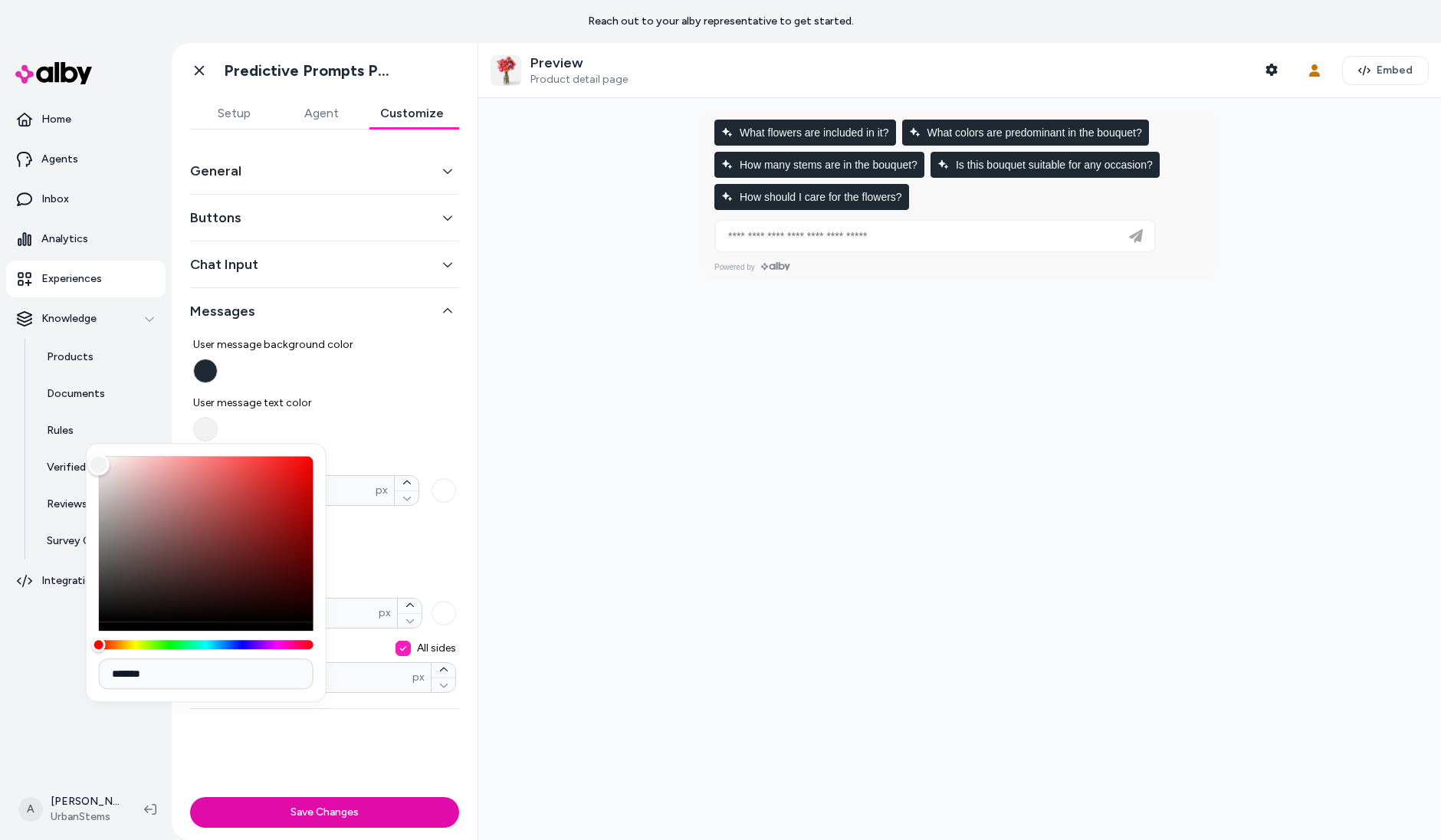
click at [403, 401] on span "User message text color" at bounding box center [325, 403] width 263 height 15
click at [217, 417] on button "User message text color" at bounding box center [206, 429] width 25 height 25
click at [360, 302] on button "Messages" at bounding box center [325, 311] width 269 height 22
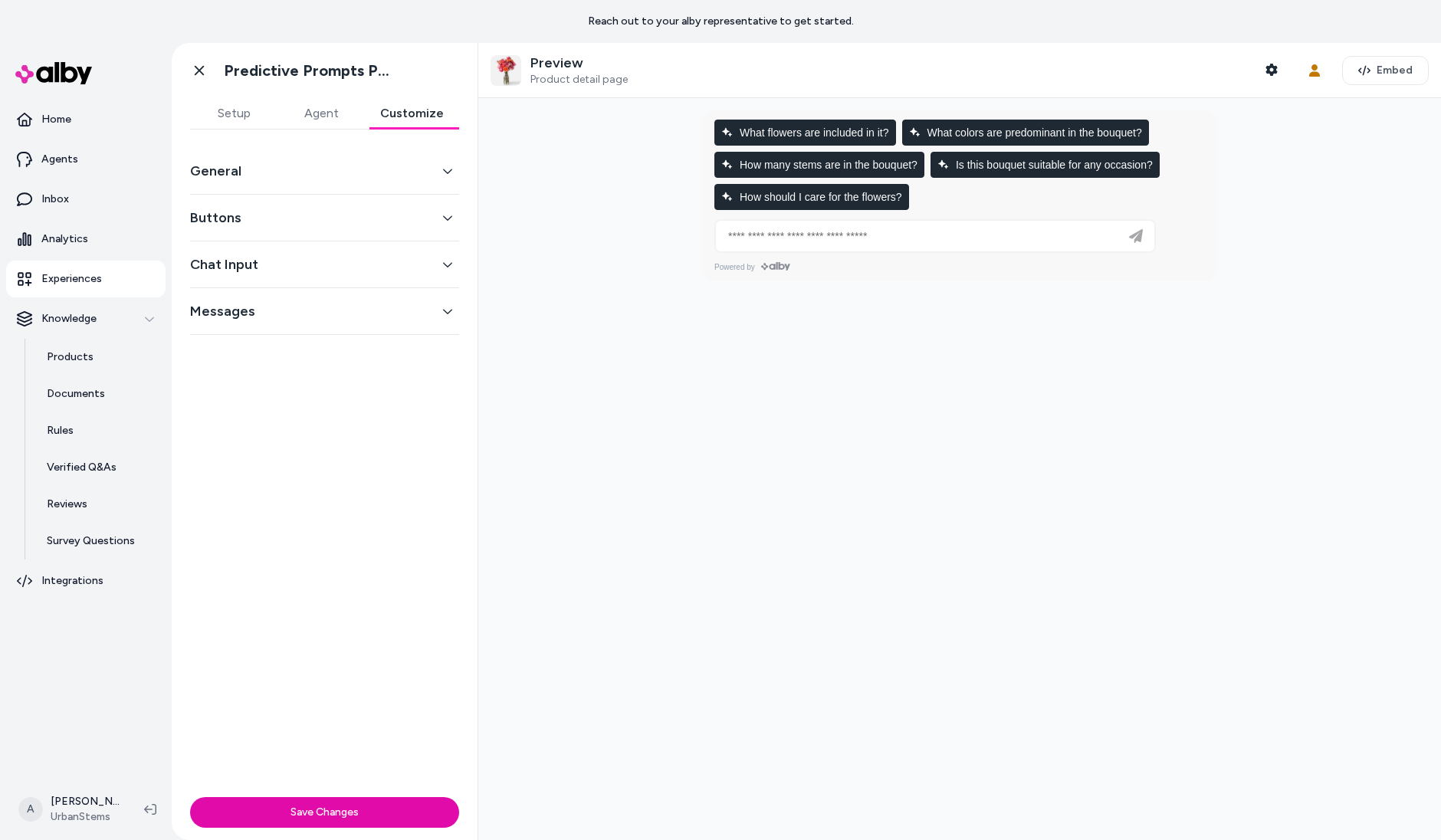
click at [359, 302] on button "Messages" at bounding box center [325, 311] width 269 height 22
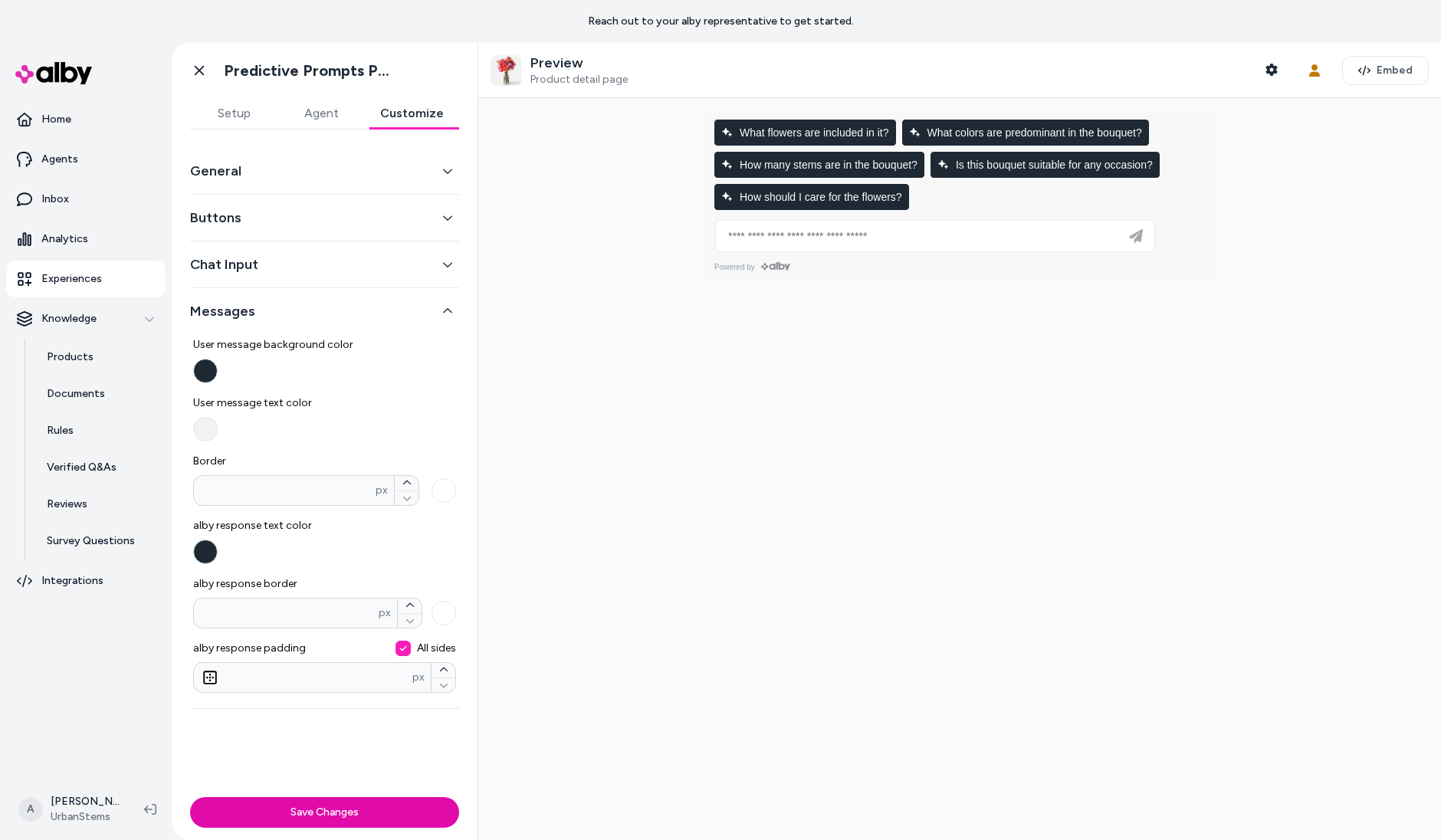
click at [358, 279] on div "Chat Input" at bounding box center [325, 265] width 269 height 46
click at [369, 266] on button "Chat Input" at bounding box center [325, 265] width 269 height 22
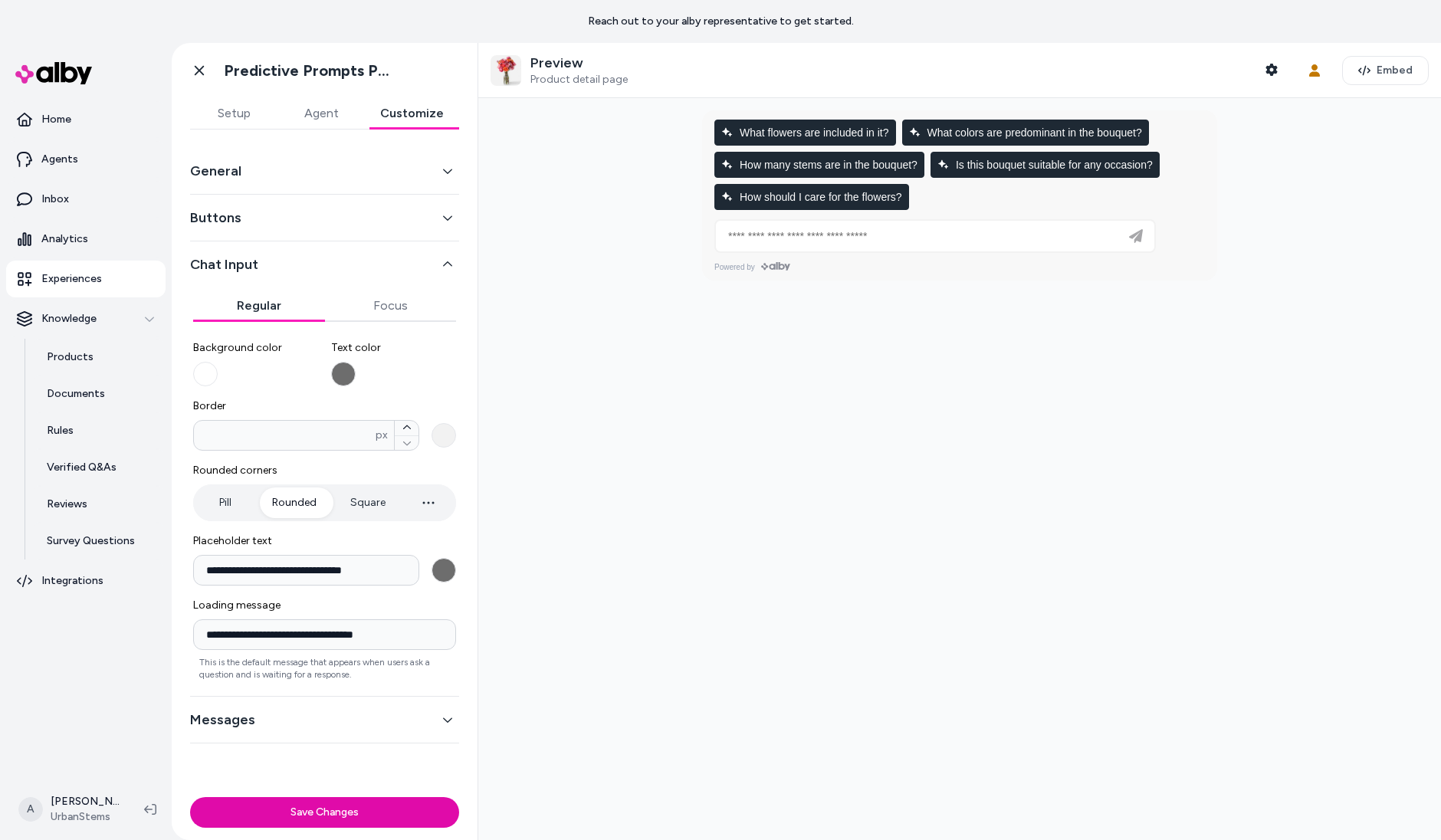
click at [209, 378] on button "Background color" at bounding box center [206, 374] width 25 height 25
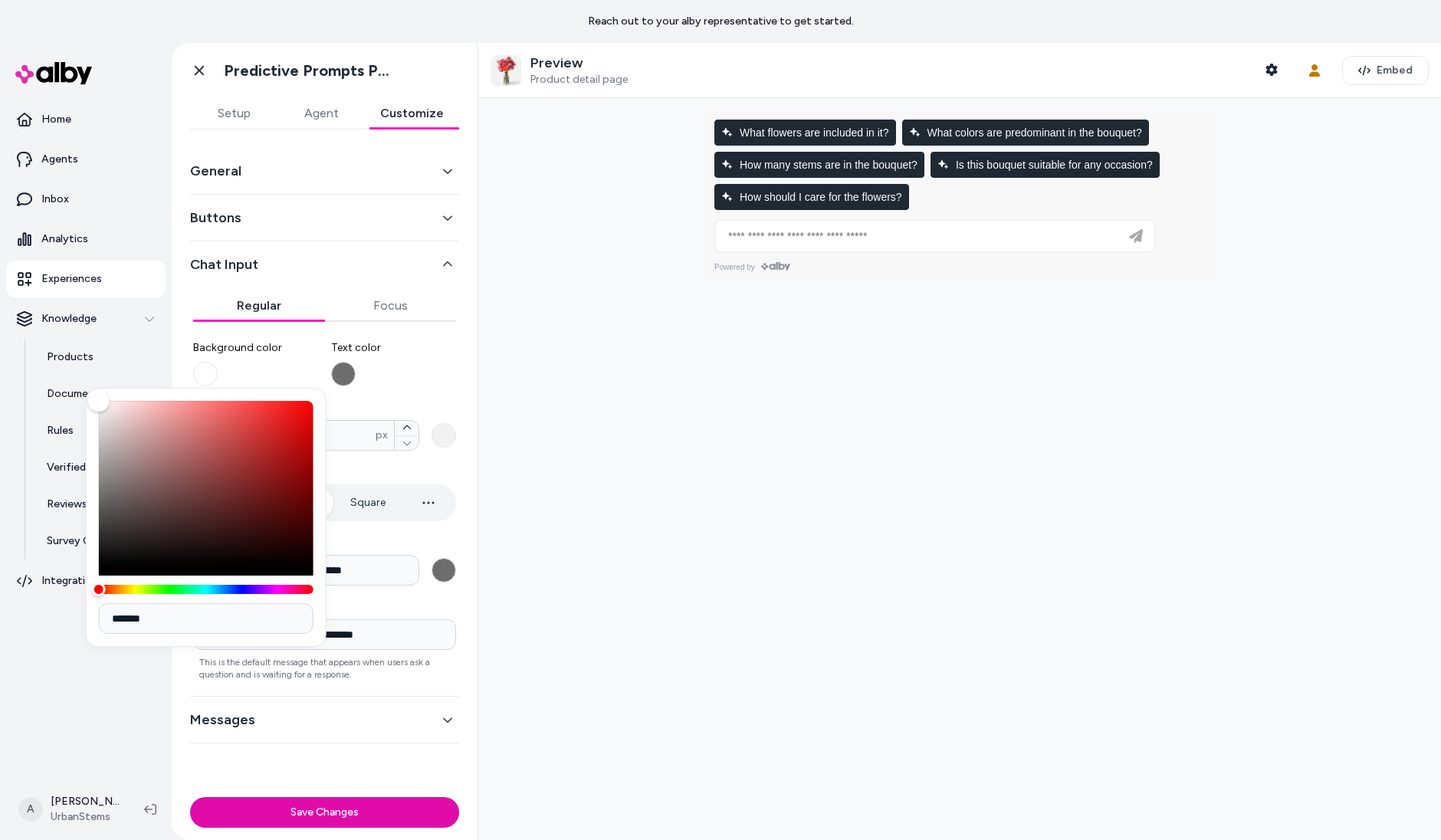
click at [396, 360] on label "Text color" at bounding box center [393, 363] width 125 height 46
click at [355, 362] on button "Text color" at bounding box center [344, 374] width 25 height 25
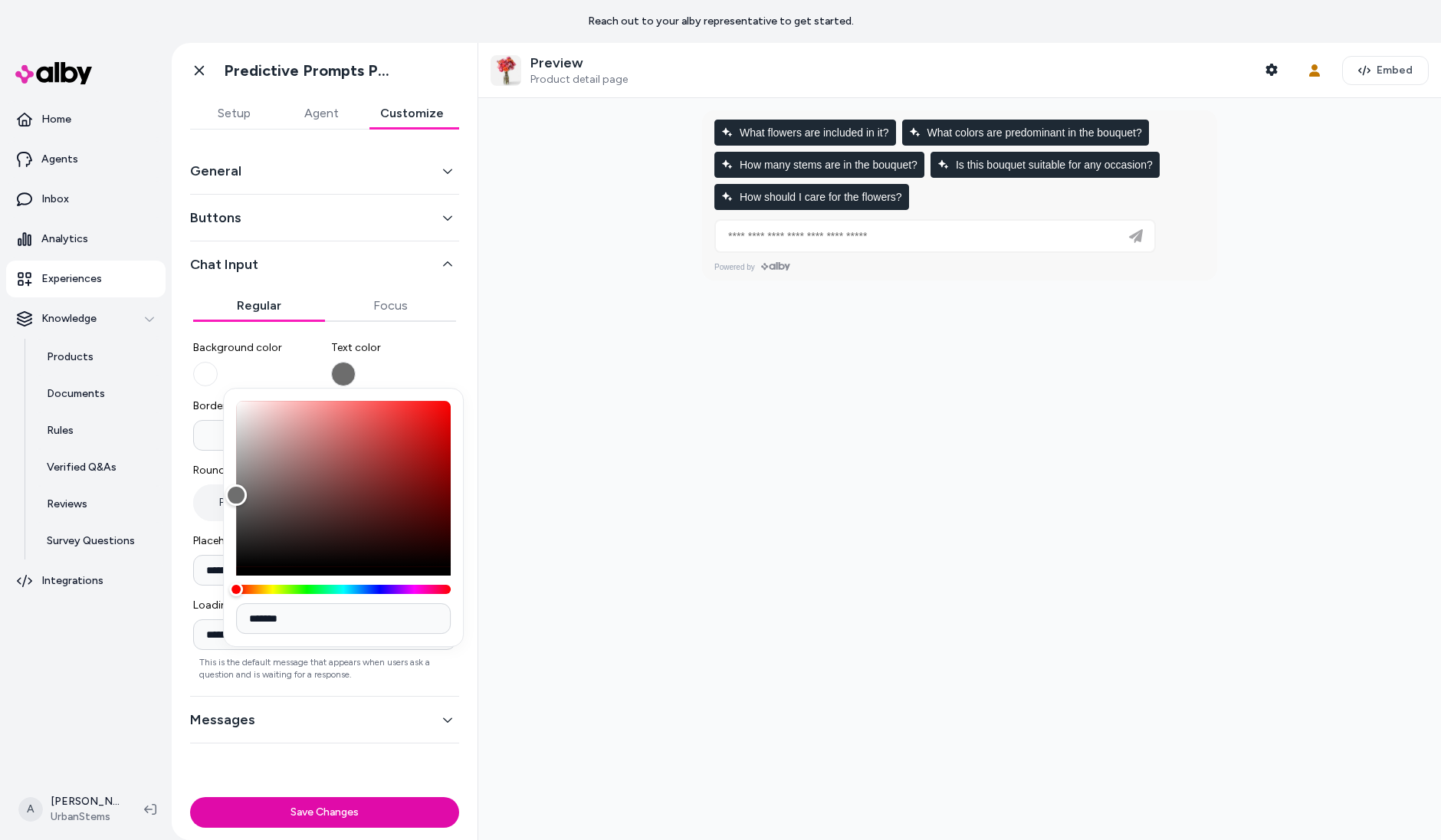
click at [420, 354] on span "Text color" at bounding box center [393, 348] width 125 height 15
click at [355, 362] on button "Text color" at bounding box center [344, 374] width 25 height 25
click at [516, 325] on div at bounding box center [960, 469] width 963 height 742
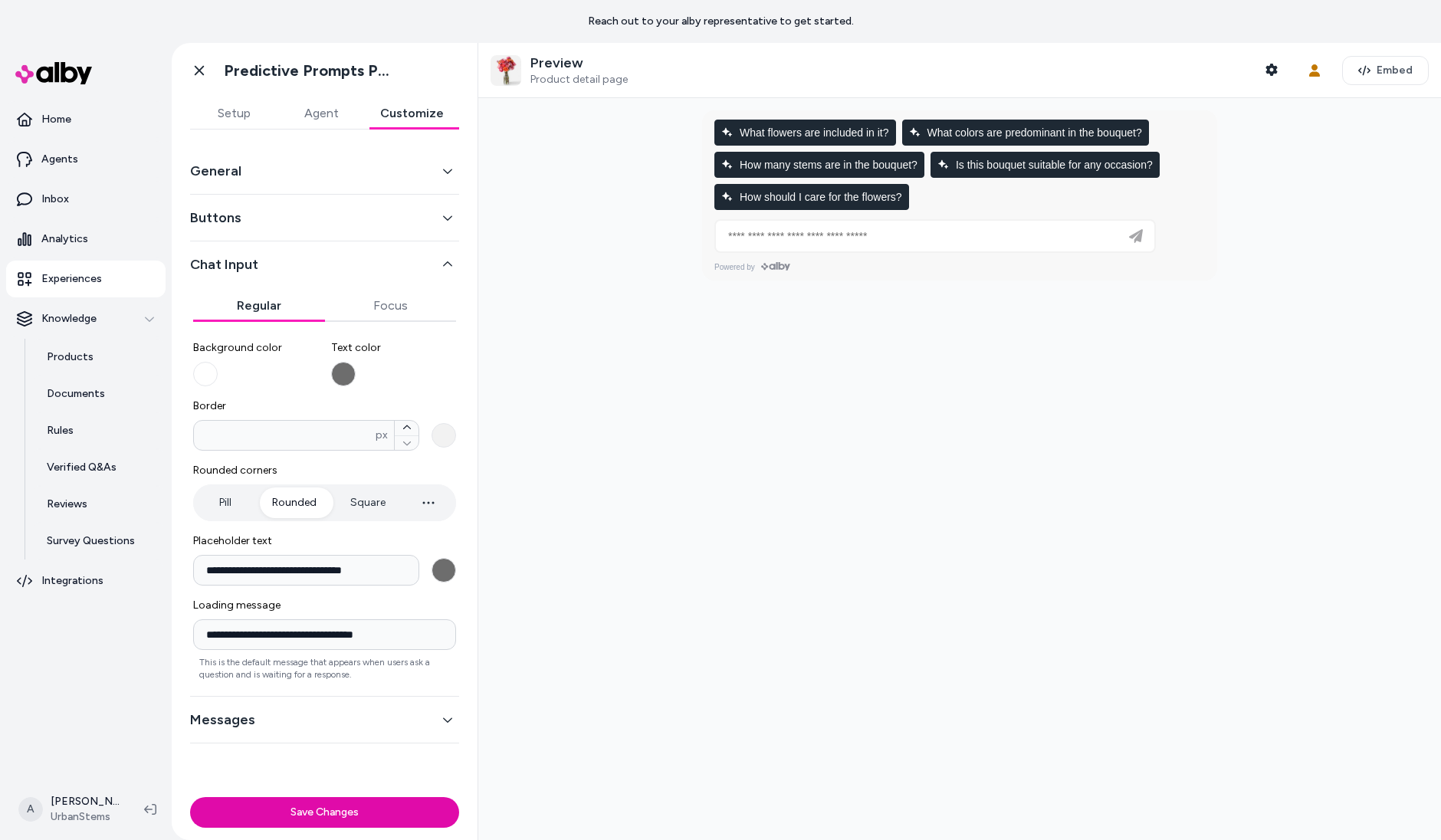
click at [305, 162] on button "General" at bounding box center [325, 171] width 269 height 22
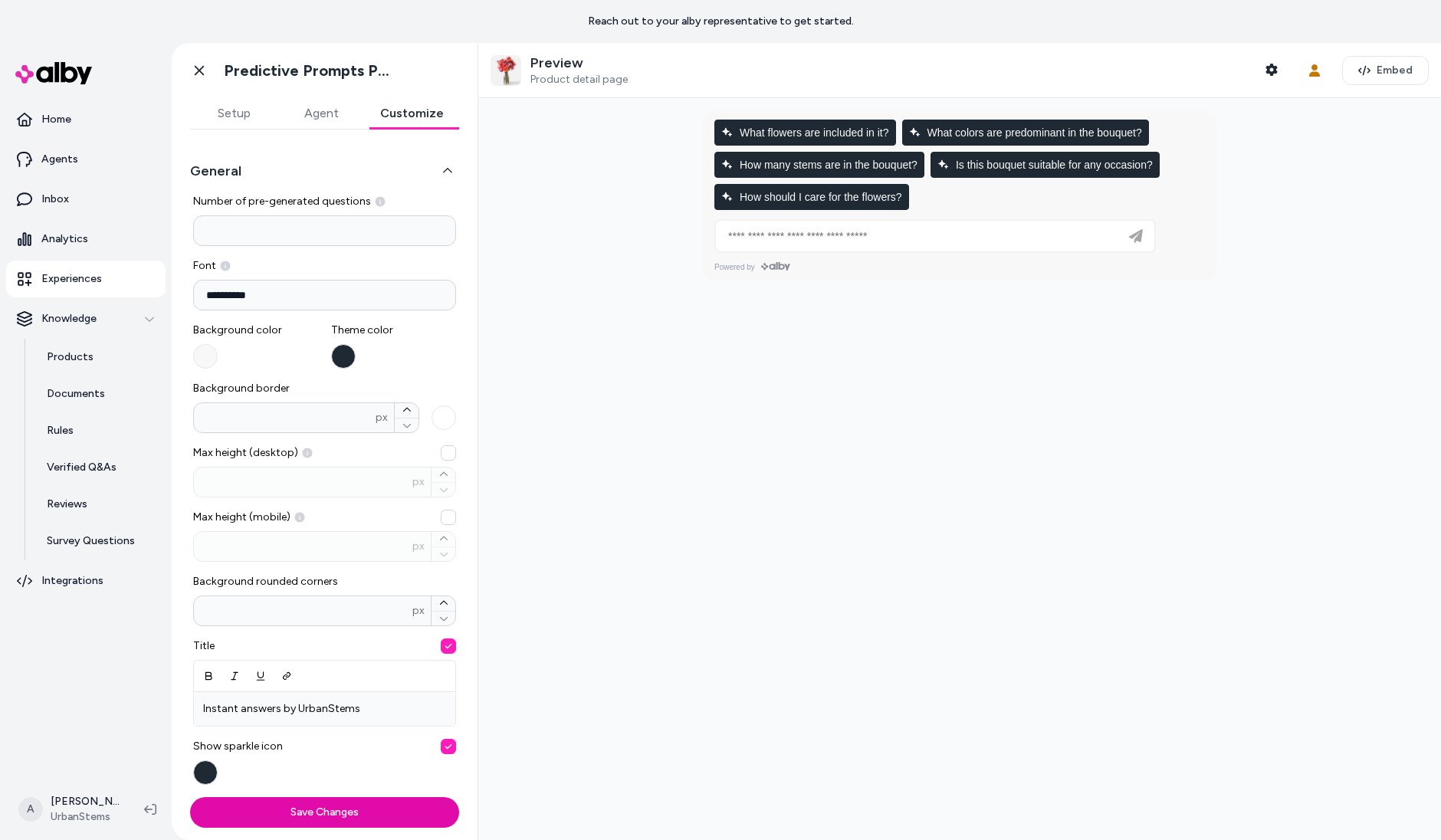
click at [212, 359] on button "button" at bounding box center [206, 357] width 25 height 25
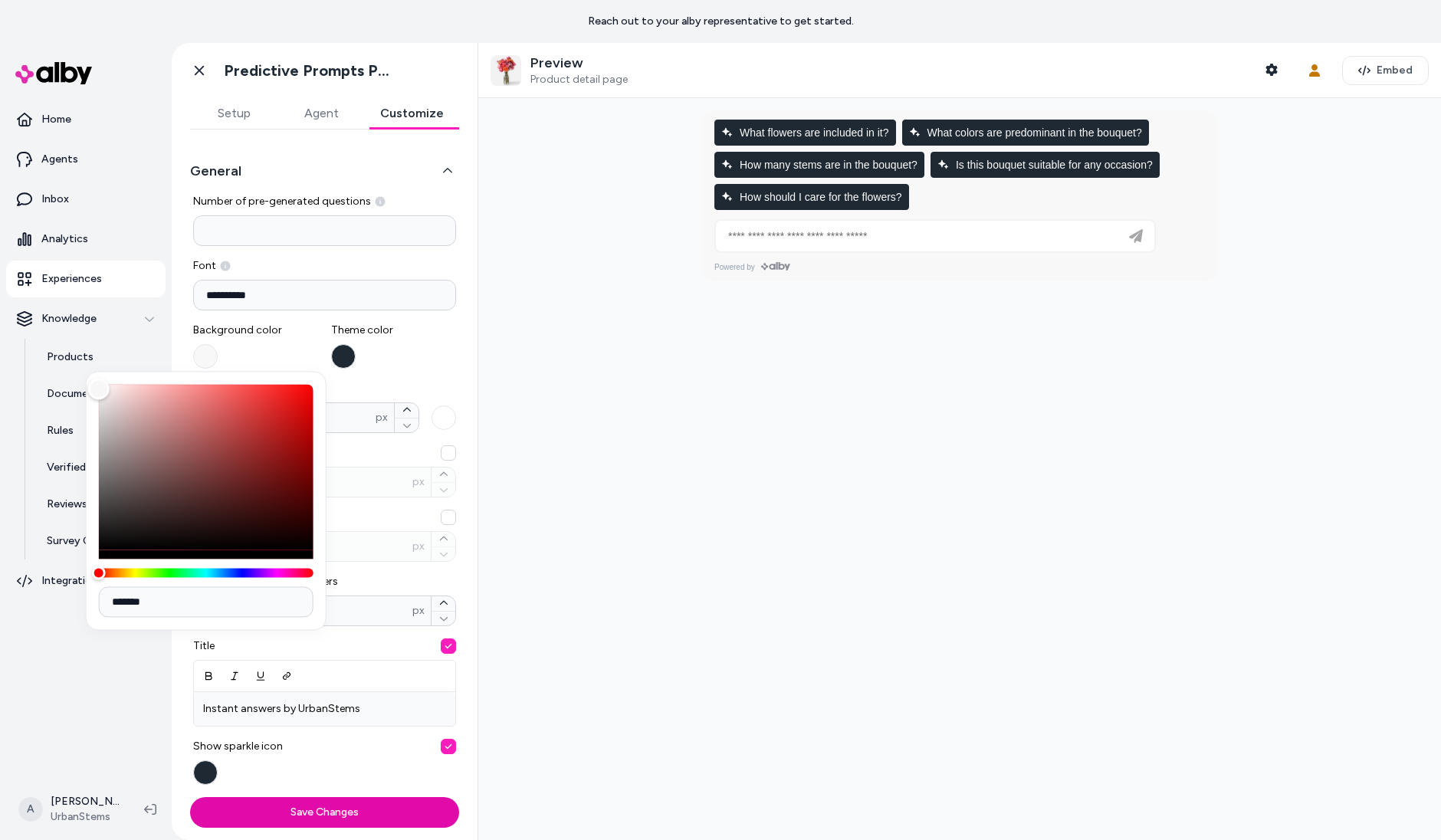
click at [383, 295] on input "**********" at bounding box center [325, 295] width 263 height 31
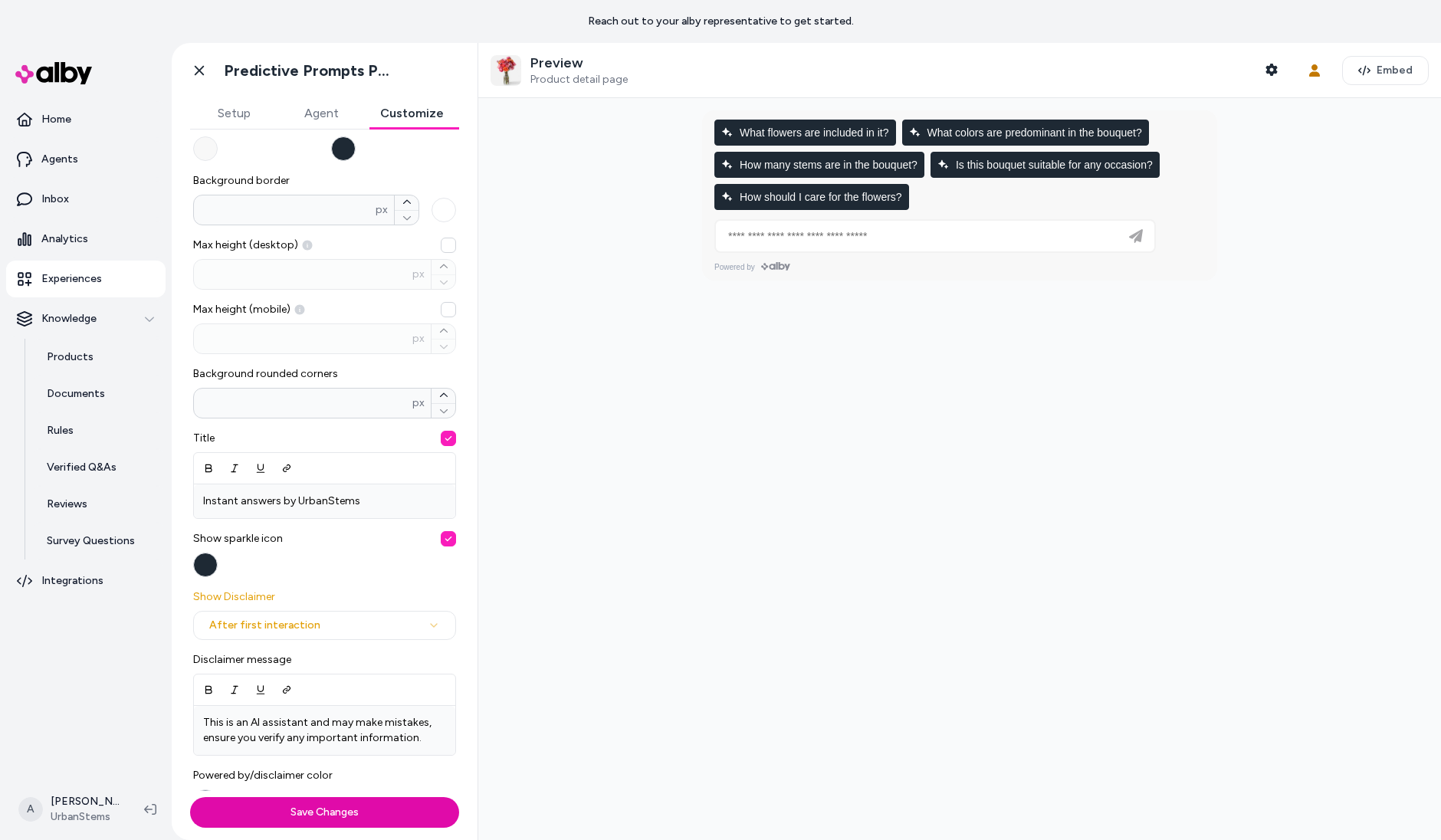
scroll to position [315, 0]
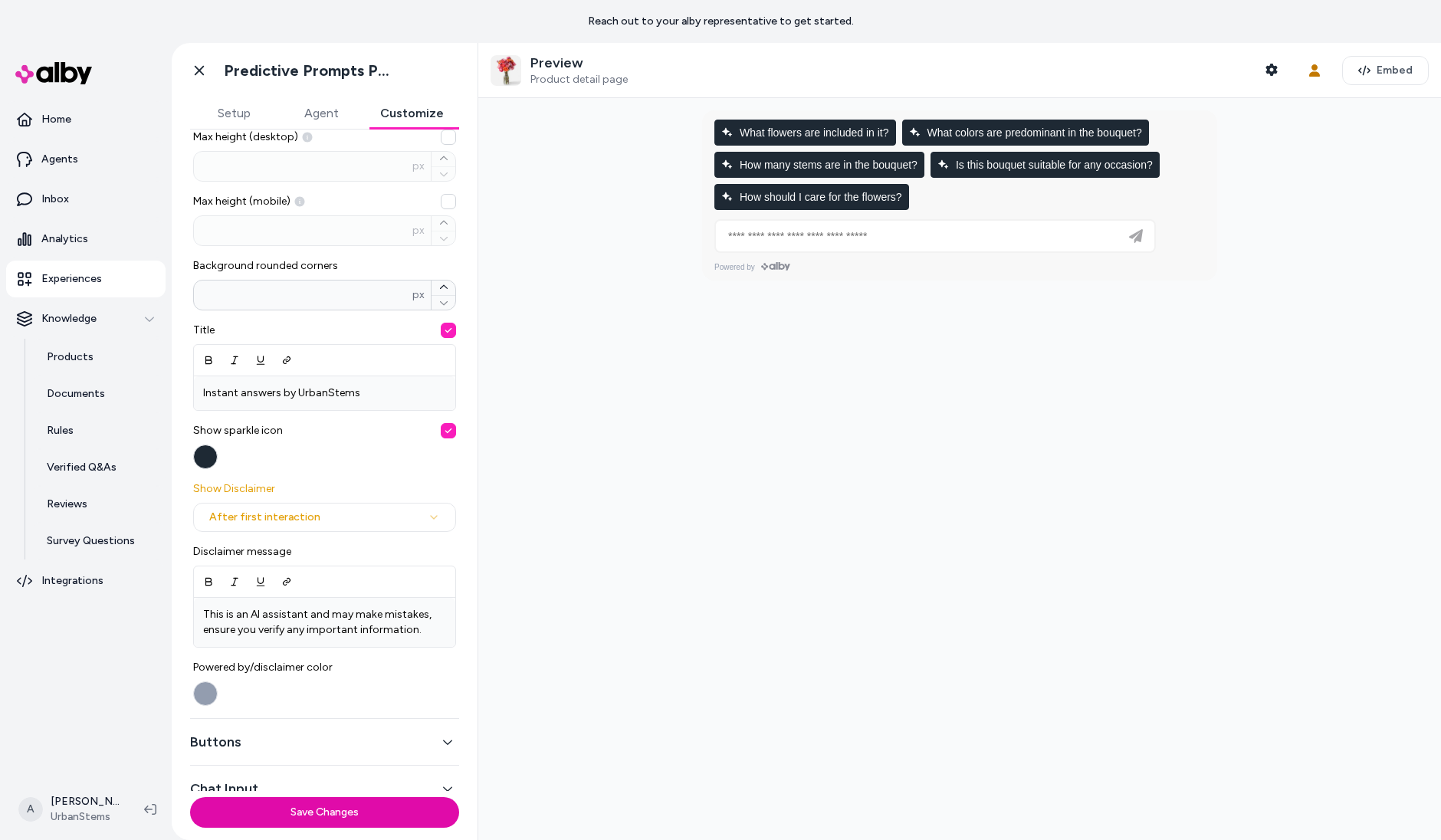
click at [384, 731] on button "Buttons" at bounding box center [325, 742] width 269 height 22
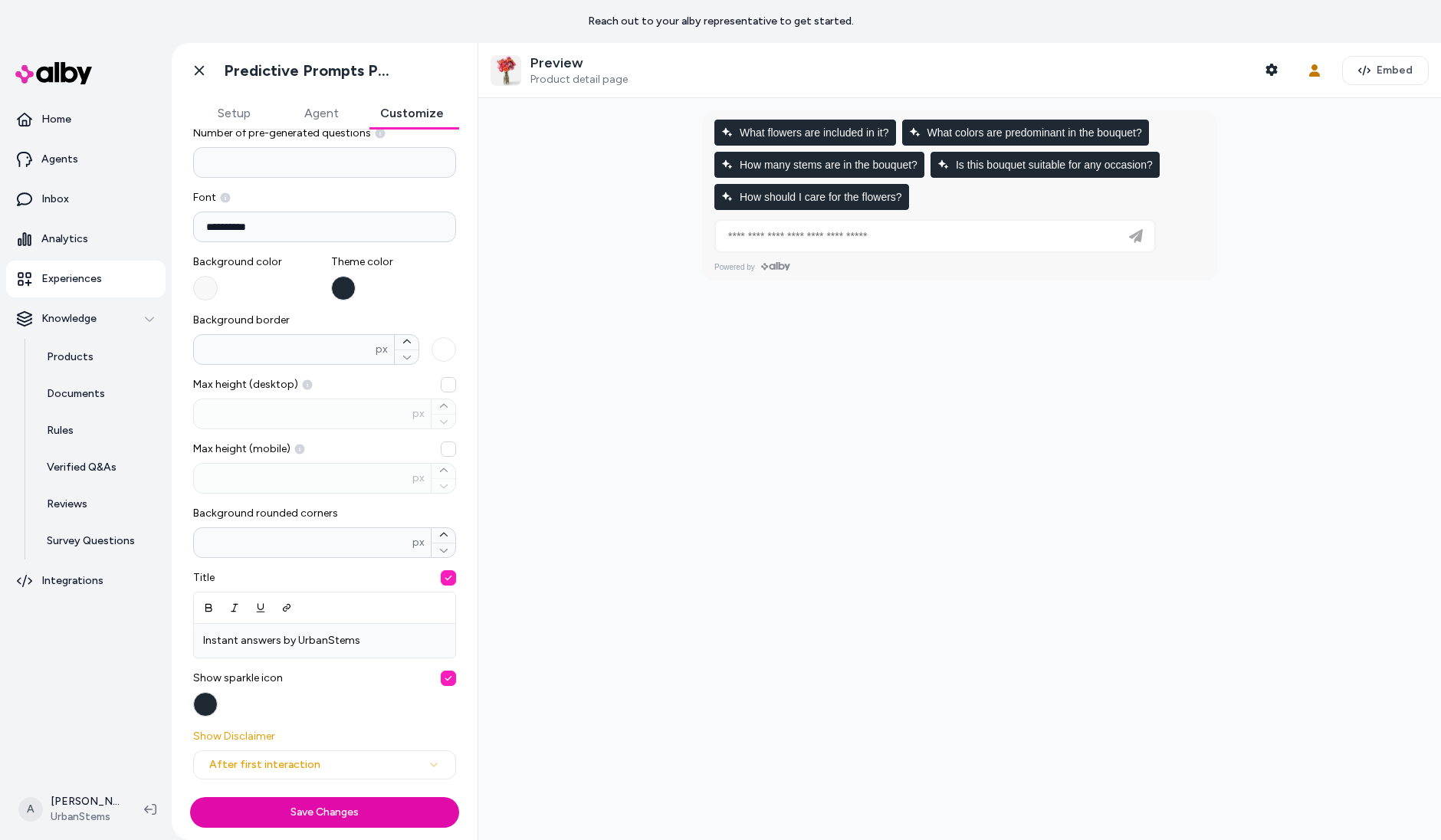
scroll to position [0, 0]
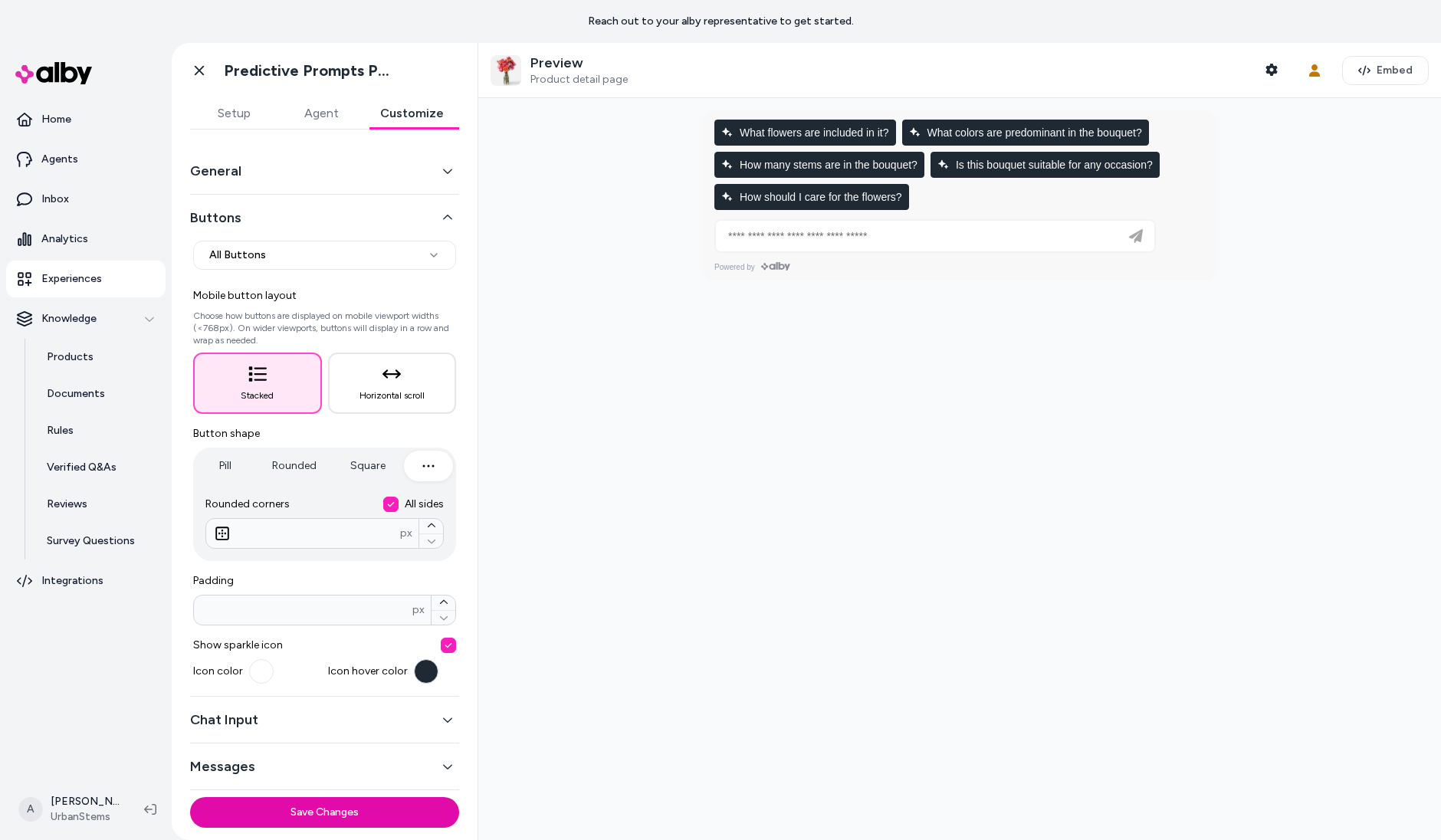
click at [310, 468] on button "Rounded" at bounding box center [294, 466] width 76 height 31
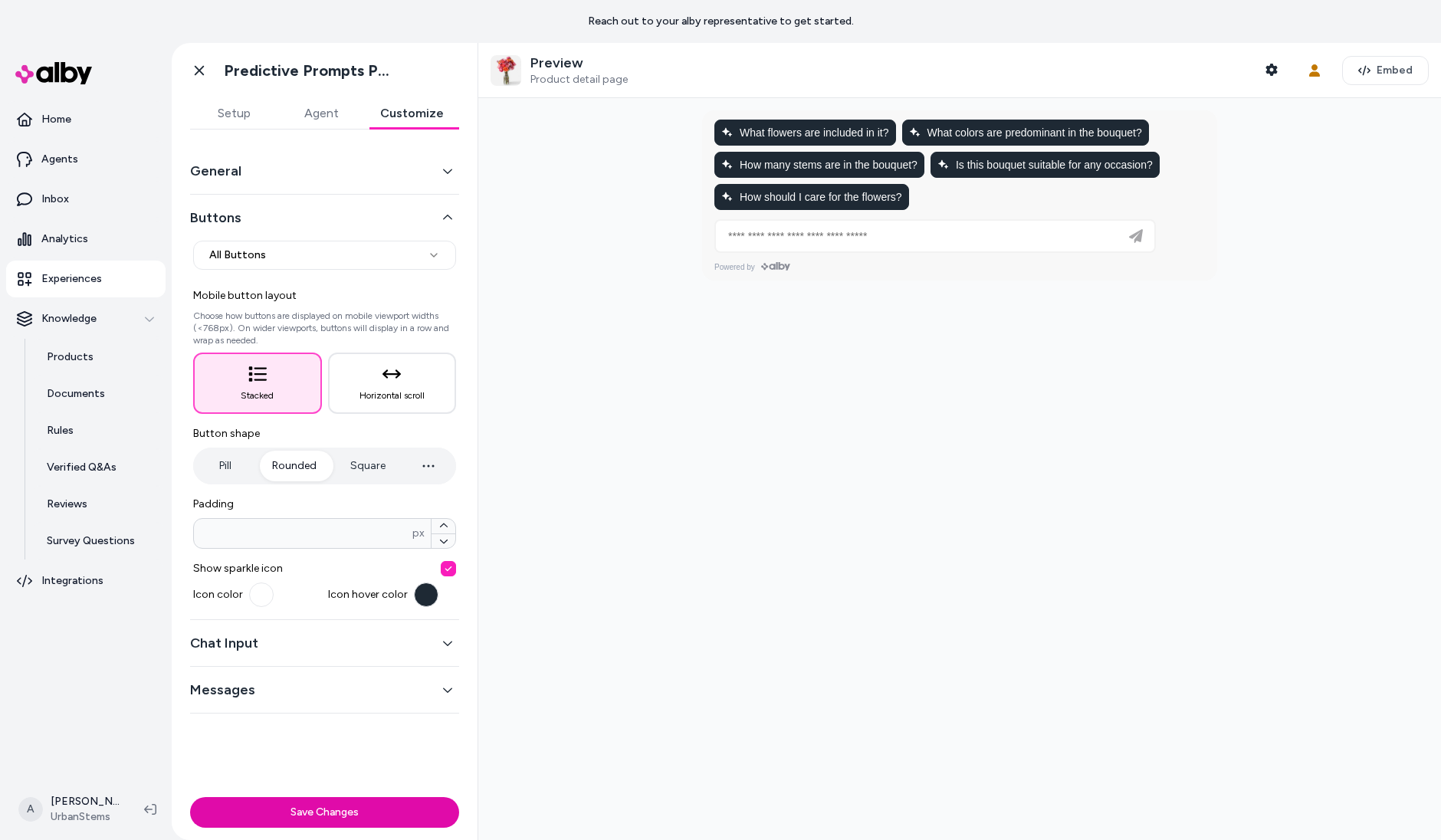
click at [425, 458] on icon "button" at bounding box center [428, 466] width 18 height 18
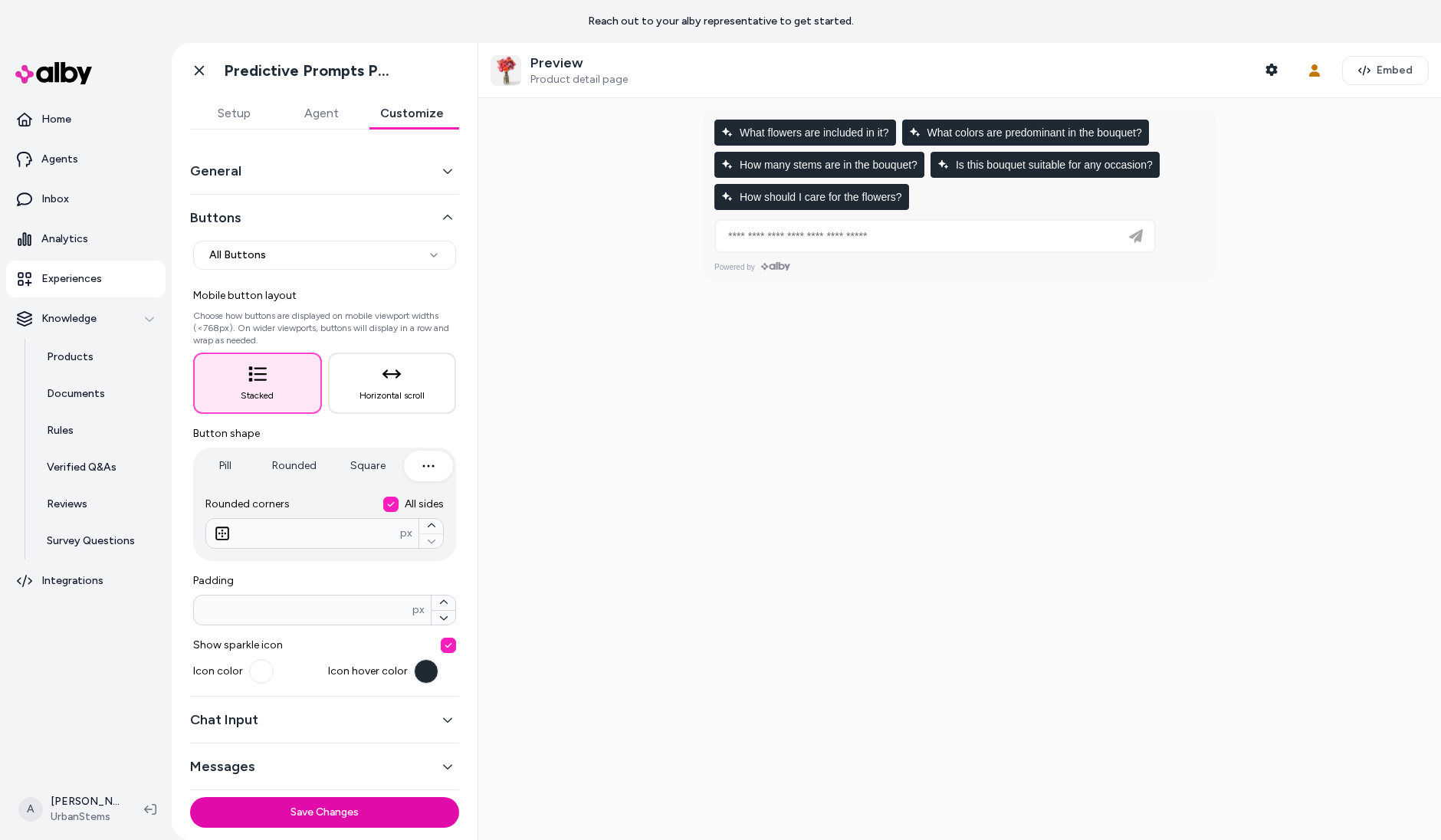
click at [315, 456] on button "Rounded" at bounding box center [294, 466] width 76 height 31
click at [443, 464] on button "button" at bounding box center [428, 466] width 49 height 31
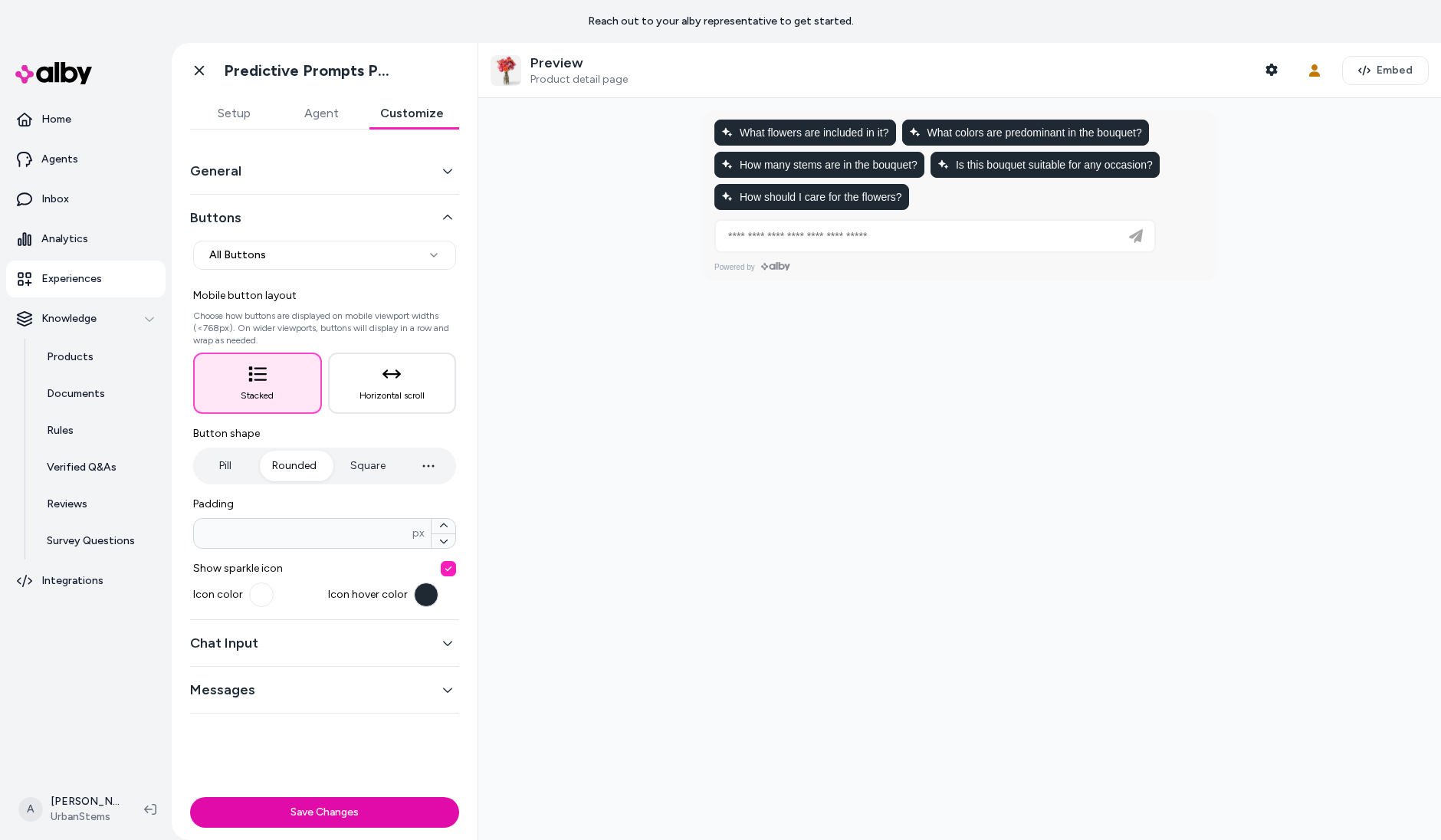
click at [302, 469] on button "Rounded" at bounding box center [294, 466] width 76 height 31
click at [230, 467] on button "Pill" at bounding box center [224, 466] width 57 height 31
click at [281, 463] on button "Rounded" at bounding box center [294, 466] width 76 height 31
click at [364, 462] on button "Square" at bounding box center [368, 466] width 66 height 31
click at [307, 463] on button "Rounded" at bounding box center [294, 466] width 76 height 31
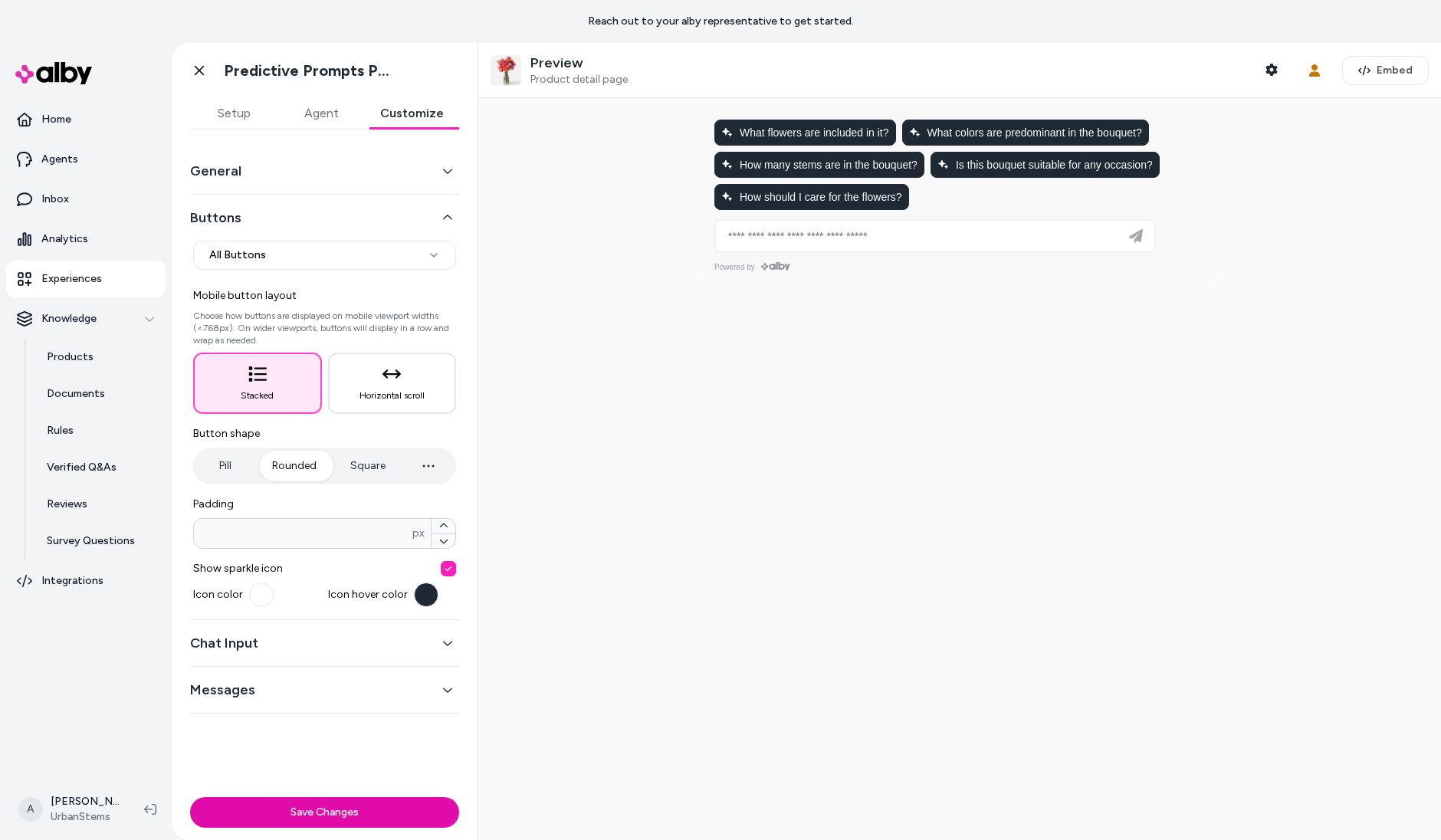
click at [436, 466] on icon "button" at bounding box center [428, 466] width 18 height 18
